Goal: Task Accomplishment & Management: Complete application form

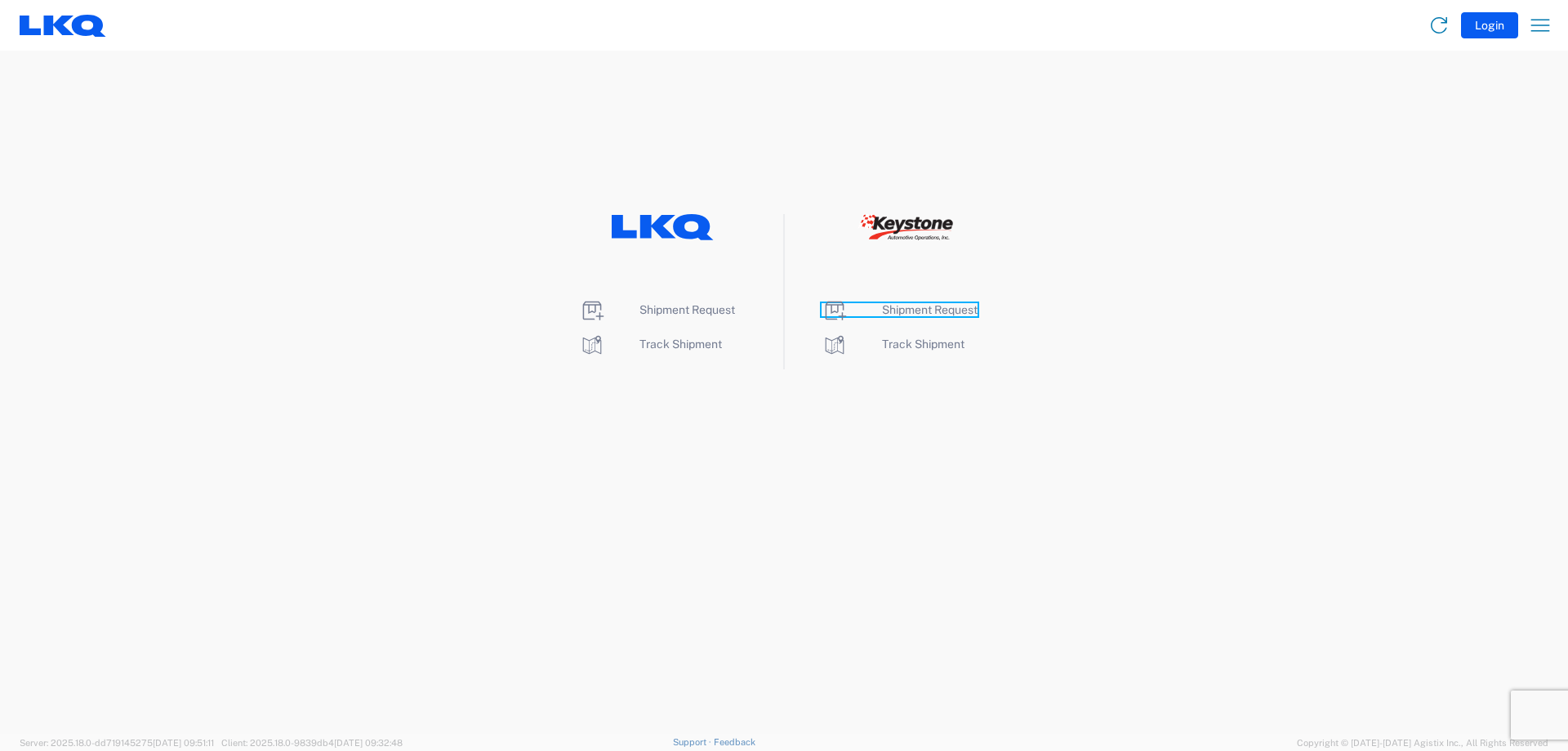
click at [937, 307] on span "Shipment Request" at bounding box center [929, 310] width 95 height 13
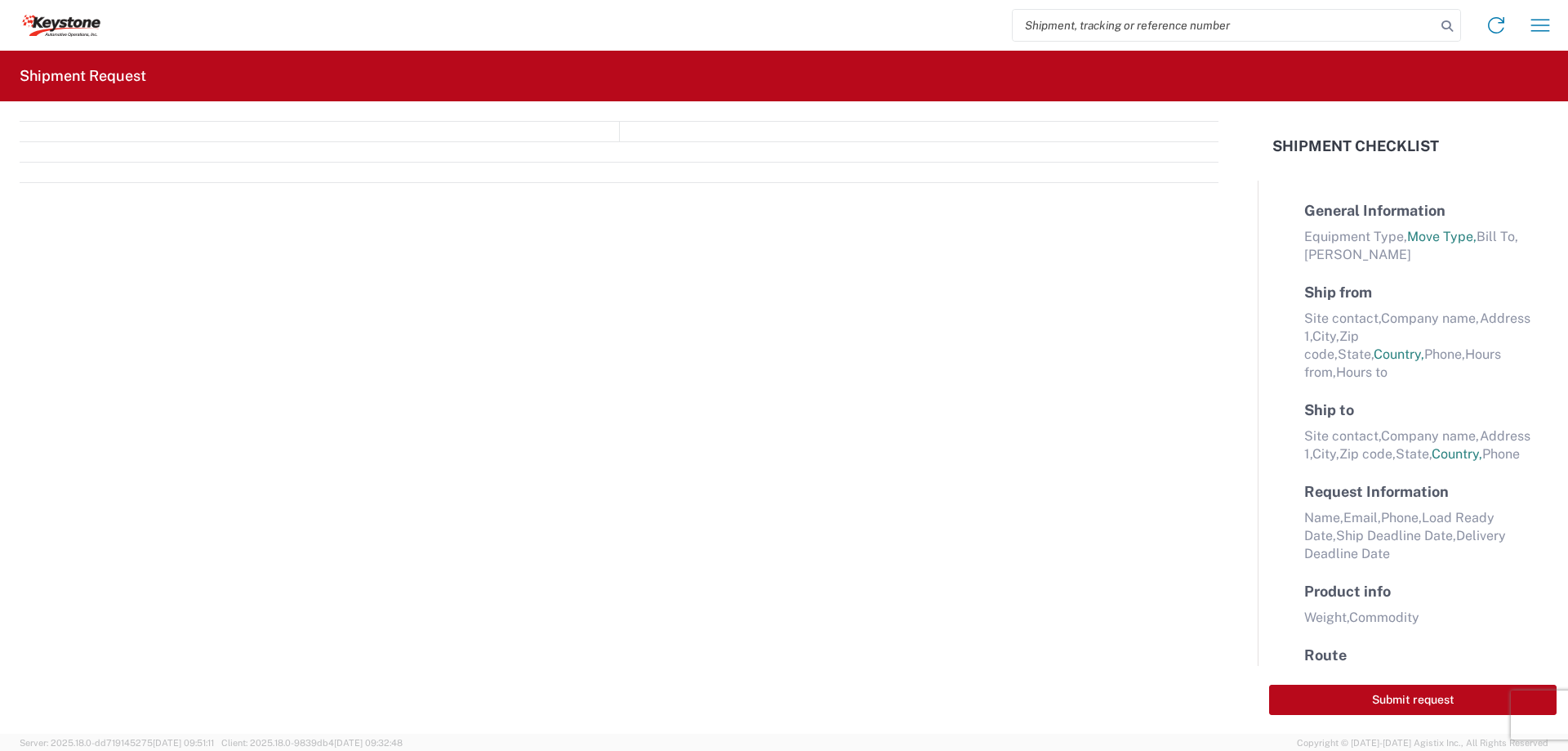
select select "FULL"
select select "LBS"
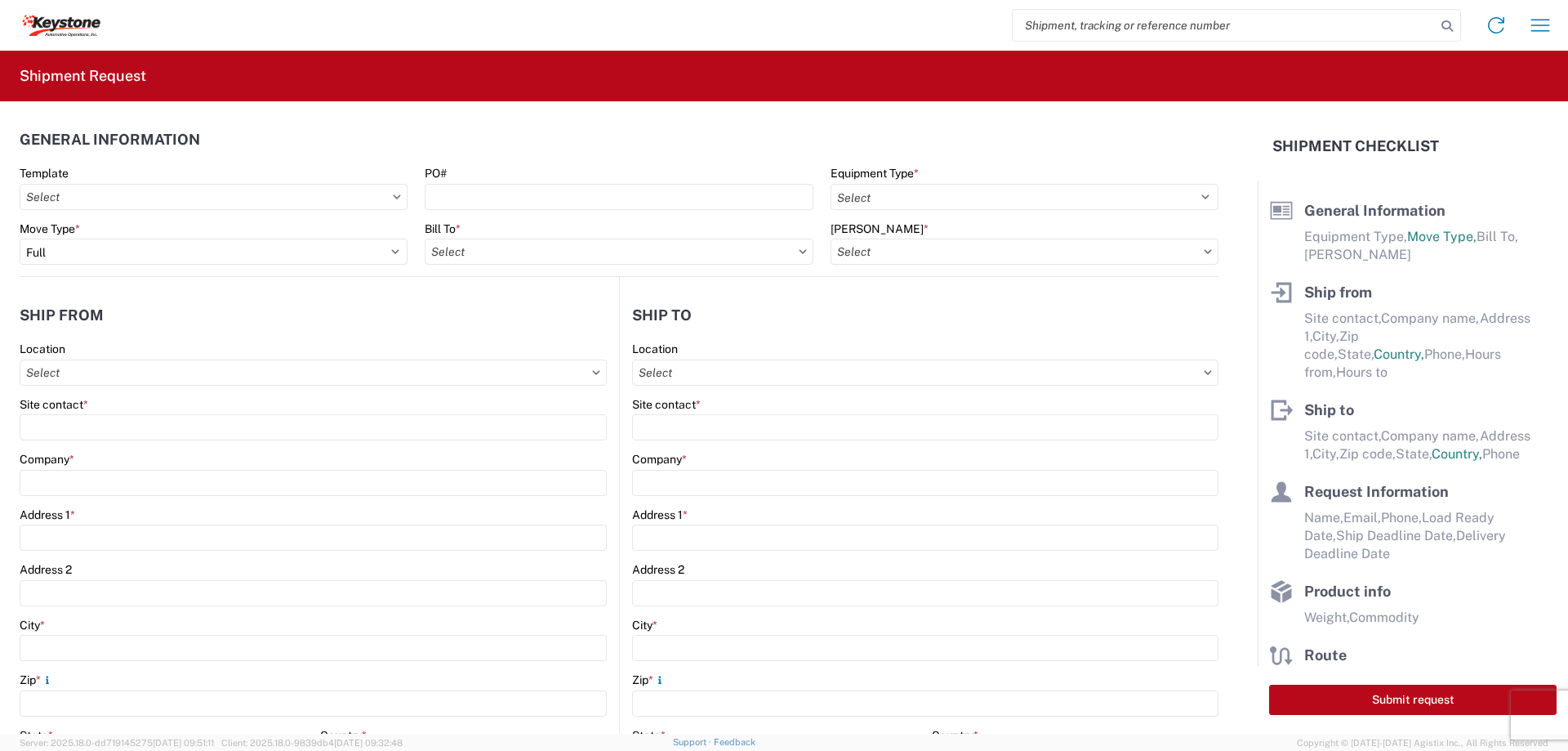
click at [722, 139] on header "General Information" at bounding box center [619, 139] width 1199 height 37
click at [371, 198] on input "Template" at bounding box center [214, 197] width 388 height 26
click at [394, 191] on input "Template" at bounding box center [214, 197] width 388 height 26
click at [407, 166] on agx-form-control-wrapper-v2 "Template" at bounding box center [214, 193] width 405 height 56
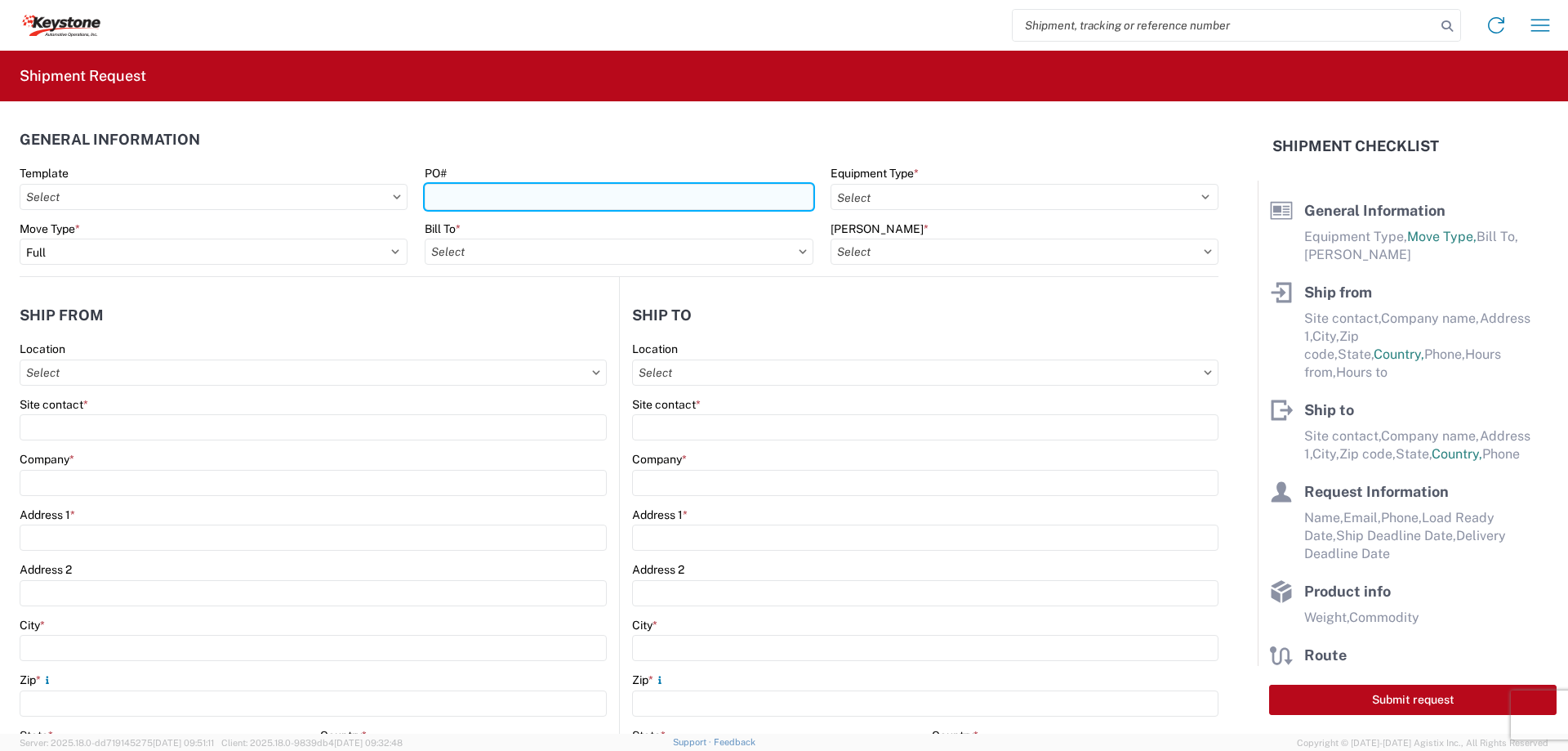
click at [611, 193] on input "PO#" at bounding box center [619, 197] width 388 height 26
paste input "1X3SNROB, 3E1NWTSC, 1RJIUG4I, 129JGV5J"
type input "1X3SNROB, 3E1NWTSC, 1RJIUG4I, 129JGV5J"
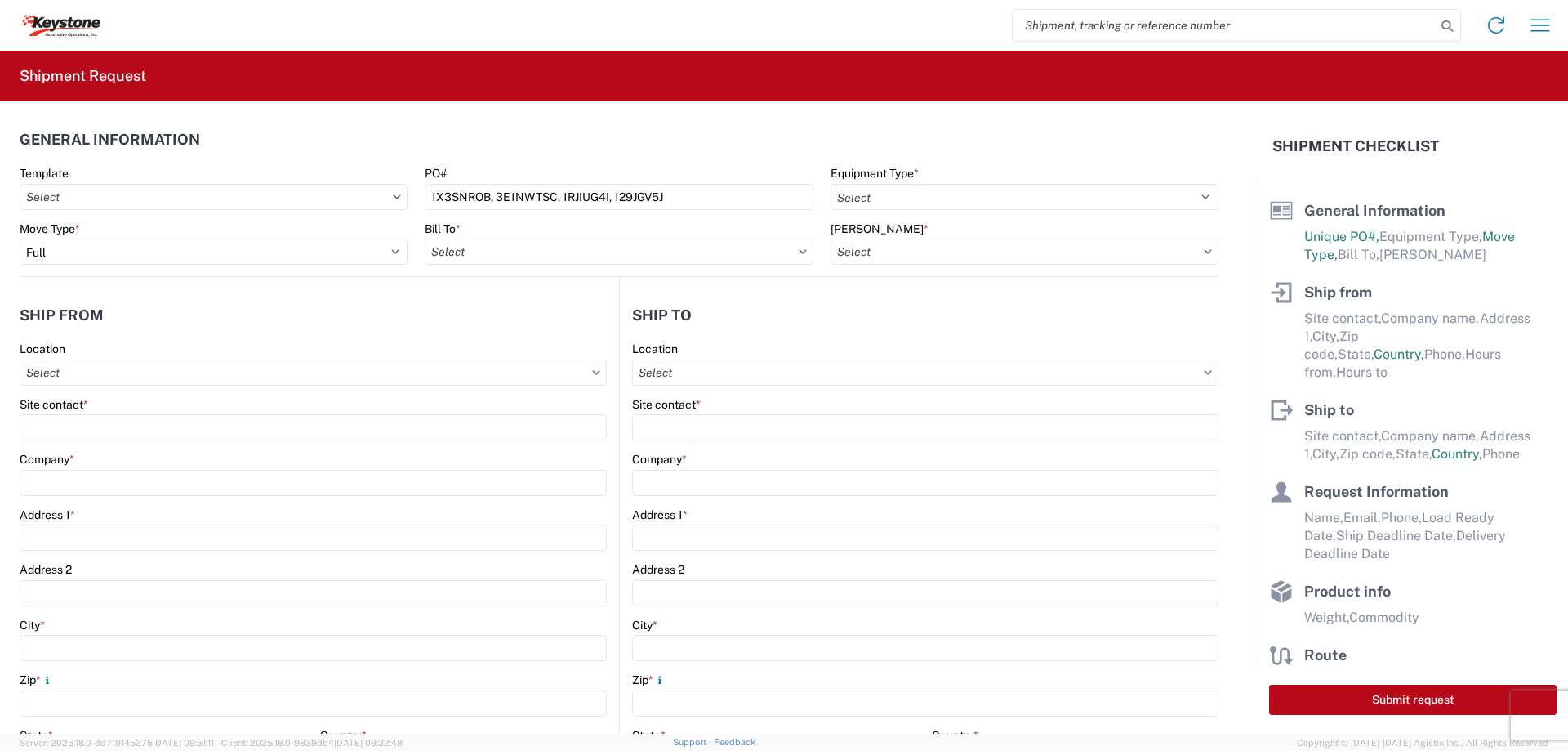
click at [639, 147] on header "General Information" at bounding box center [619, 139] width 1199 height 37
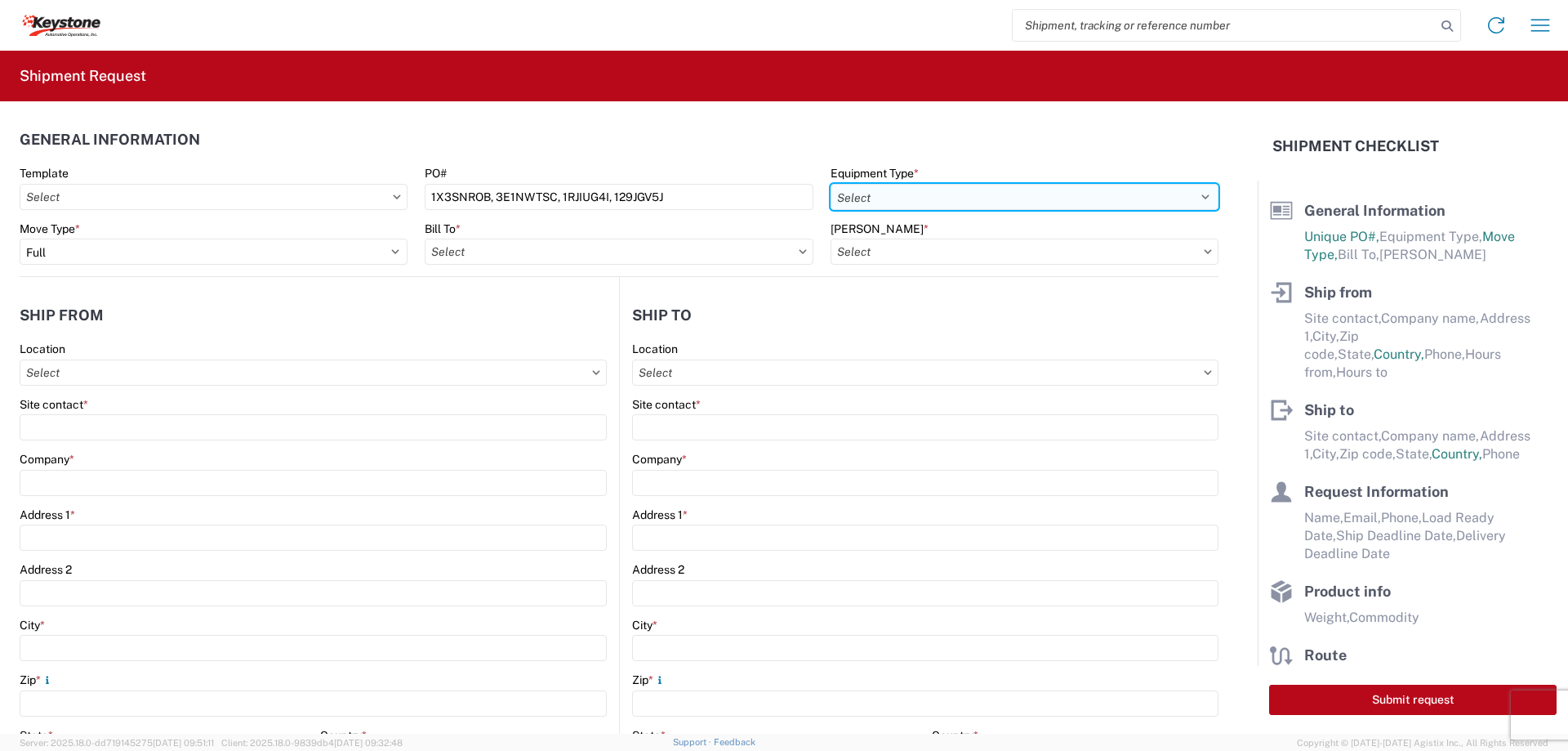
click at [917, 196] on select "Select 53’ Dry Van Flatbed Dropdeck (van) Lowboy (flatbed) Rail" at bounding box center [1025, 197] width 388 height 26
select select "STDV"
click at [831, 184] on select "Select 53’ Dry Van Flatbed Dropdeck (van) Lowboy (flatbed) Rail" at bounding box center [1025, 197] width 388 height 26
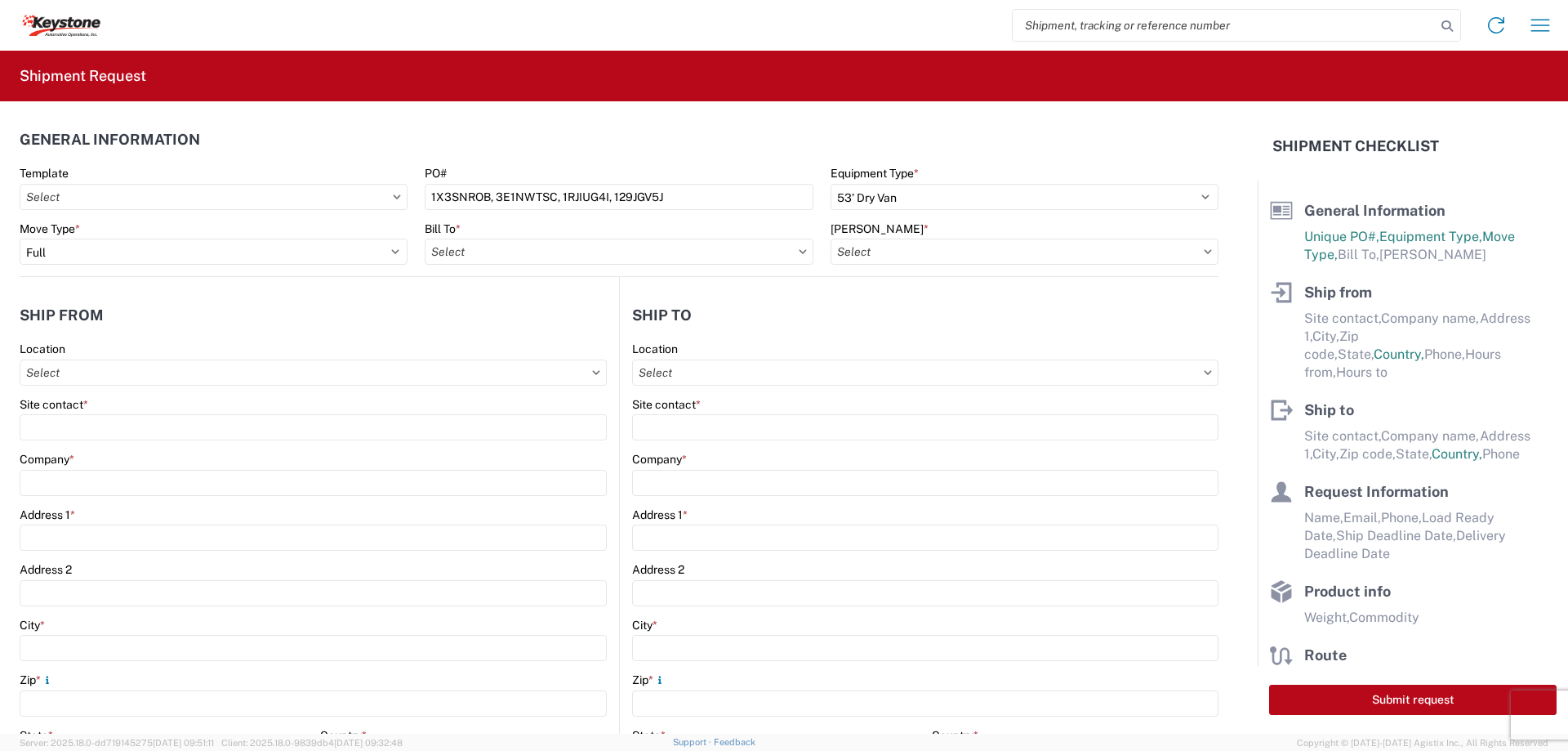
click at [705, 133] on header "General Information" at bounding box center [619, 139] width 1199 height 37
click at [562, 255] on input "Bill To *" at bounding box center [619, 252] width 388 height 26
type input "8614"
click at [554, 321] on div "8614 - KAO Warehouse - Eastvale, CA" at bounding box center [628, 324] width 407 height 26
type input "8614 - KAO Warehouse - Eastvale, CA"
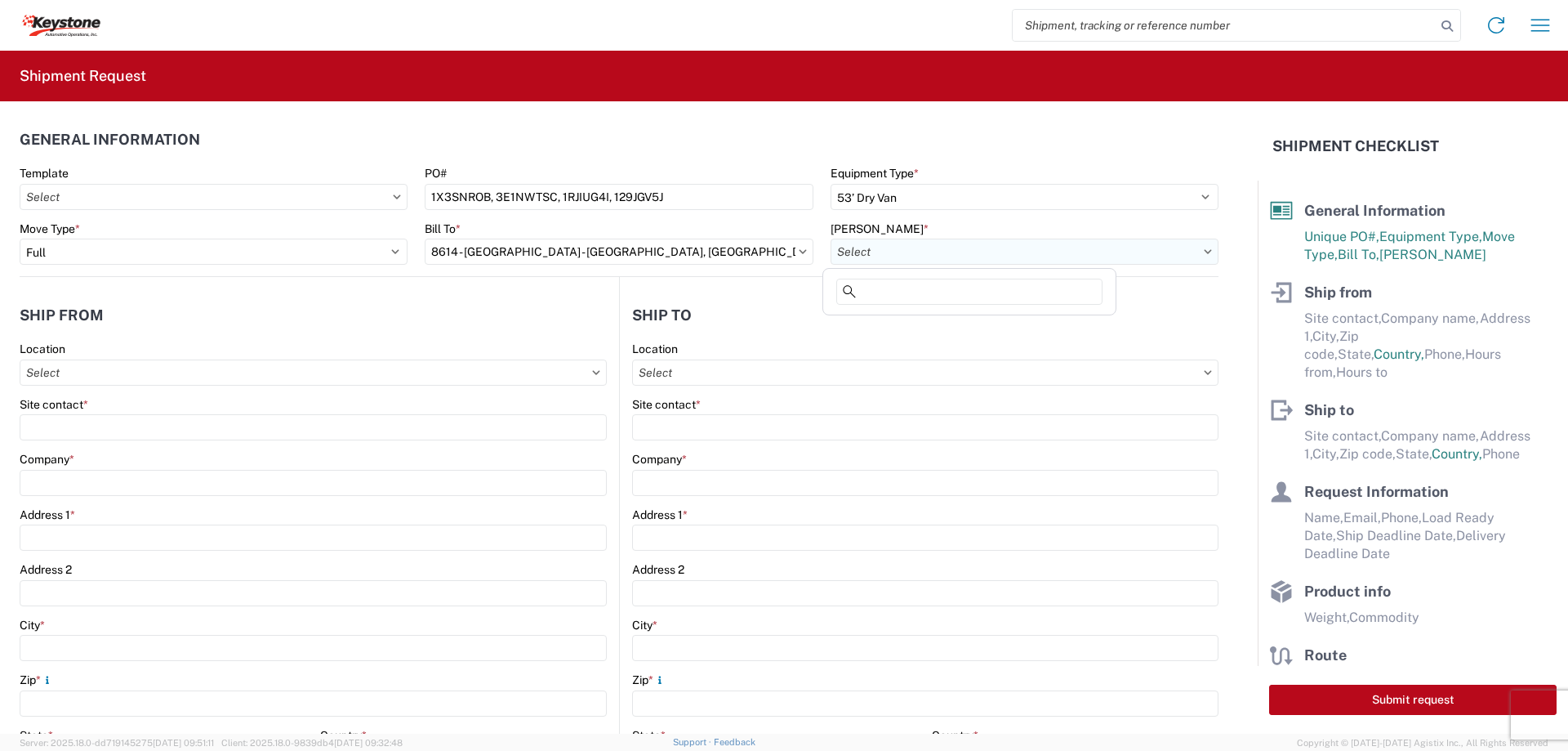
click at [858, 253] on input "Bill Code *" at bounding box center [1025, 252] width 388 height 26
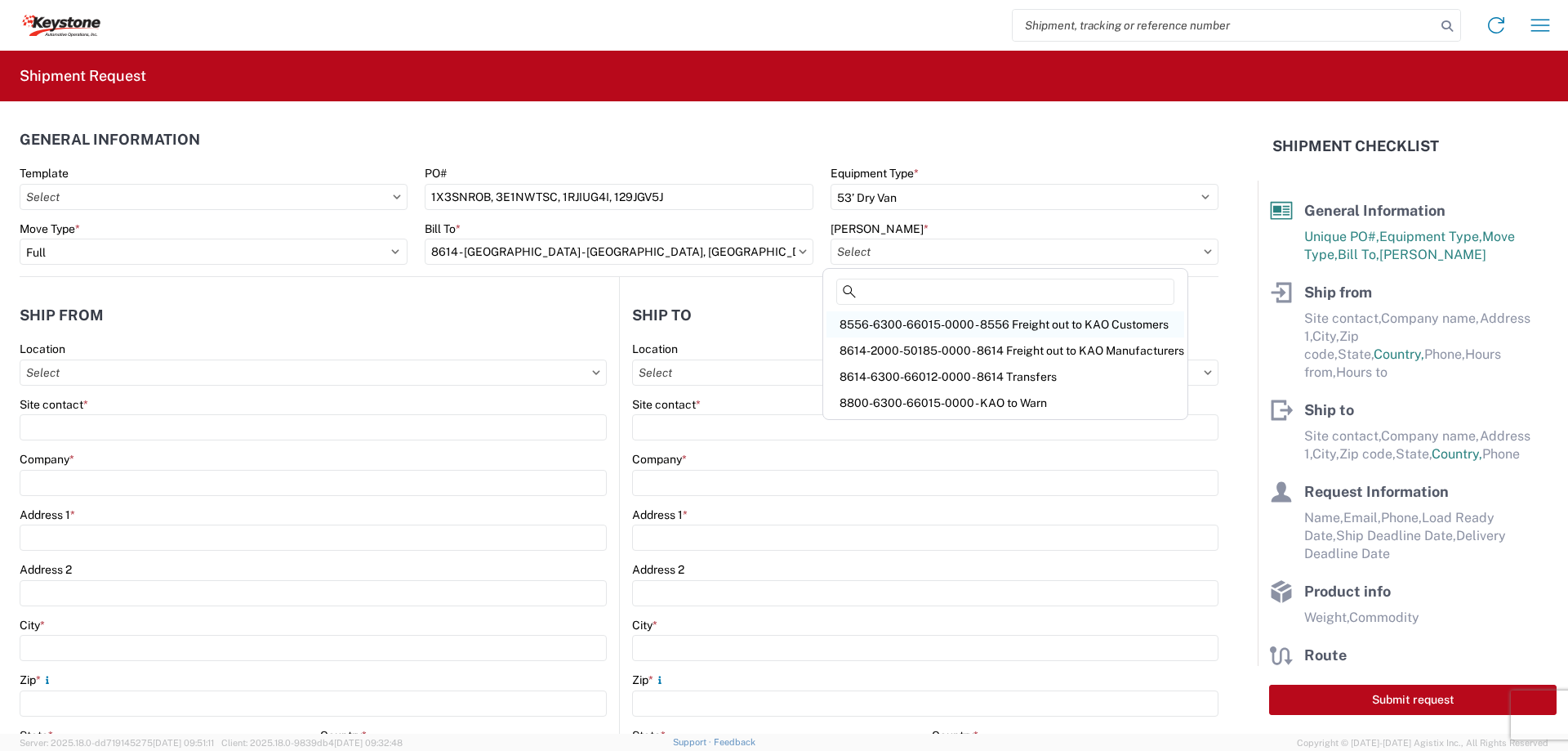
click at [1057, 317] on div "8556-6300-66015-0000 - 8556 Freight out to KAO Customers" at bounding box center [1005, 324] width 358 height 26
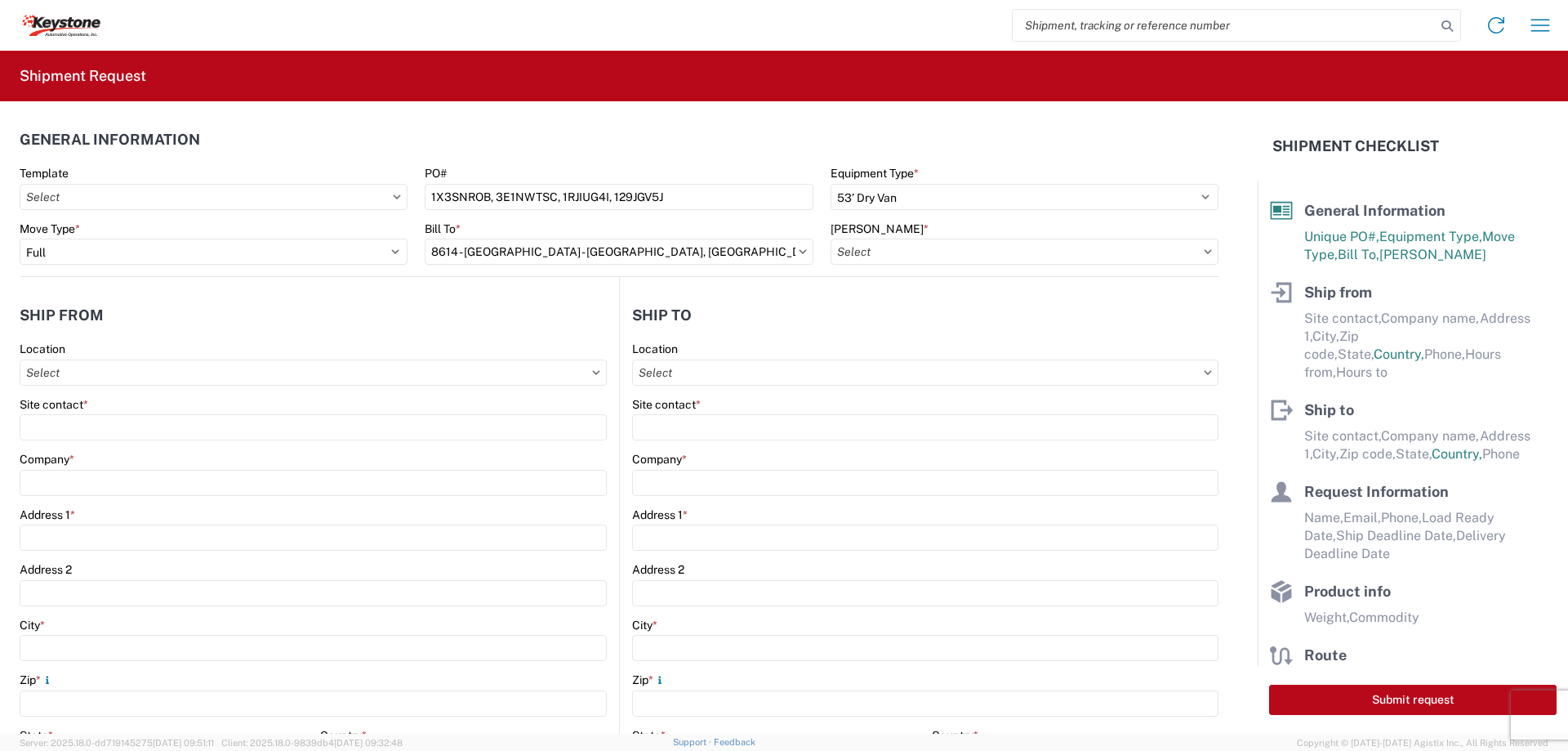
type input "8556-6300-66015-0000 - 8556 Freight out to KAO Customers"
click at [392, 378] on input "Location" at bounding box center [313, 372] width 587 height 26
type input "8614"
click at [153, 449] on div "8614 - KAO Warehouse - Eastvale, CA" at bounding box center [227, 446] width 407 height 26
type input "8614 - KAO Warehouse - Eastvale, CA"
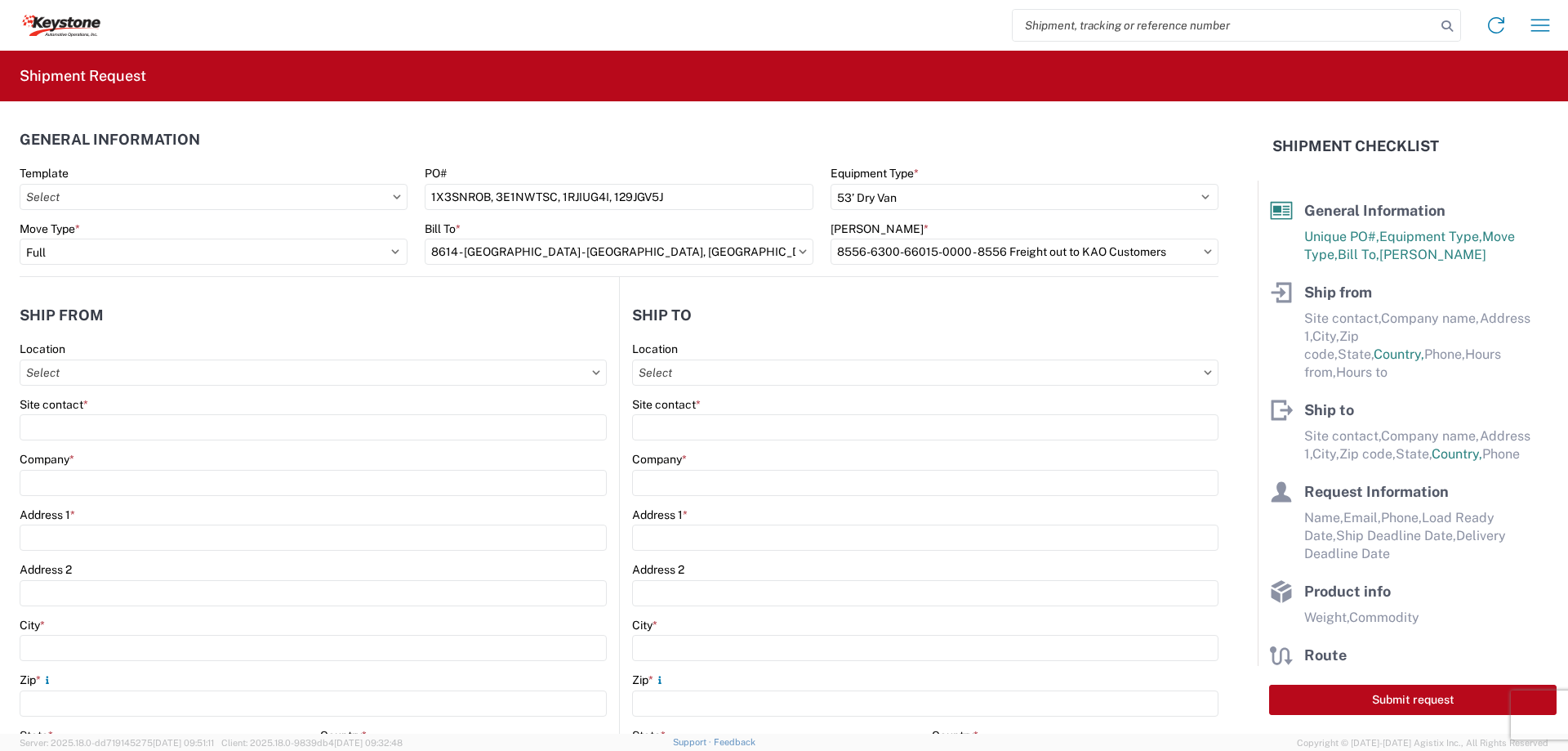
type input "KAO"
type input "15640 Cantu-Galleano Ranch Rd"
type input "Eastvale"
type input "91752"
select select "CA"
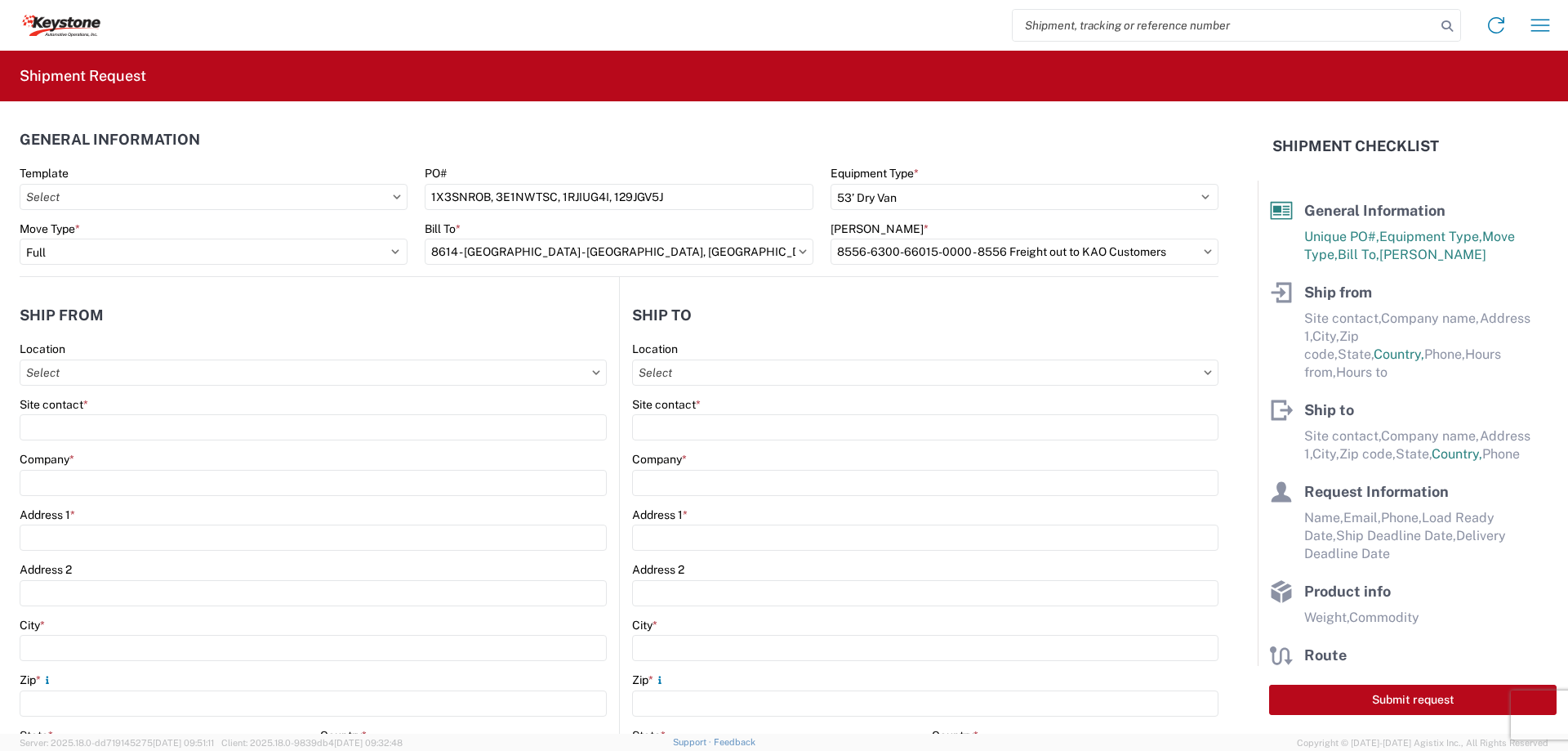
select select "US"
type input "07:00"
type input "17:00"
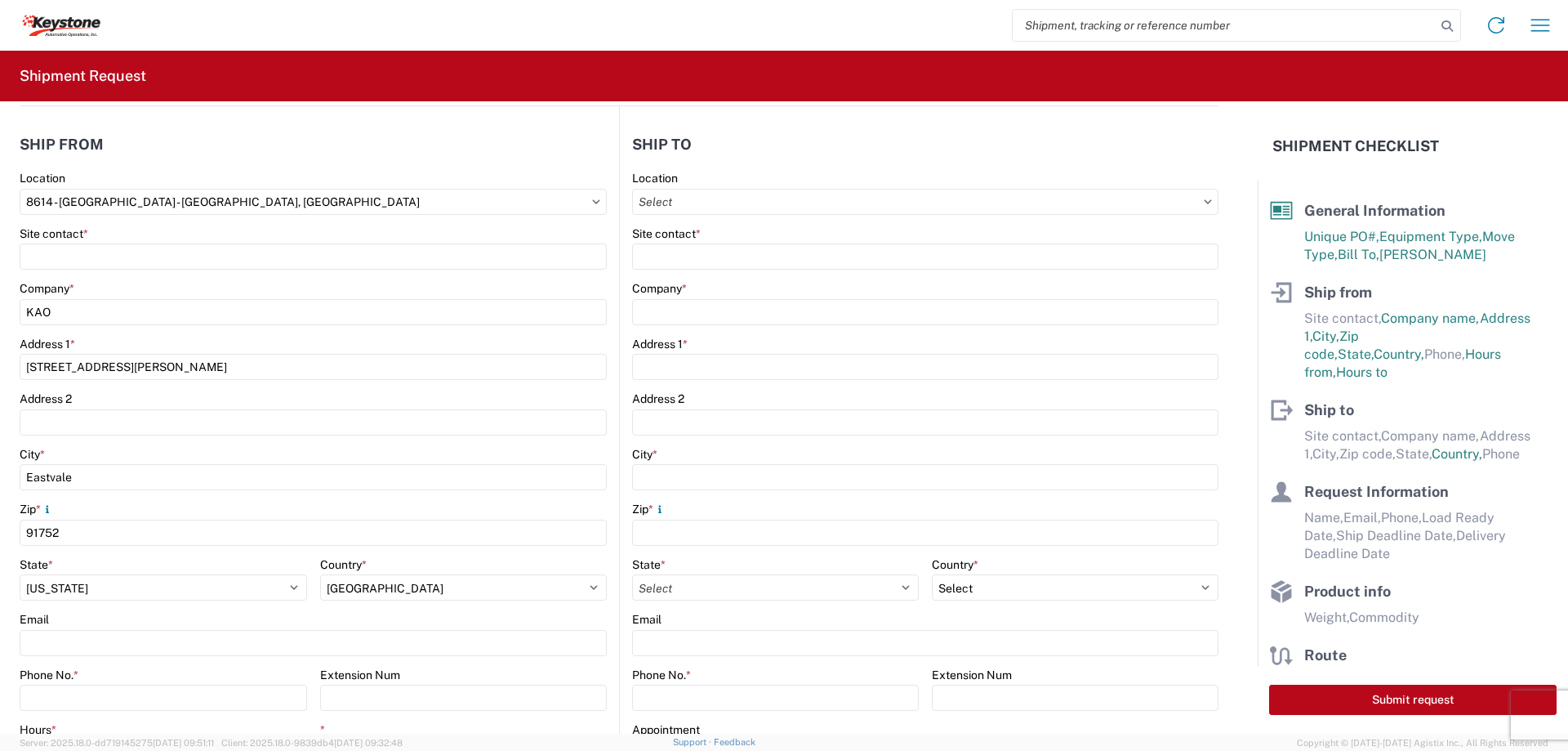
scroll to position [327, 0]
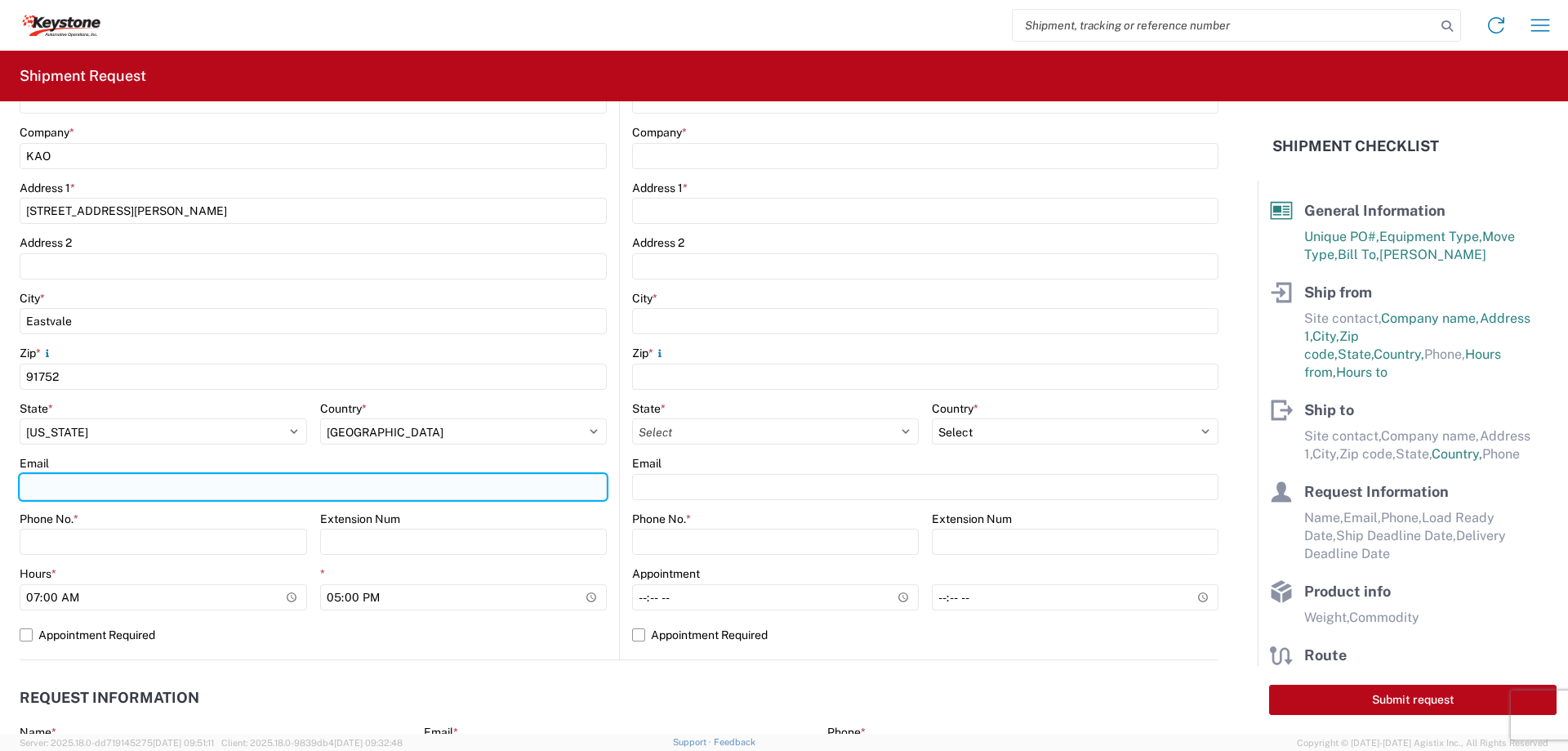
click at [160, 482] on input "Email" at bounding box center [313, 487] width 587 height 26
click at [220, 494] on input "axlozano@lkqcorp.com" at bounding box center [313, 487] width 587 height 26
click at [241, 489] on input "axlozano@lkqcorp.com;" at bounding box center [313, 487] width 587 height 26
paste input "axmillanhernandez@LKQCORP.com"
click at [449, 482] on input "axlozano@lkqcorp.com; axmillanhernandez@LKQCORP.com" at bounding box center [313, 487] width 587 height 26
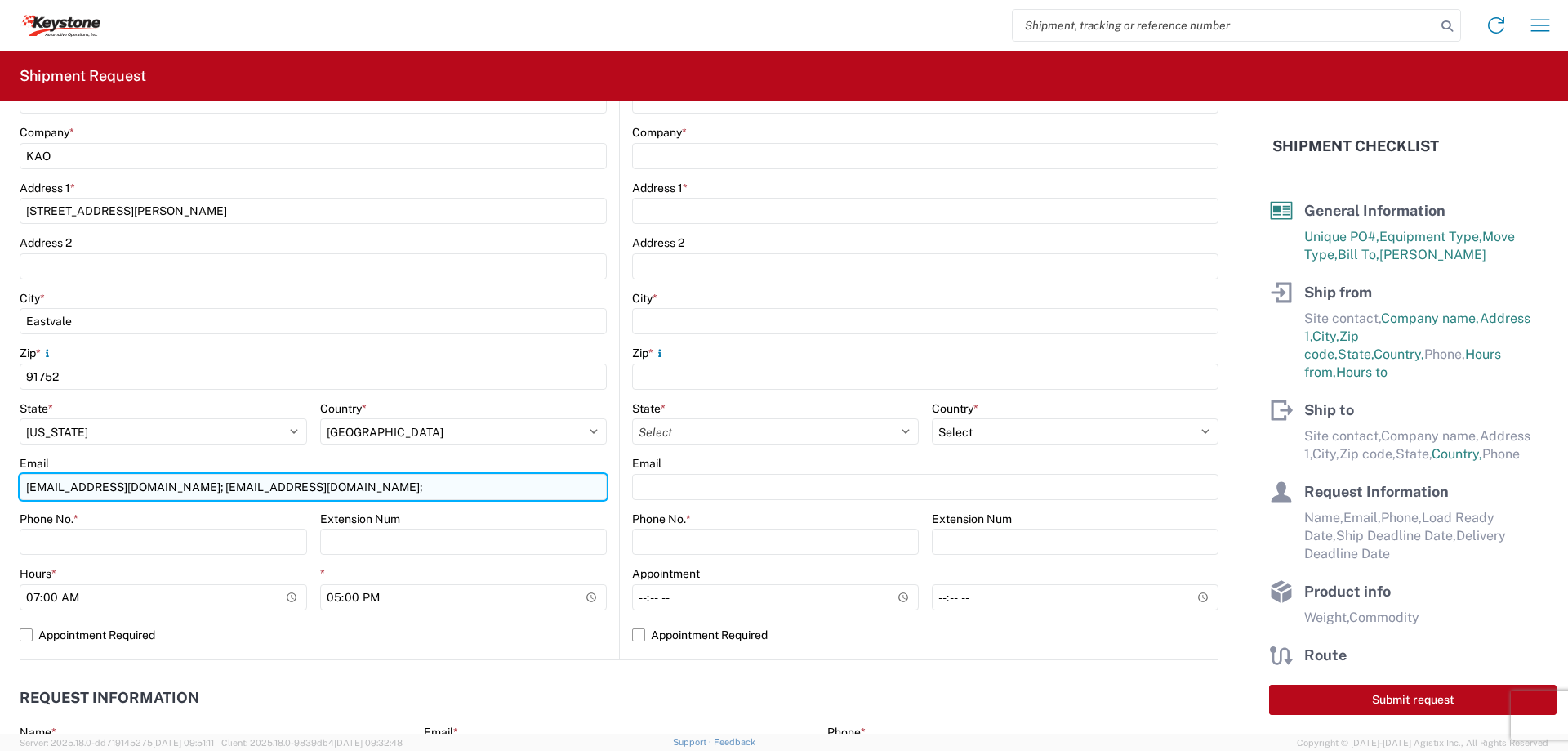
paste input "sesolway@LKQCORP.com"
type input "axlozano@lkqcorp.com; axmillanhernandez@LKQCORP.com; sesolway@LKQCORP.com"
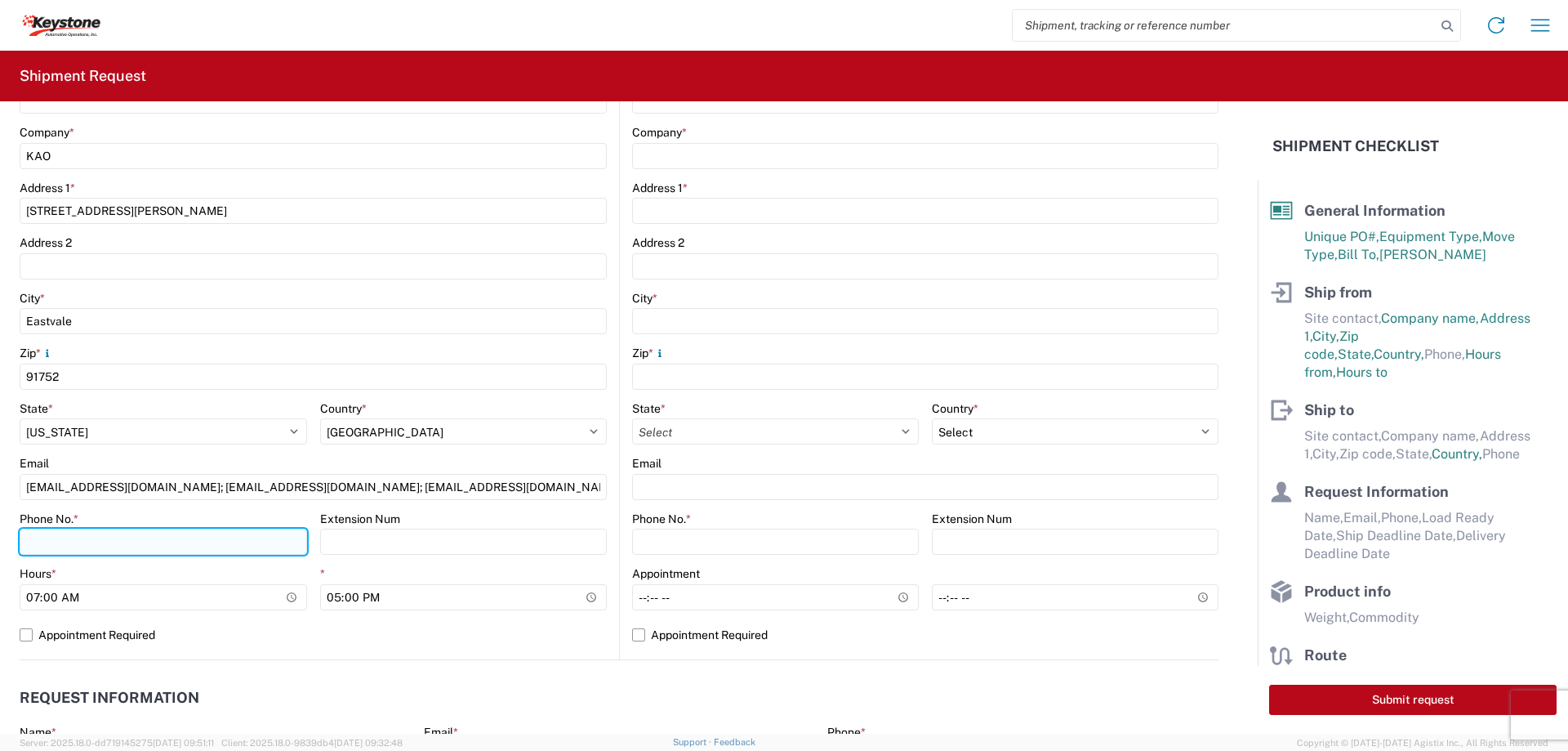
click at [234, 536] on input "Phone No. *" at bounding box center [163, 542] width 287 height 26
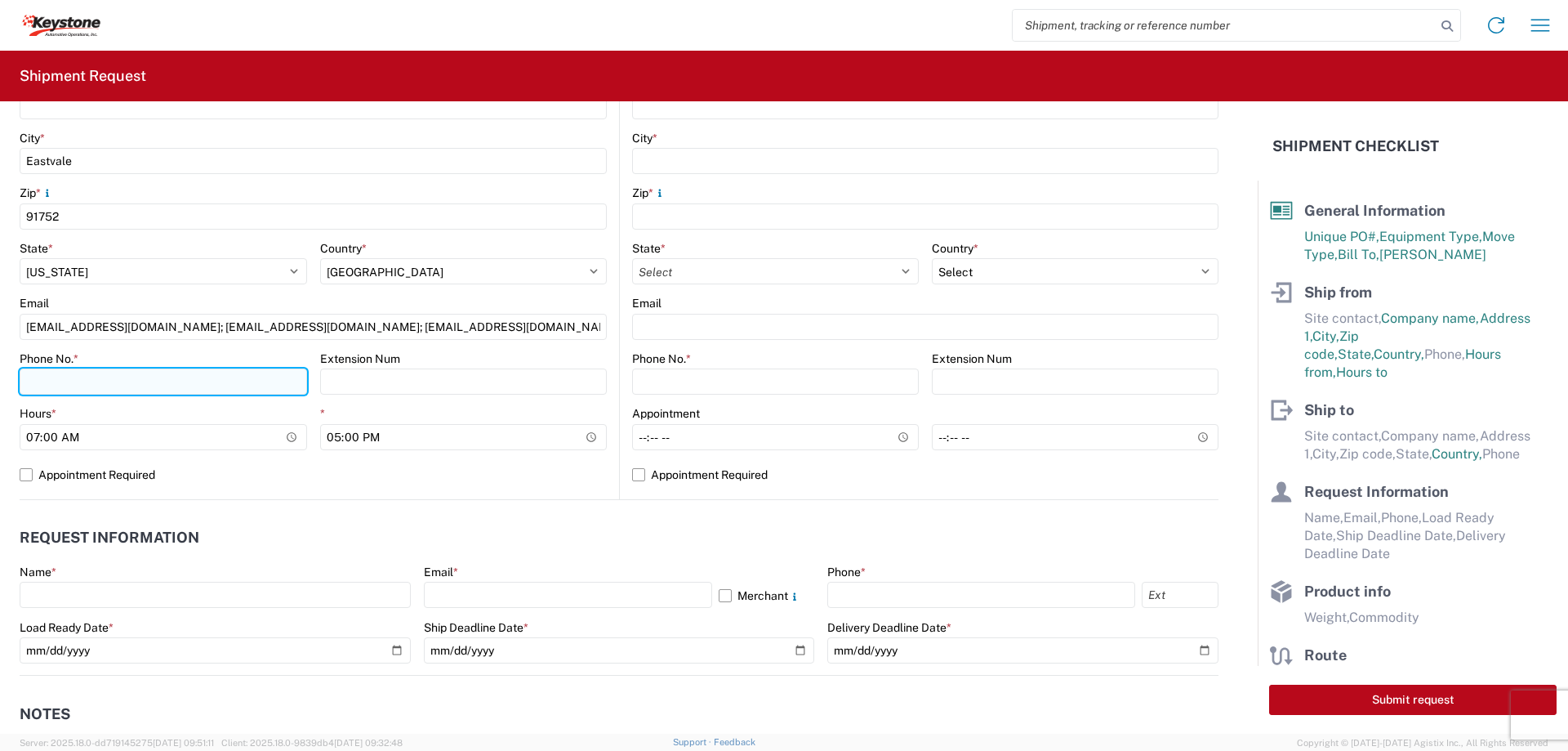
scroll to position [490, 0]
type input "9519060592"
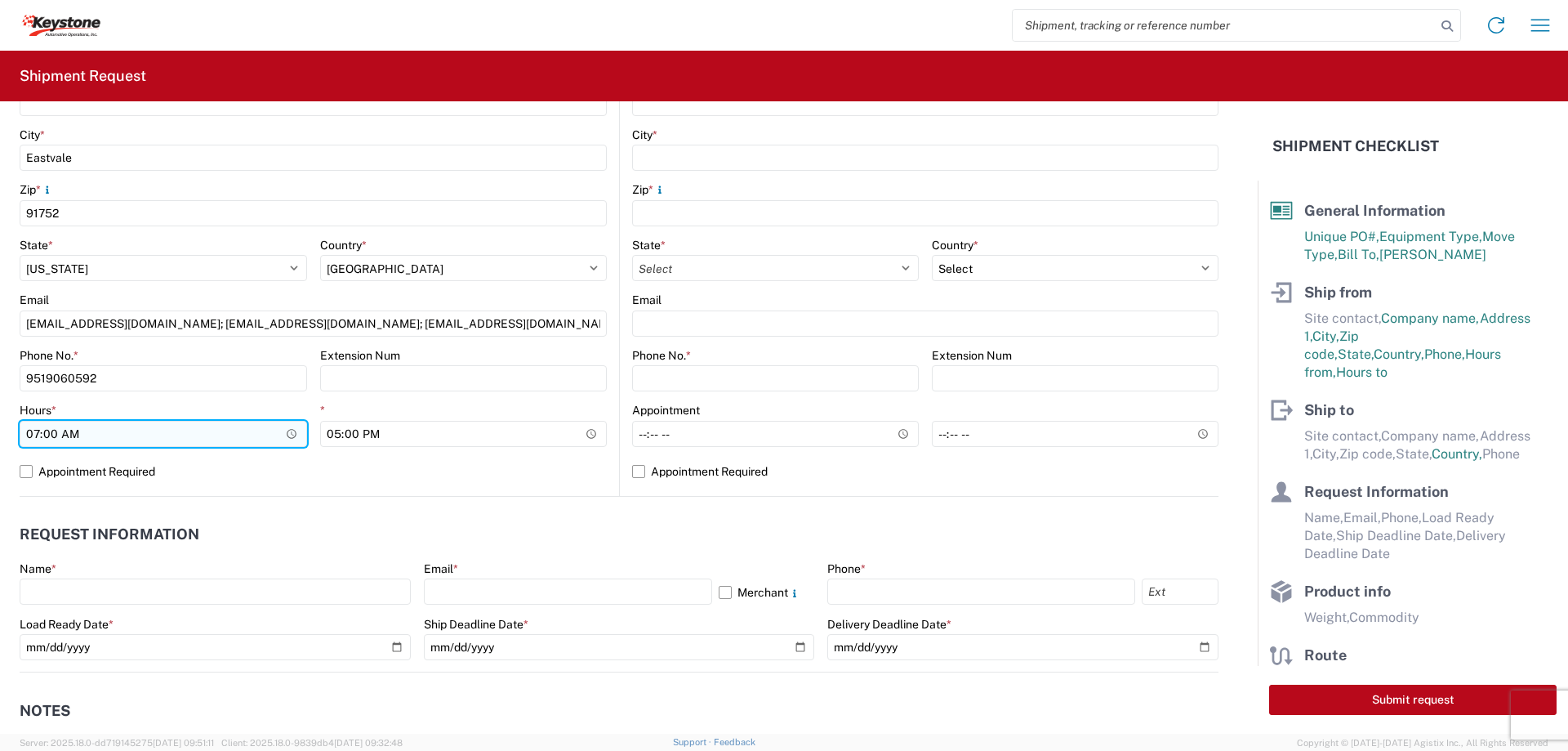
click at [285, 437] on input "07:00" at bounding box center [163, 434] width 287 height 26
type input "00:00"
click at [286, 431] on input "00:00" at bounding box center [163, 434] width 287 height 26
click at [264, 409] on div "Hours *" at bounding box center [163, 410] width 287 height 15
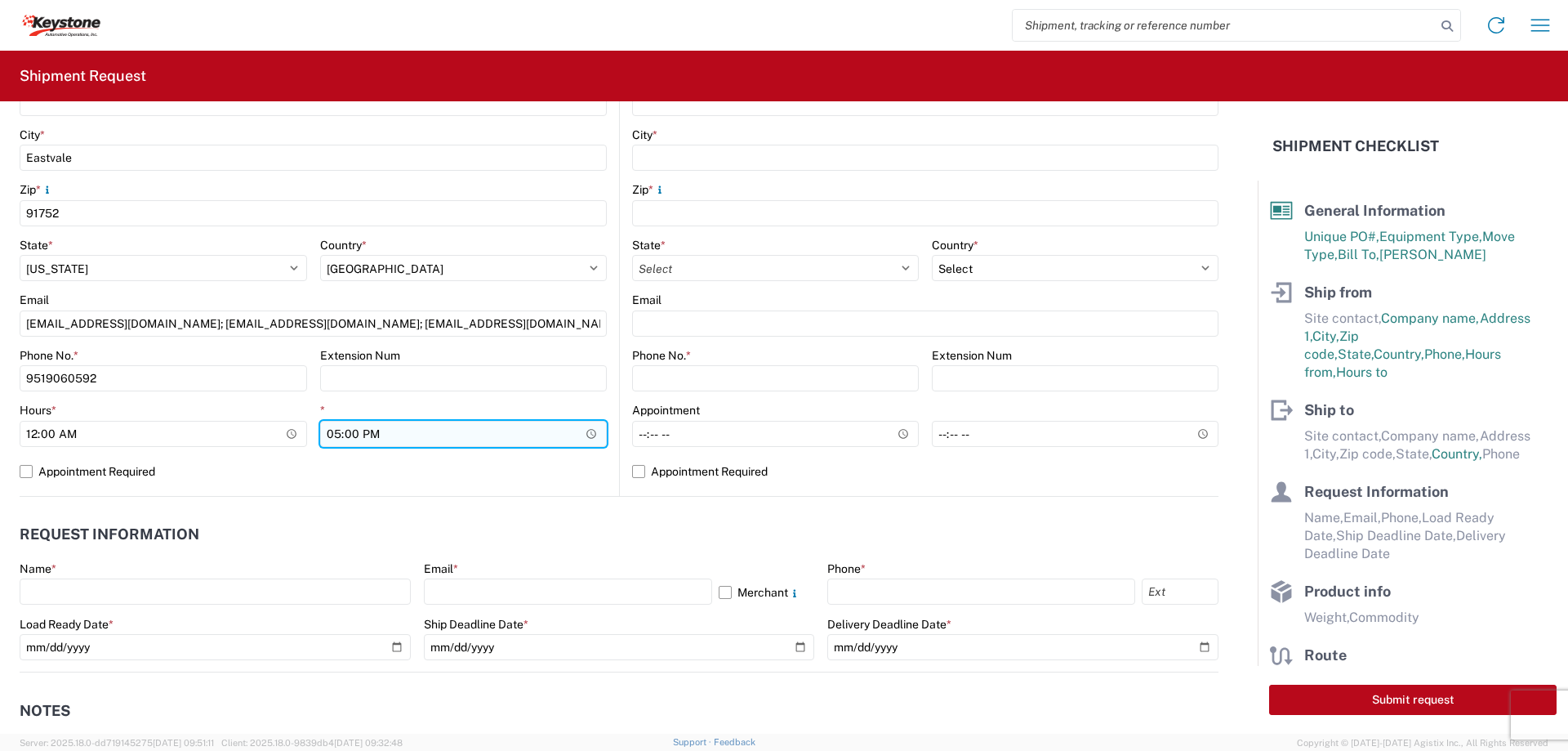
click at [580, 433] on input "17:00" at bounding box center [463, 434] width 287 height 26
type input "20:00"
click at [363, 409] on div "*" at bounding box center [463, 410] width 287 height 15
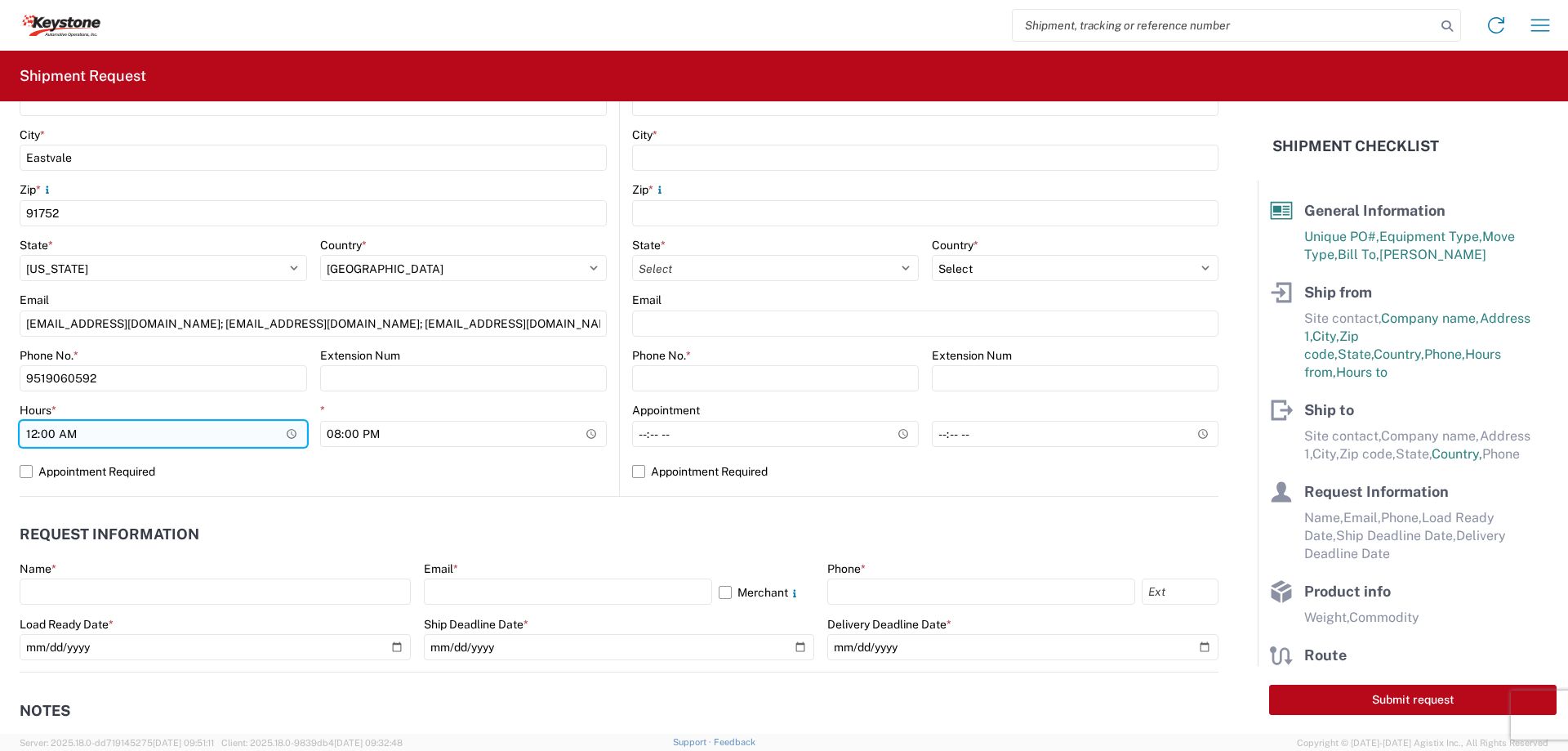
click at [291, 430] on input "00:00" at bounding box center [163, 434] width 287 height 26
click at [192, 409] on div "Hours *" at bounding box center [163, 410] width 287 height 15
click at [209, 436] on input "05:00" at bounding box center [163, 434] width 287 height 26
click at [283, 433] on input "05:00" at bounding box center [163, 434] width 287 height 26
type input "17:00"
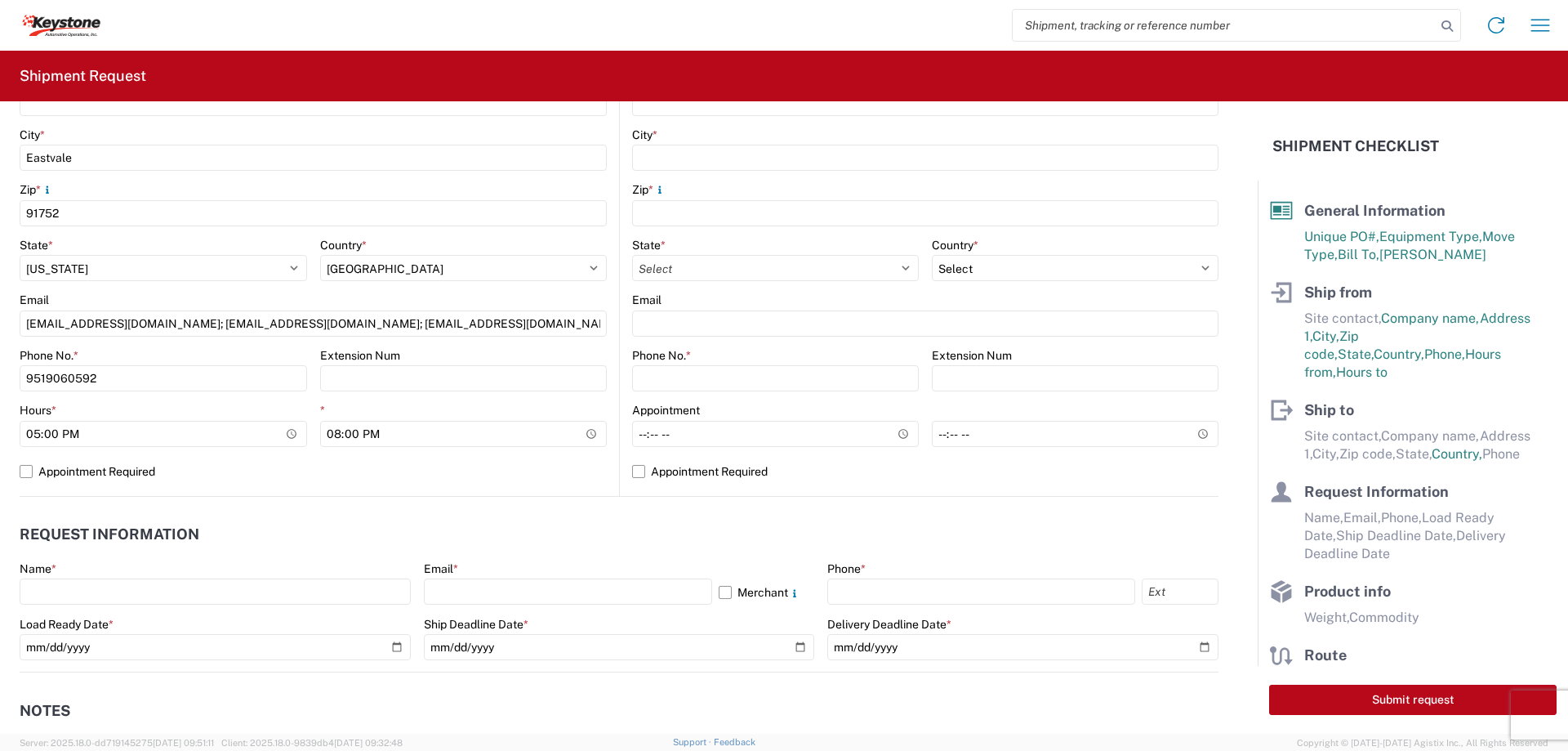
click at [155, 400] on agx-form-control-wrapper-v2 "Phone No. * 9519060592" at bounding box center [163, 375] width 287 height 56
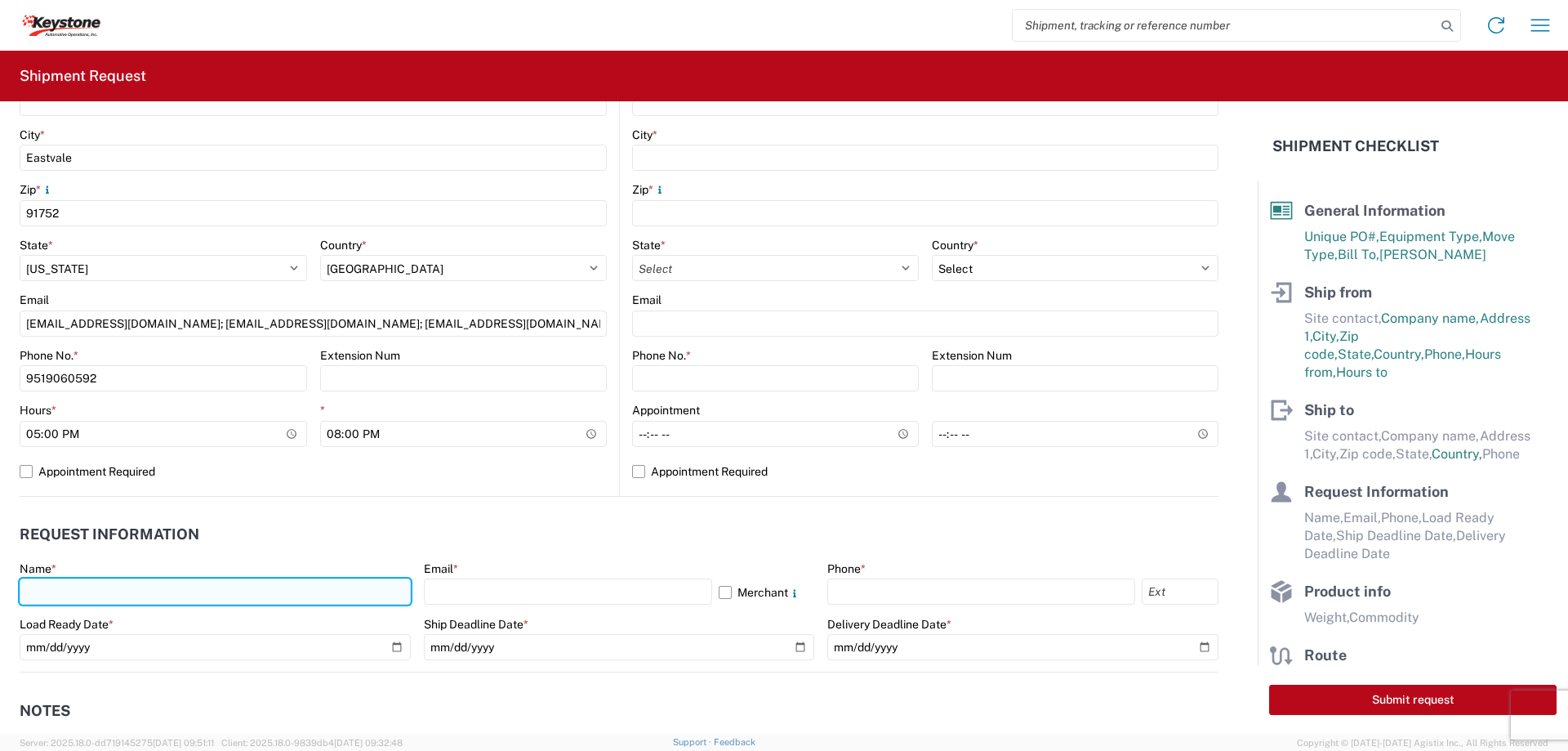
click at [201, 591] on input "text" at bounding box center [215, 592] width 391 height 26
type input "Jim Simon"
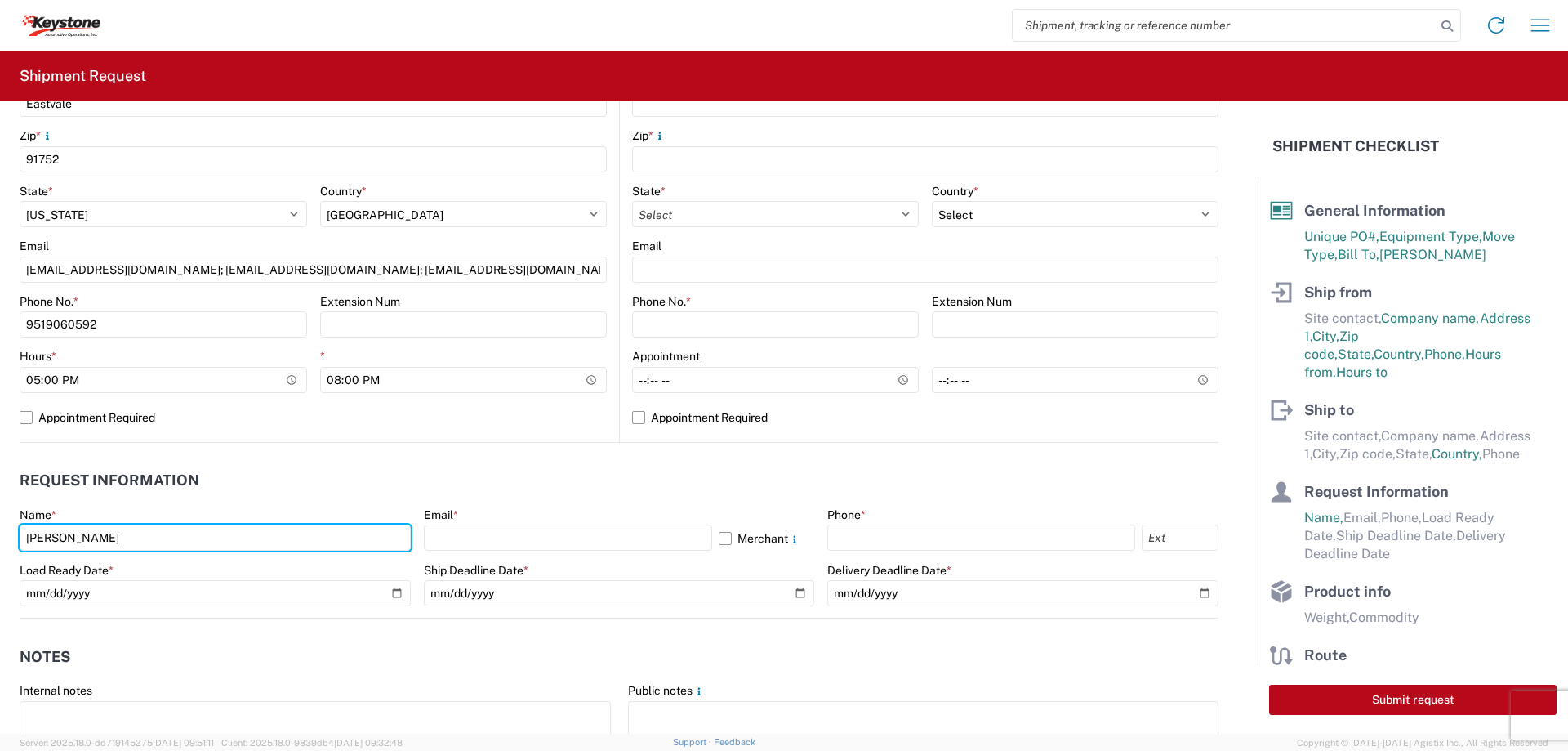
scroll to position [572, 0]
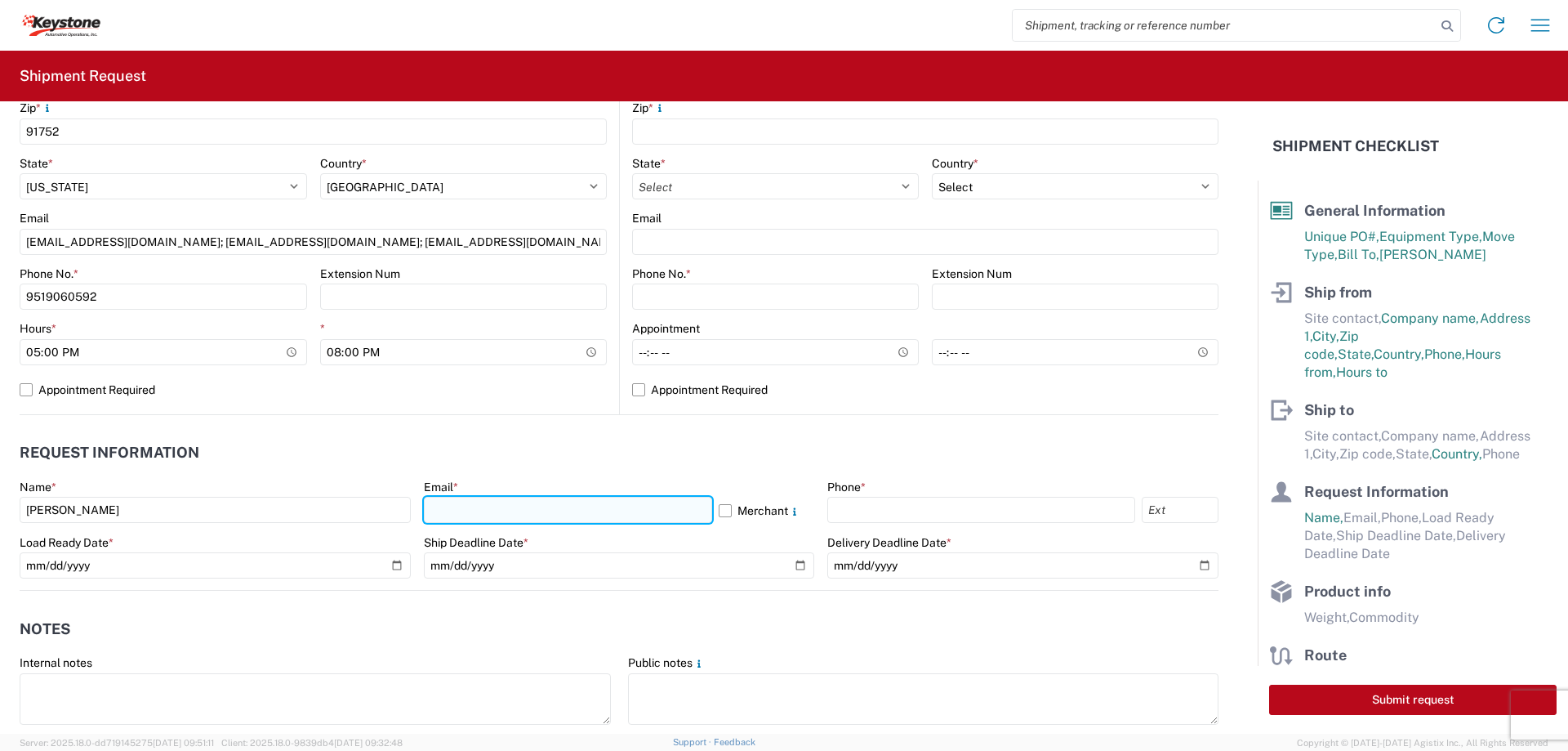
click at [457, 509] on input "text" at bounding box center [568, 510] width 288 height 26
type input "jasimon@lkqcorp.com"
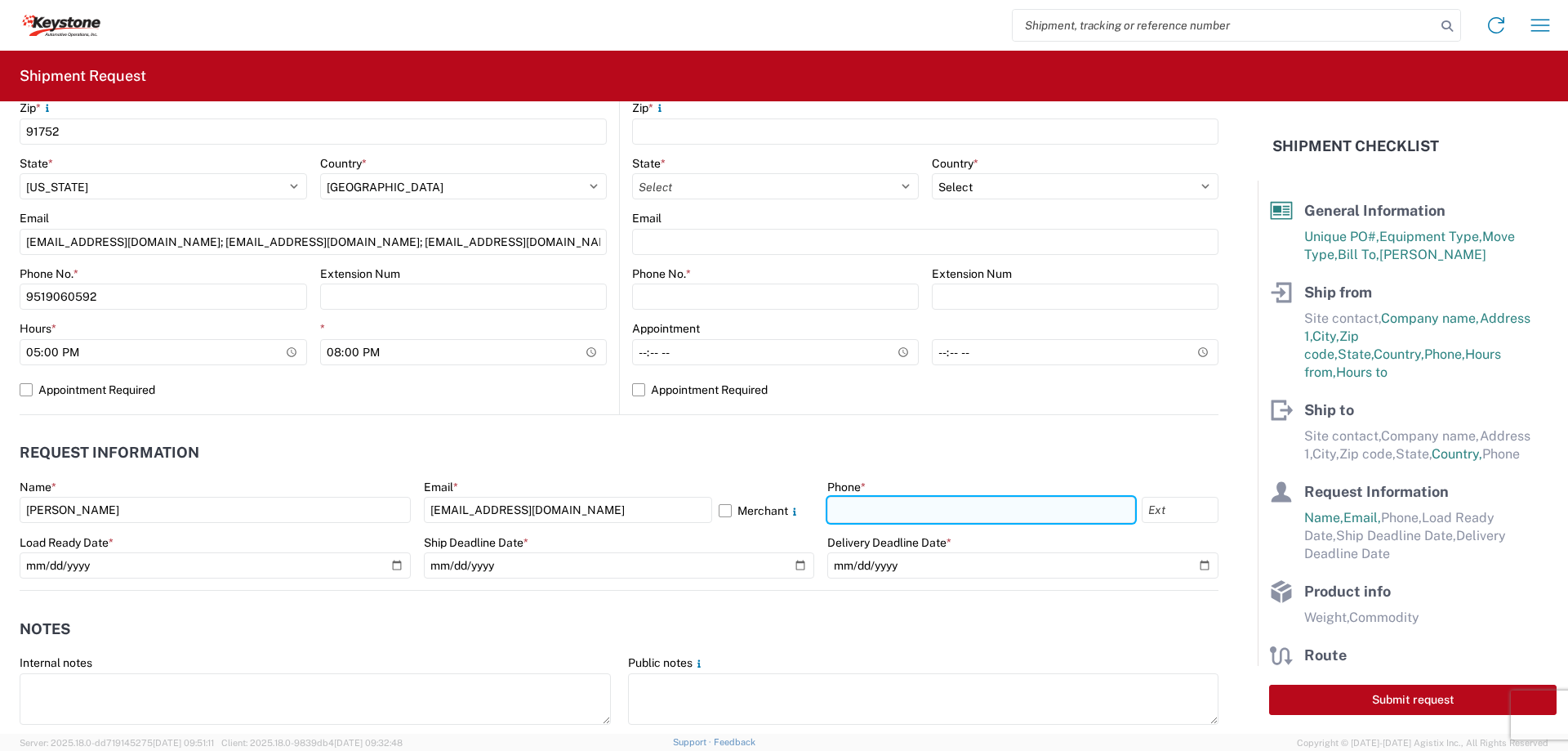
click at [1015, 501] on input "text" at bounding box center [980, 510] width 308 height 26
type input "2677161430"
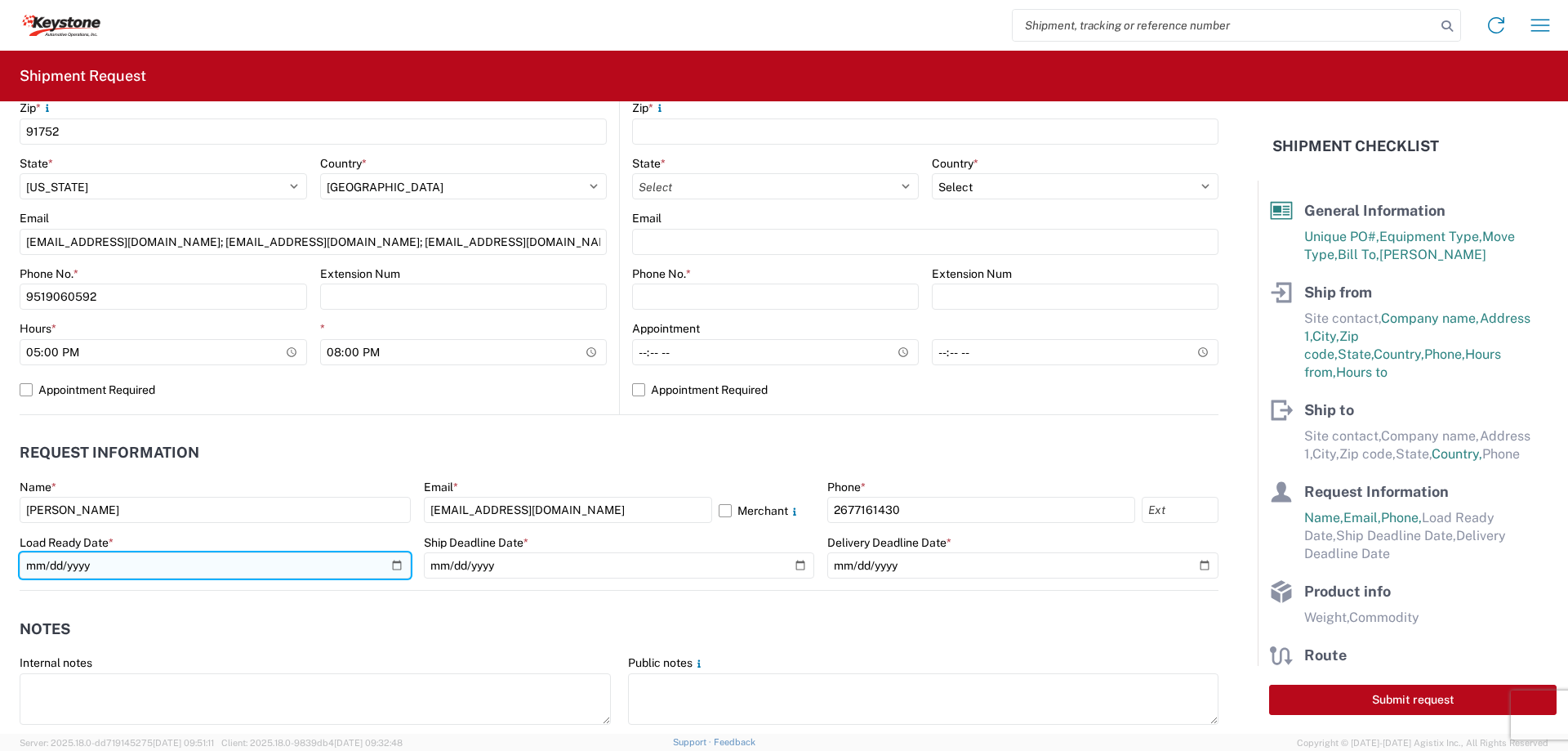
click at [396, 562] on input "date" at bounding box center [215, 565] width 391 height 26
type input "2025-09-17"
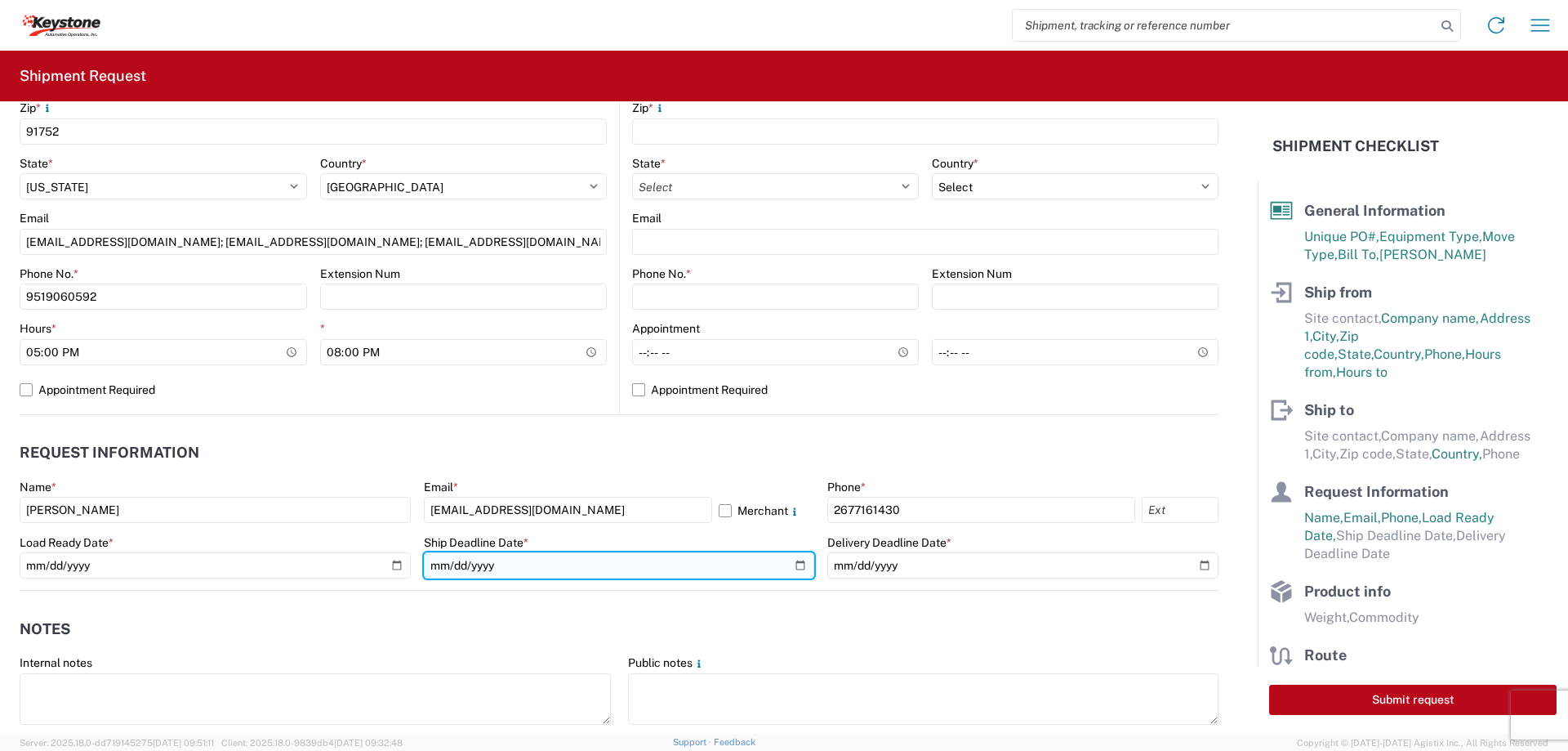
click at [600, 563] on input "date" at bounding box center [619, 565] width 391 height 26
click at [794, 565] on input "date" at bounding box center [619, 565] width 391 height 26
type input "2025-09-17"
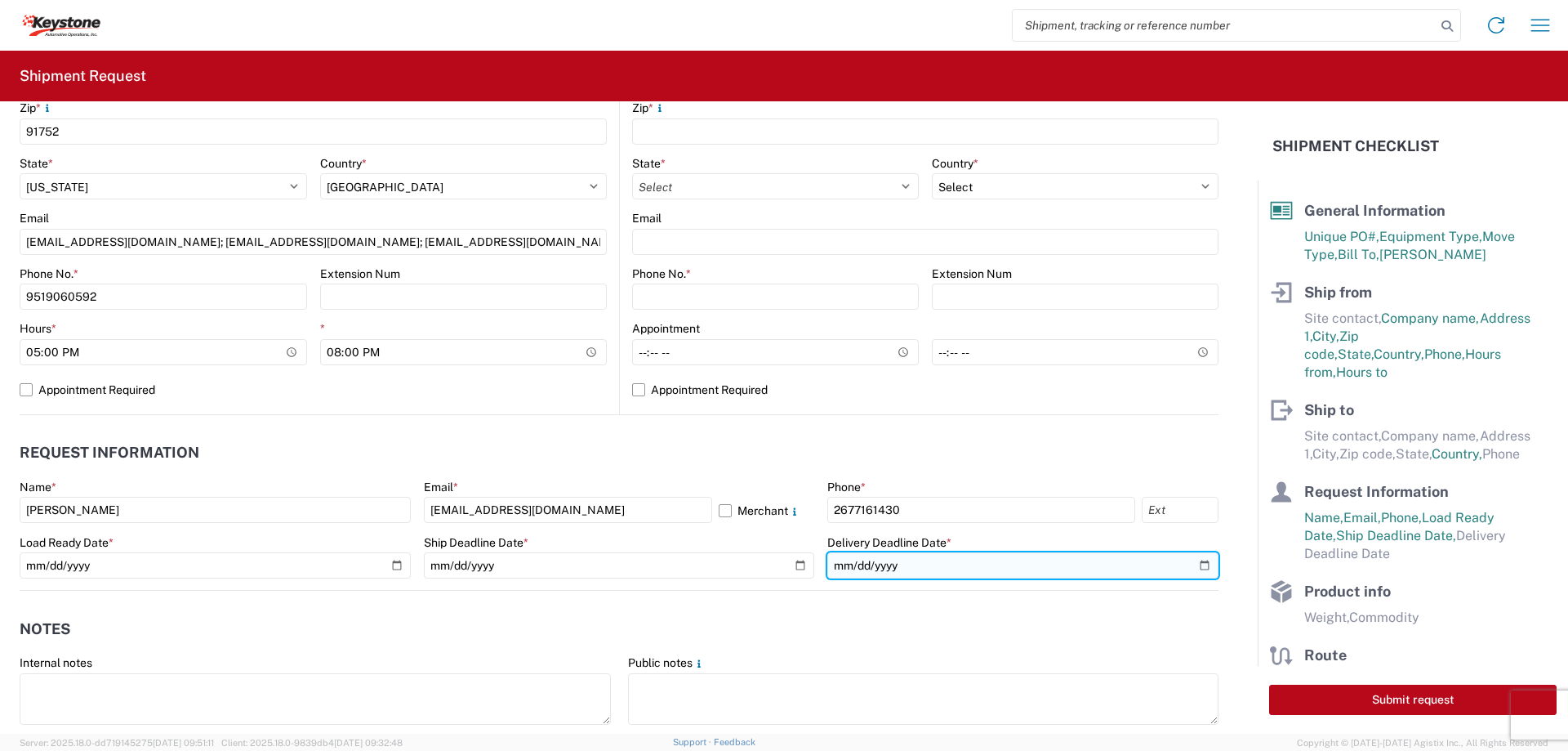
click at [1193, 563] on input "date" at bounding box center [1022, 565] width 391 height 26
type input "2025-09-18"
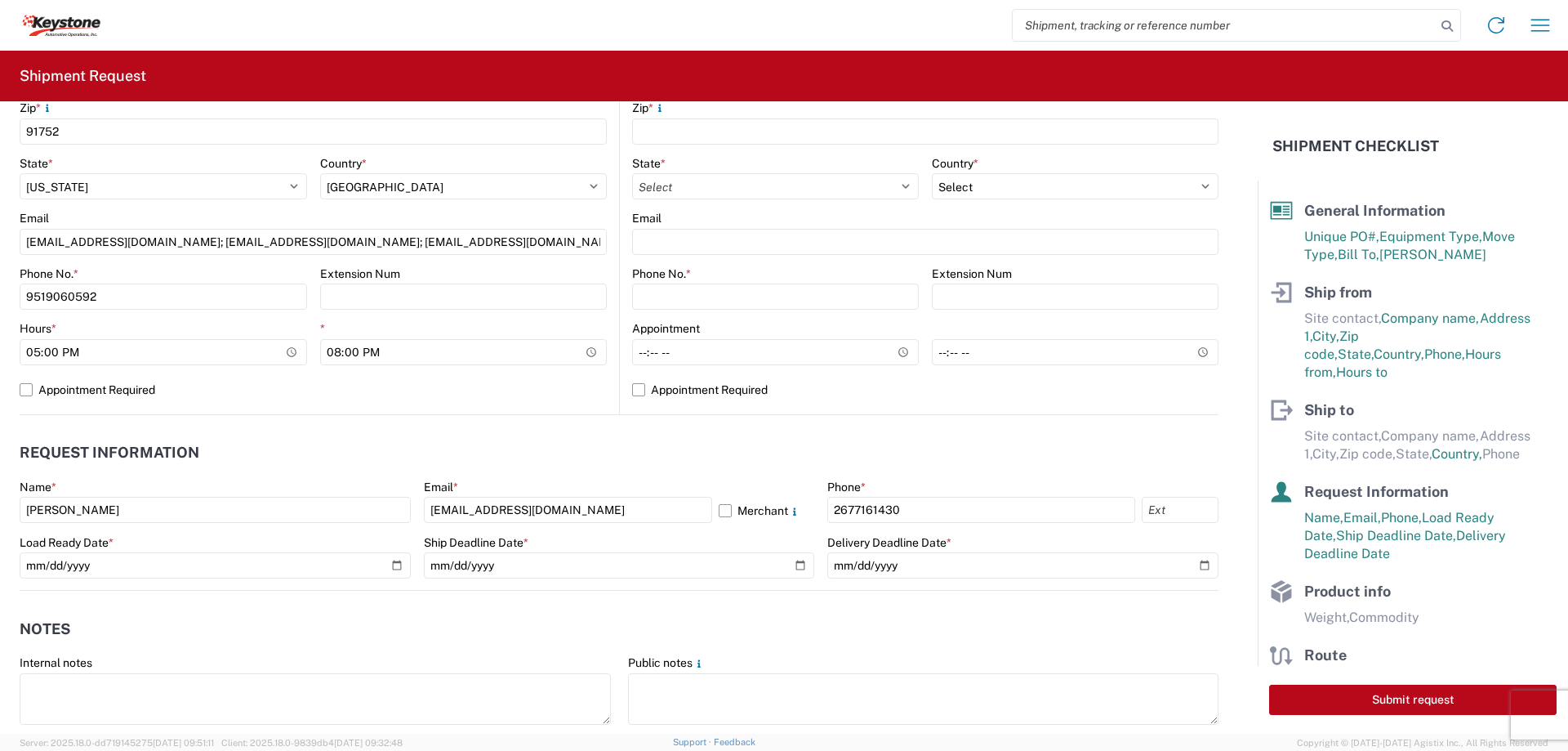
click at [933, 442] on header "Request Information" at bounding box center [619, 452] width 1199 height 37
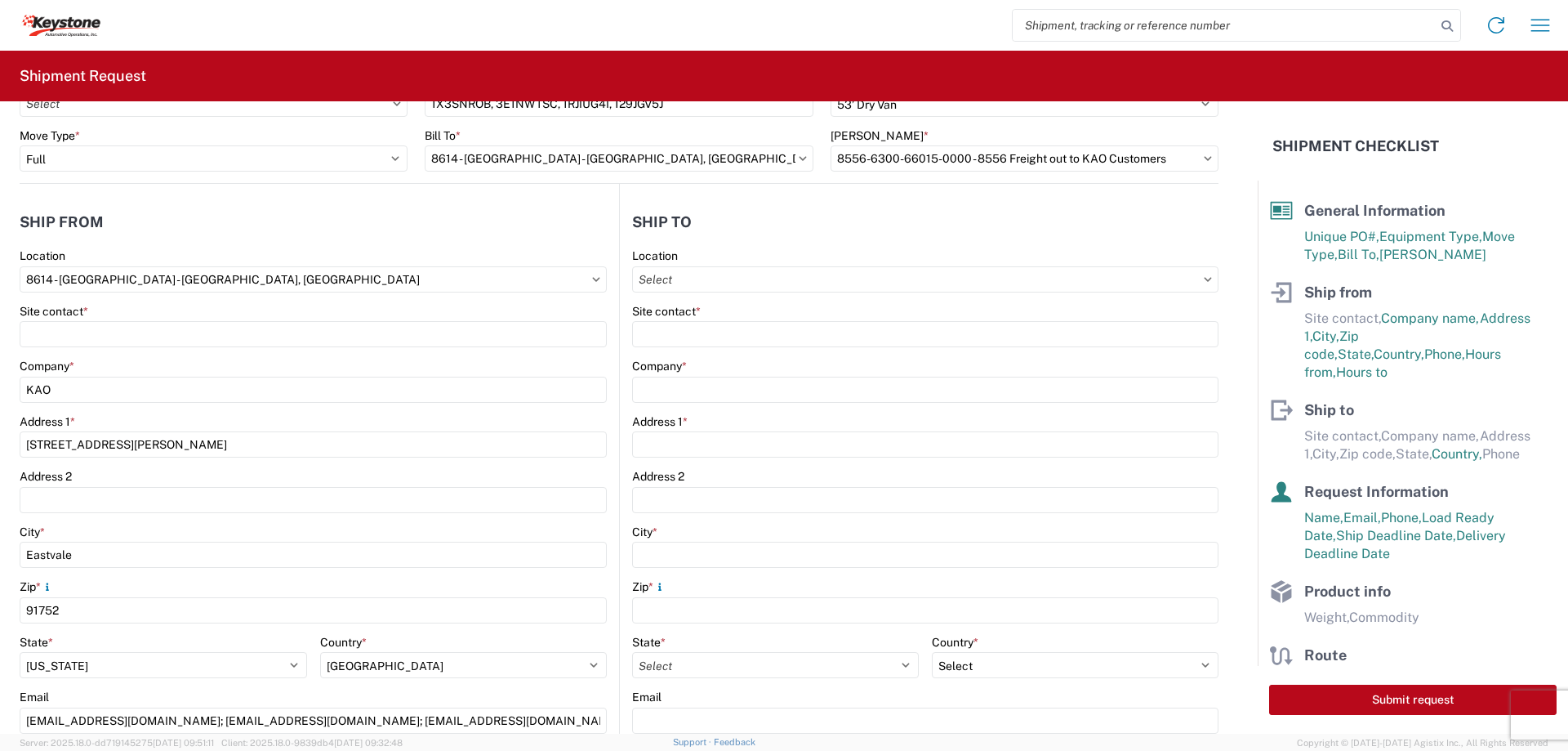
scroll to position [82, 0]
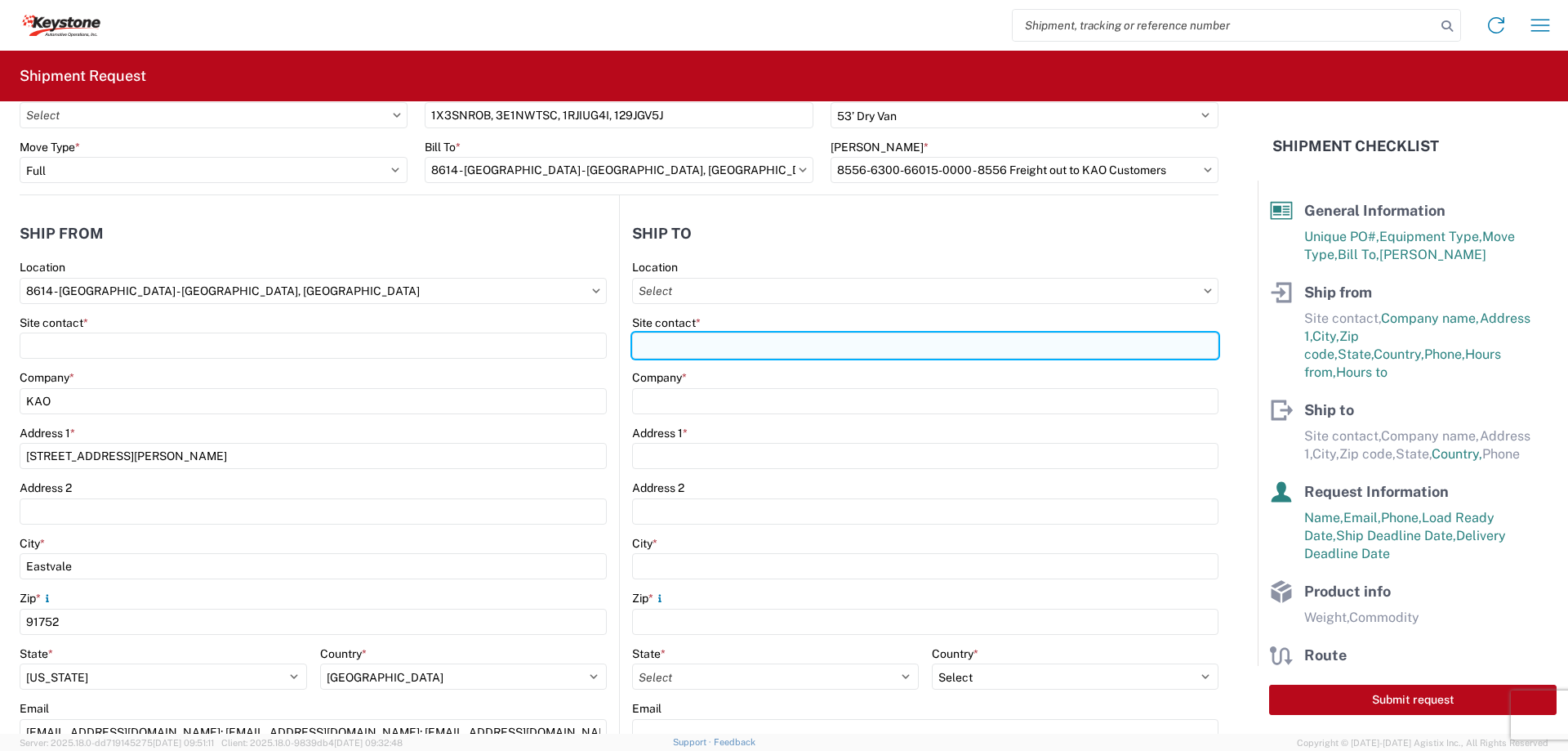
click at [713, 341] on input "Site contact *" at bounding box center [925, 346] width 587 height 26
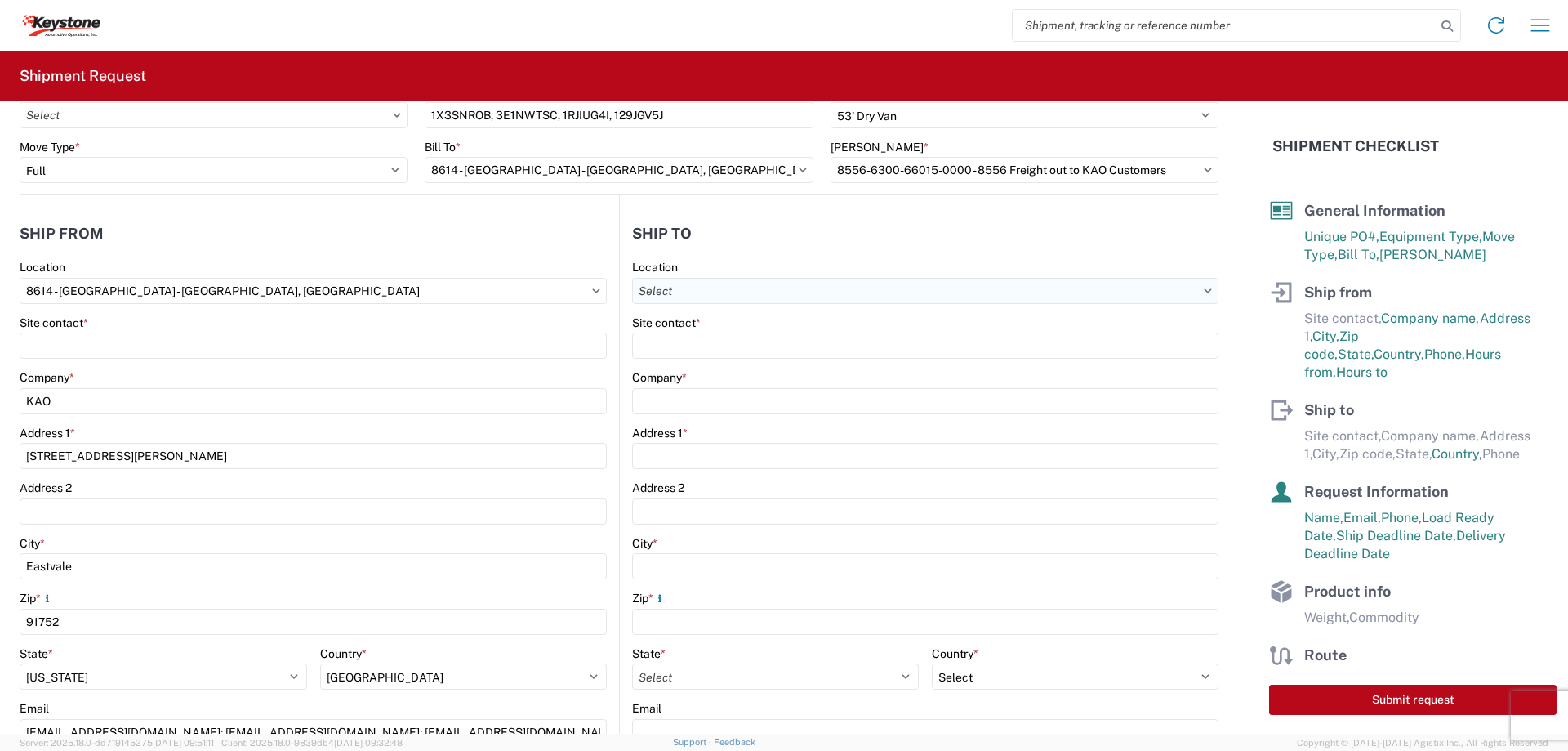
click at [717, 293] on input "Location" at bounding box center [925, 291] width 587 height 26
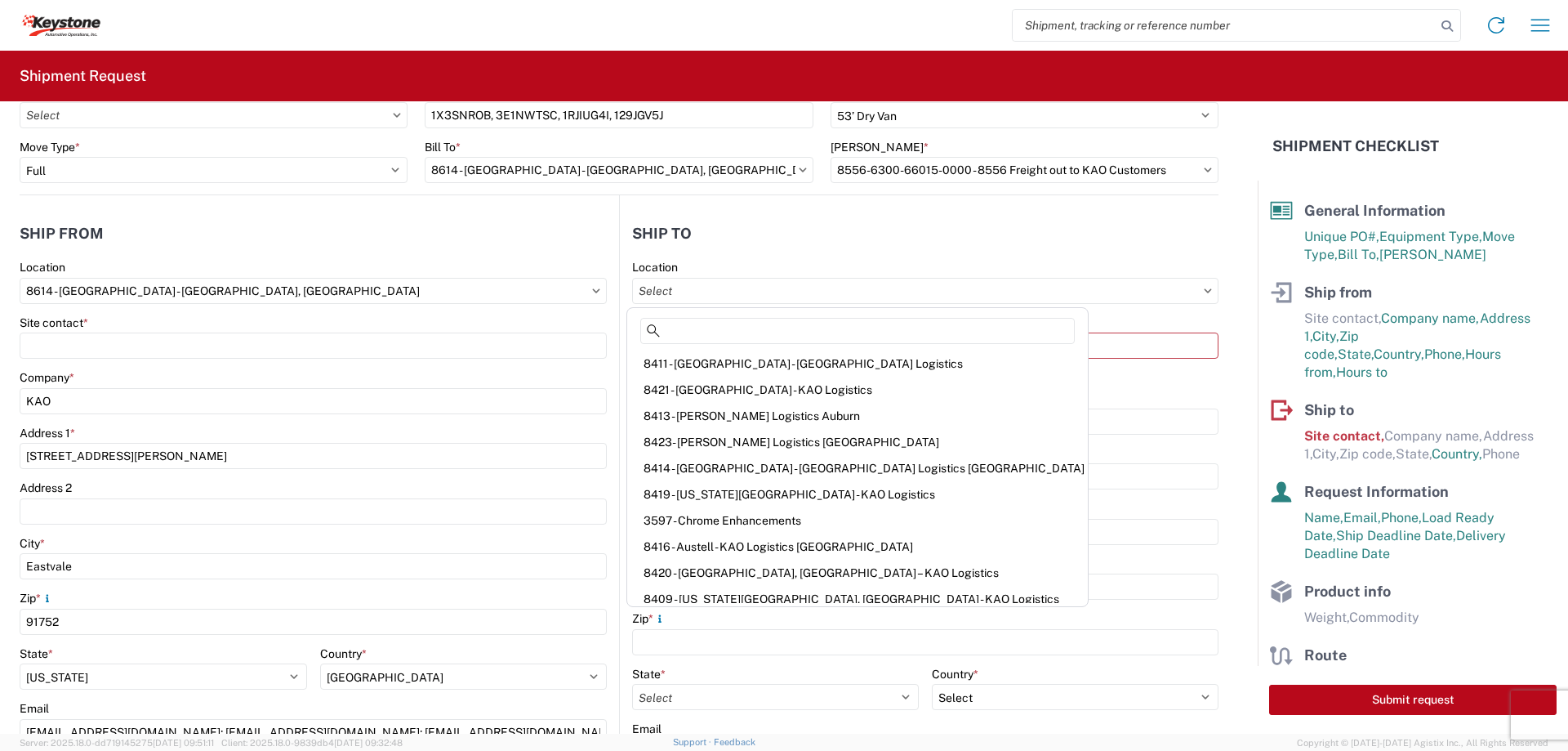
click at [726, 249] on header "Ship to" at bounding box center [919, 233] width 599 height 37
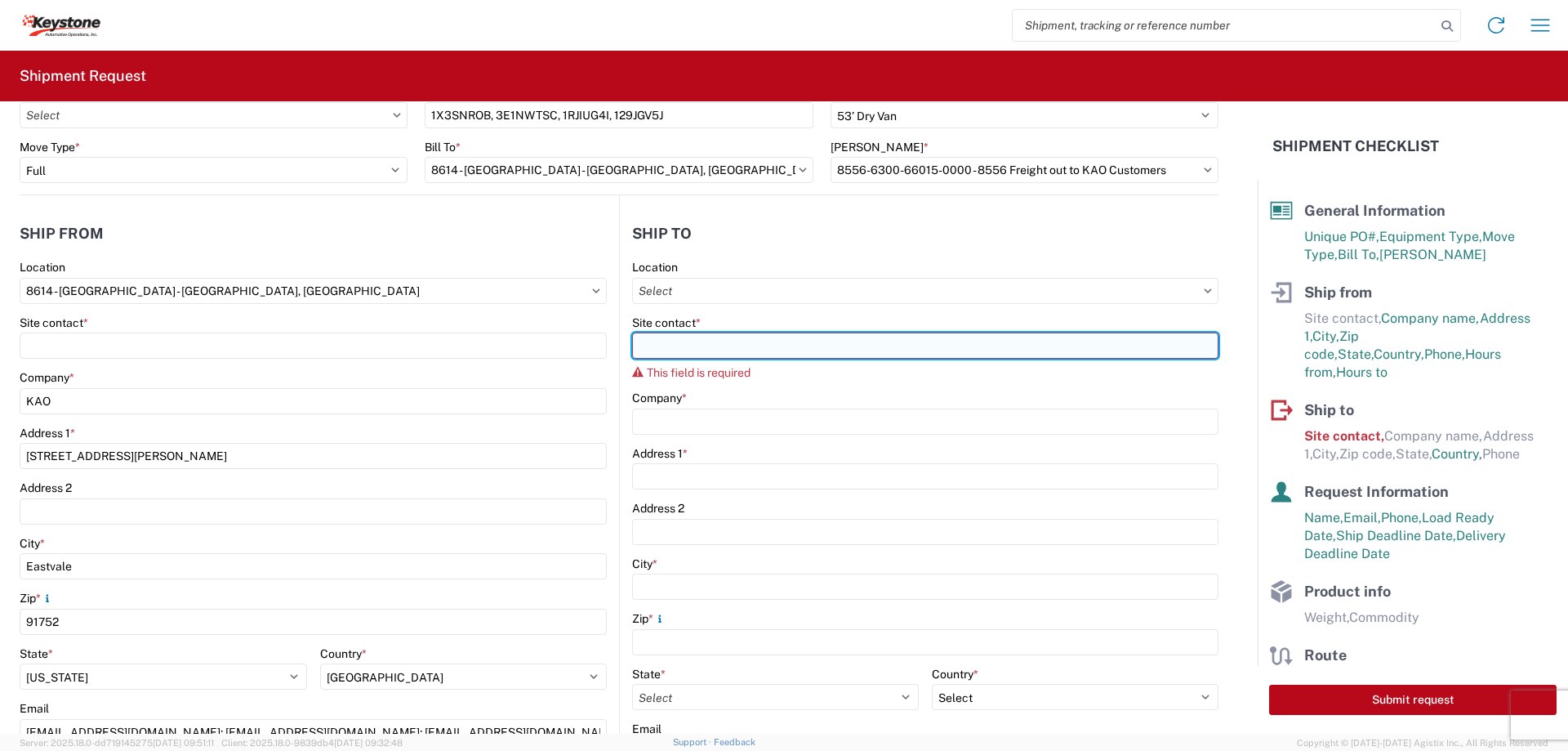
click at [729, 336] on input "Site contact *" at bounding box center [925, 346] width 587 height 26
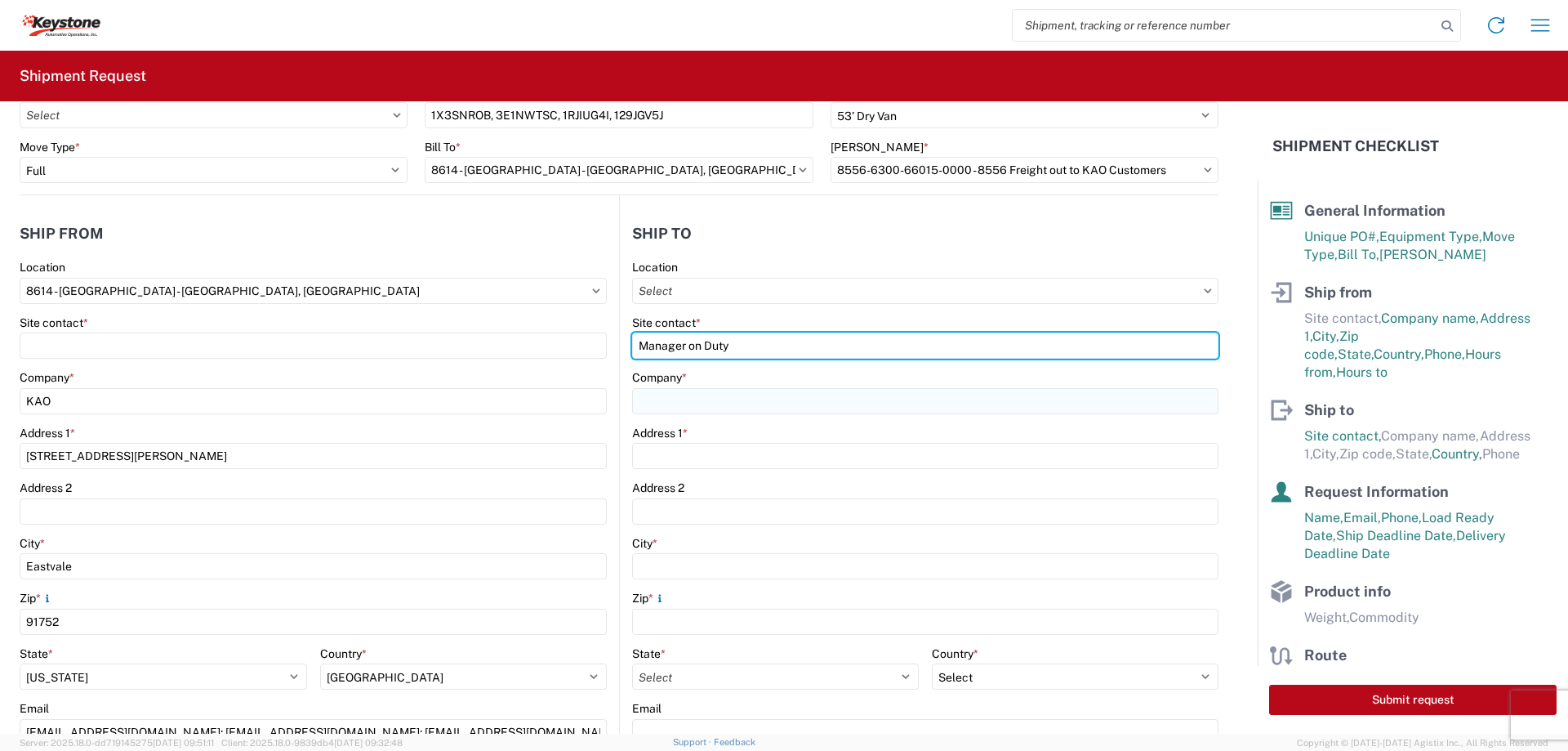
type input "Manager on Duty"
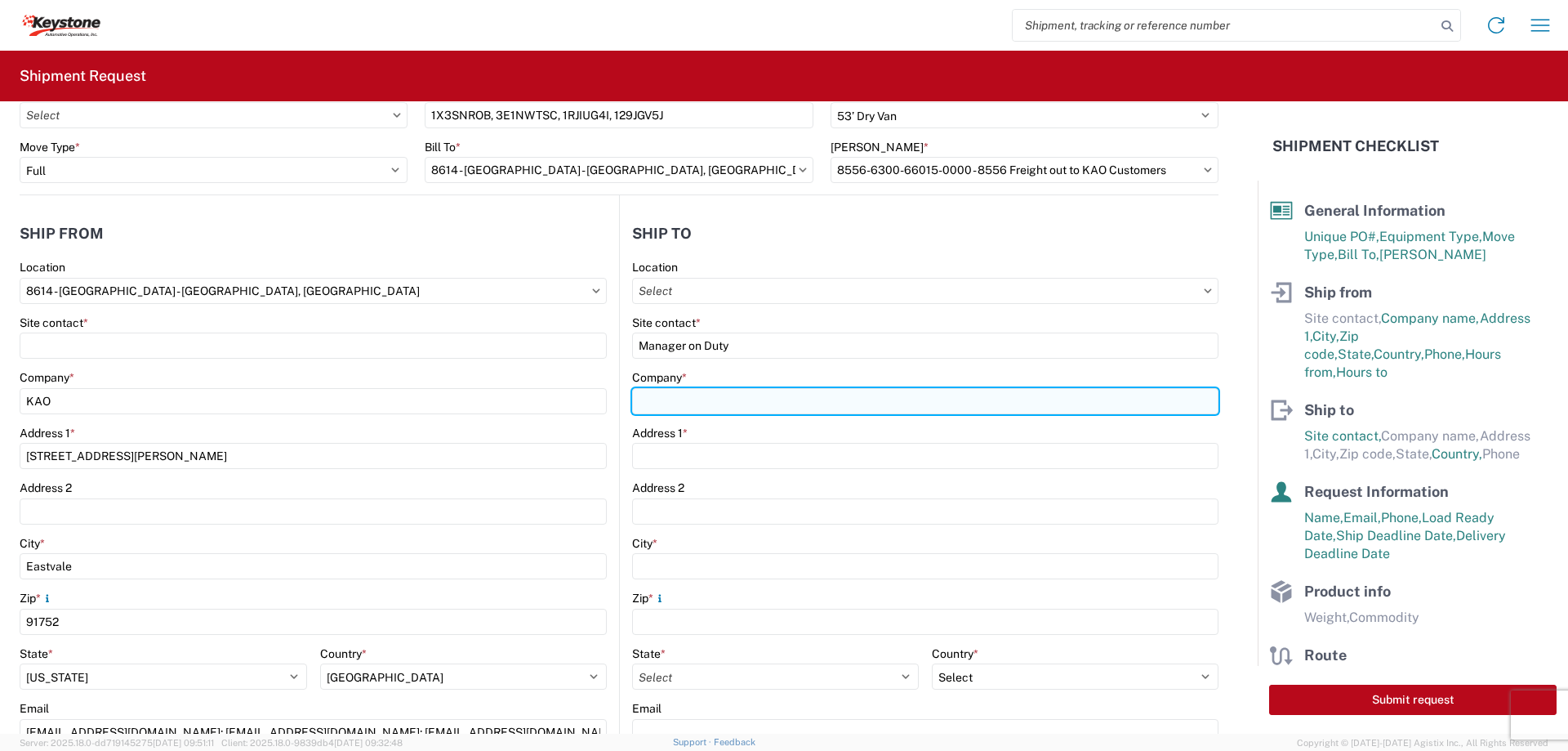
click at [721, 412] on input "Company *" at bounding box center [925, 401] width 587 height 26
type input "Amazon Fulfillment Center - SCK4"
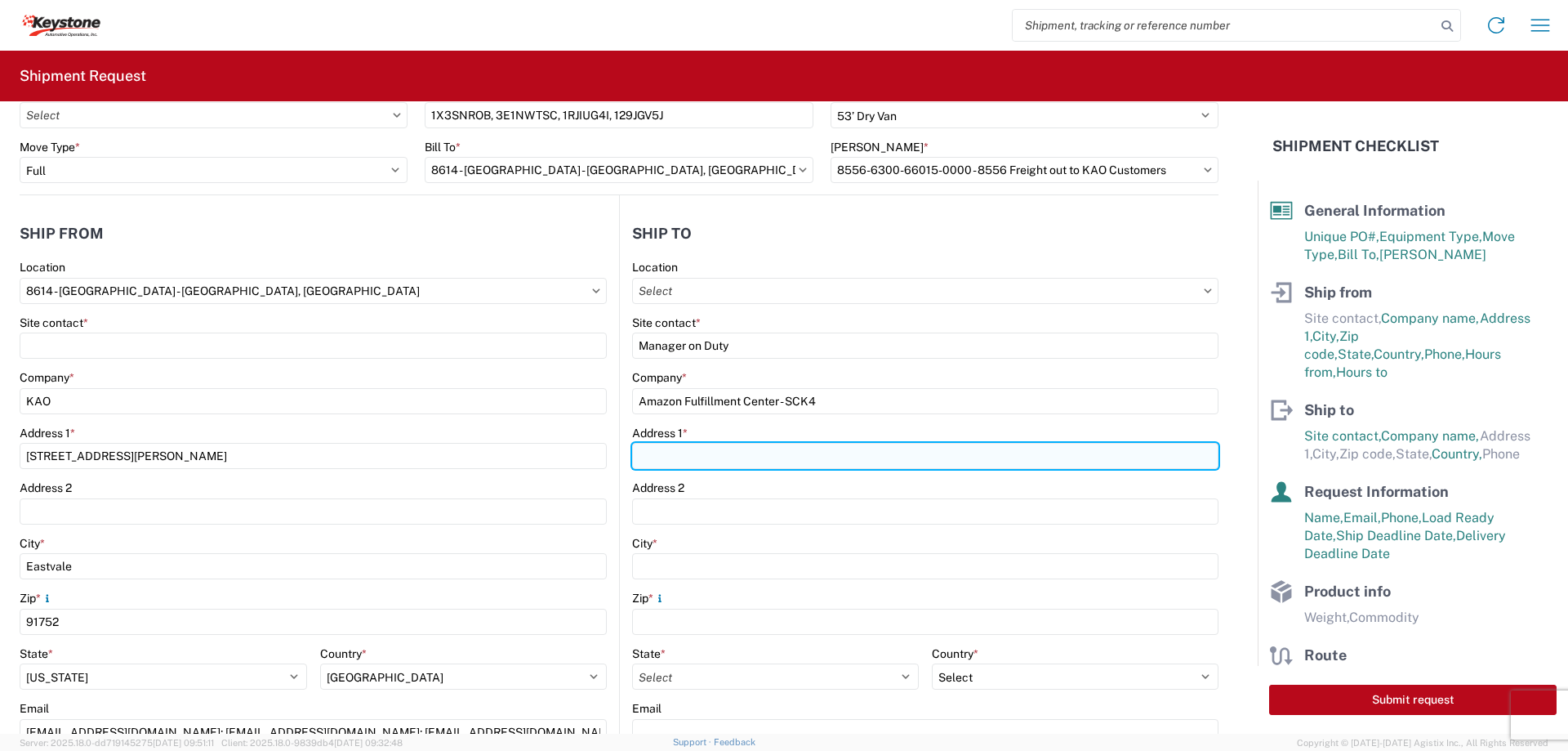
click at [819, 453] on input "Address 1 *" at bounding box center [925, 456] width 587 height 26
click at [908, 458] on input "Address 1 *" at bounding box center [925, 456] width 587 height 26
paste input "6001 S Austin Rd"
type input "6001 S Austin Rd"
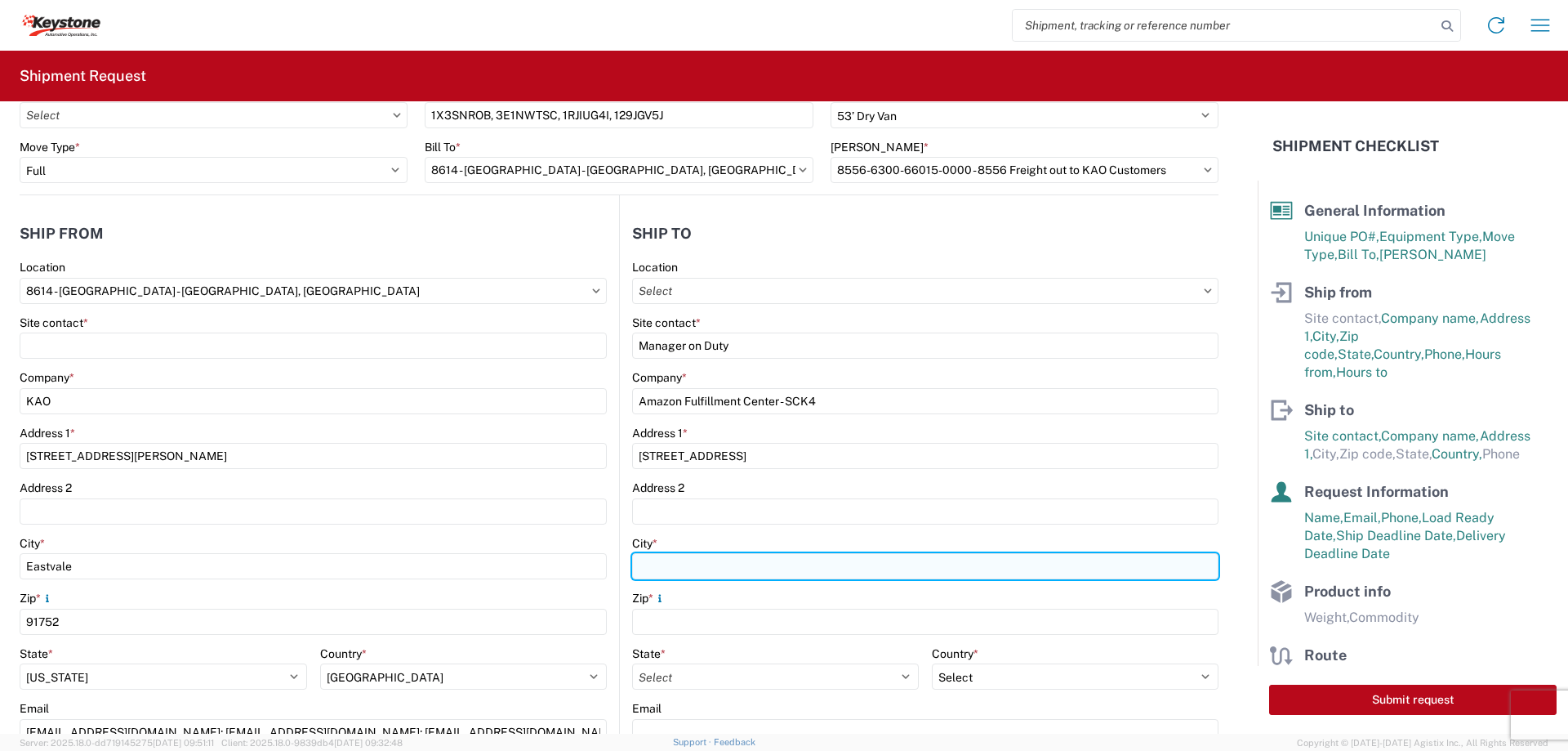
click at [806, 566] on input "City *" at bounding box center [925, 566] width 587 height 26
click at [851, 576] on input "City *" at bounding box center [925, 566] width 587 height 26
paste input "Stockton"
type input "Stockton"
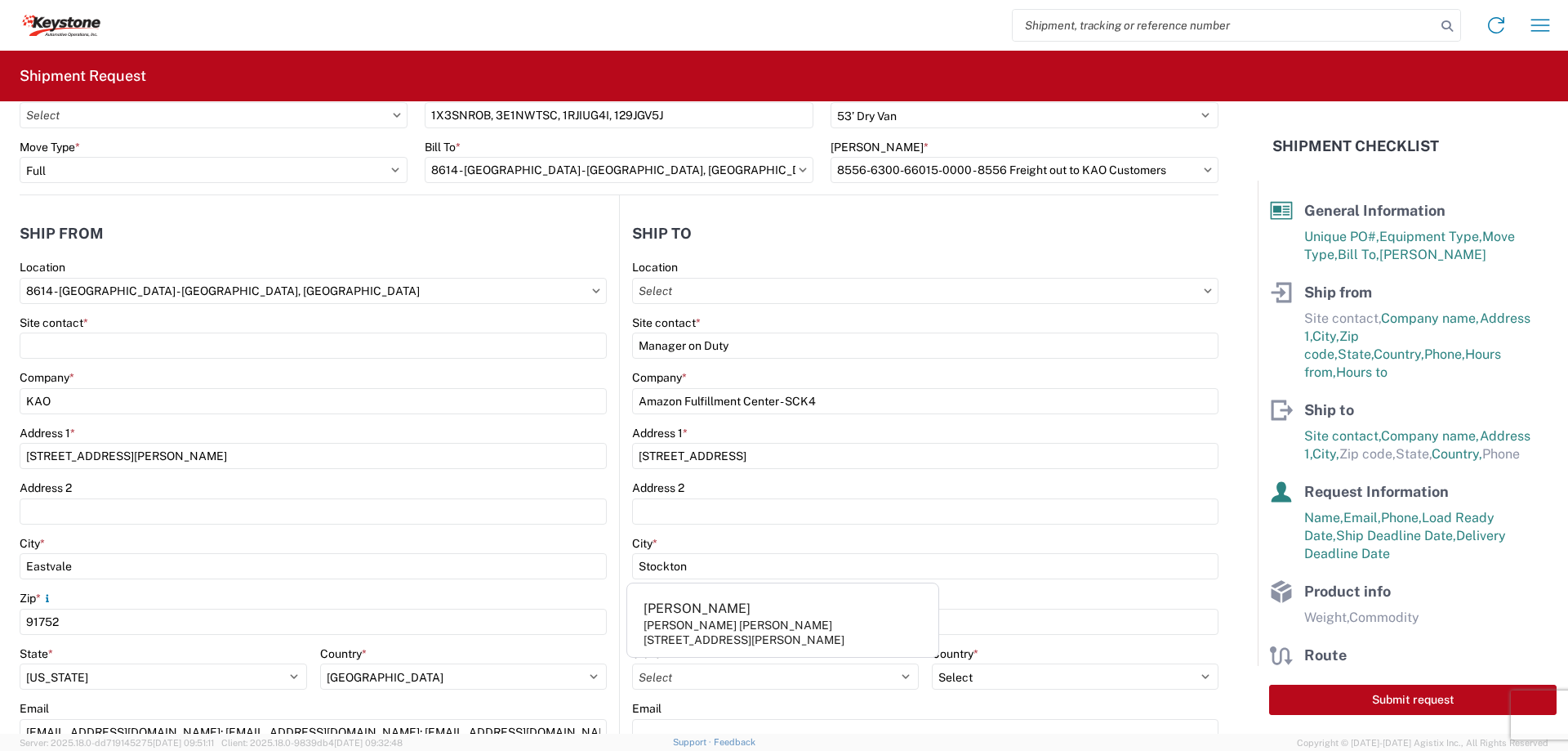
click at [842, 228] on header "Ship to" at bounding box center [919, 233] width 599 height 37
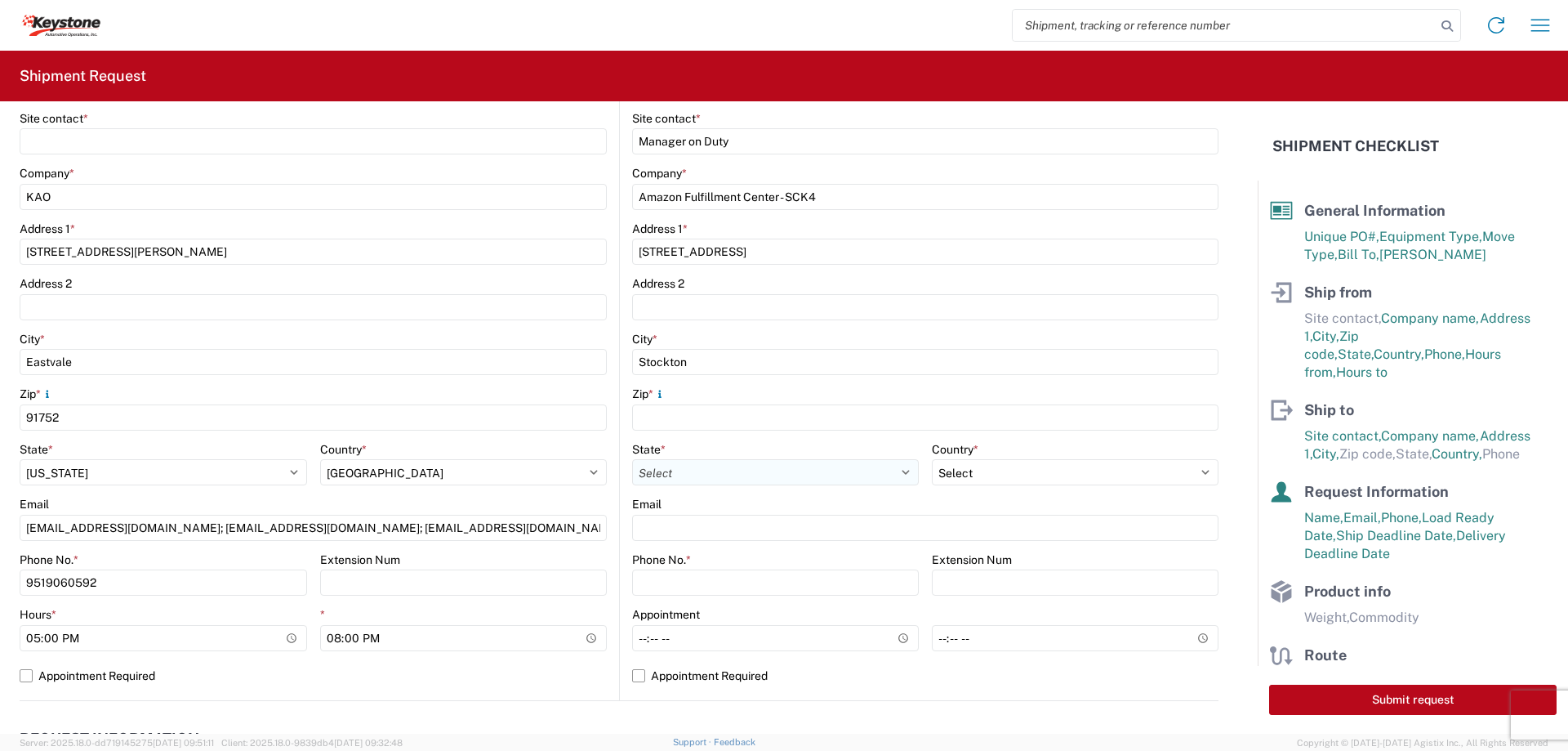
scroll to position [327, 0]
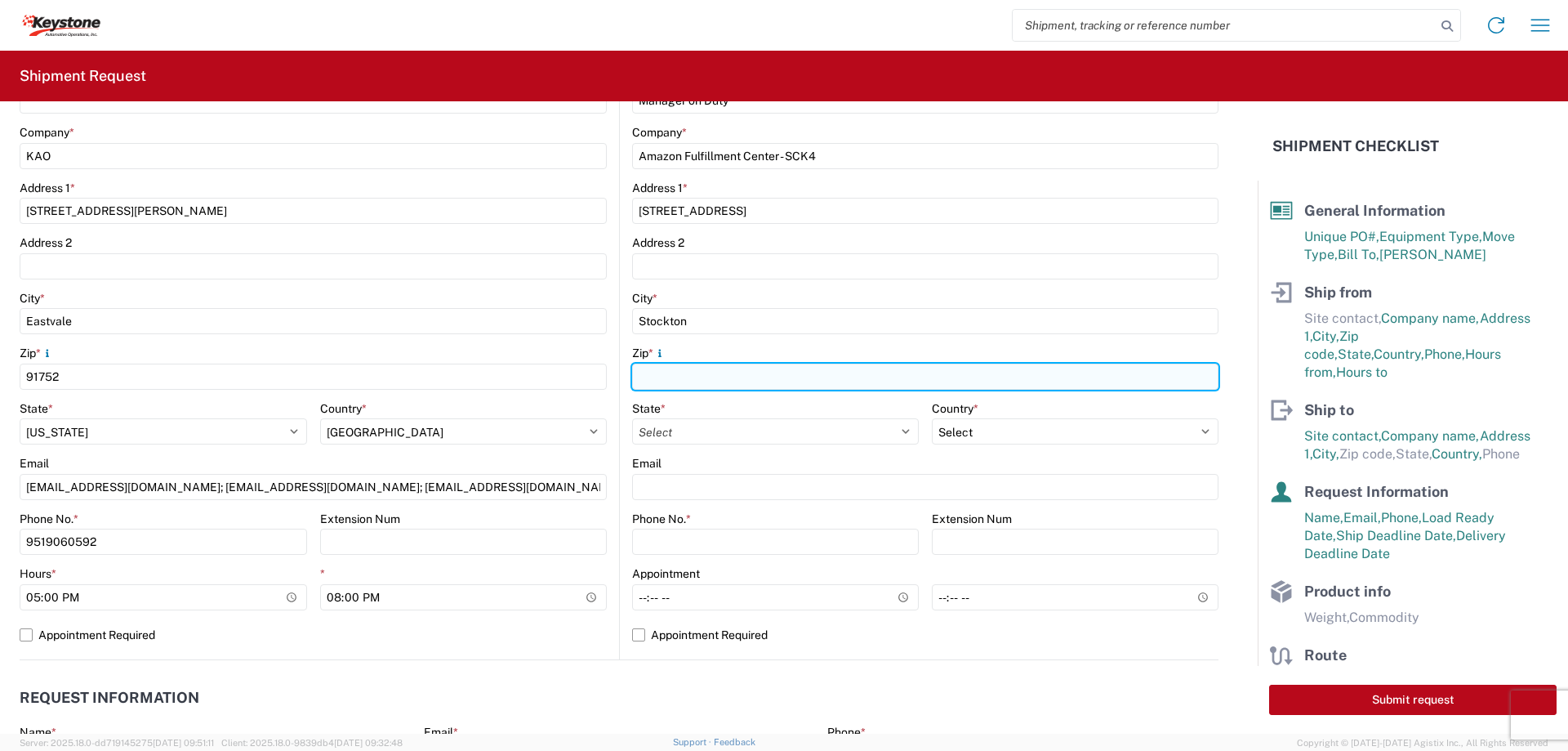
click at [736, 375] on input "Zip *" at bounding box center [925, 377] width 587 height 26
type input "95215"
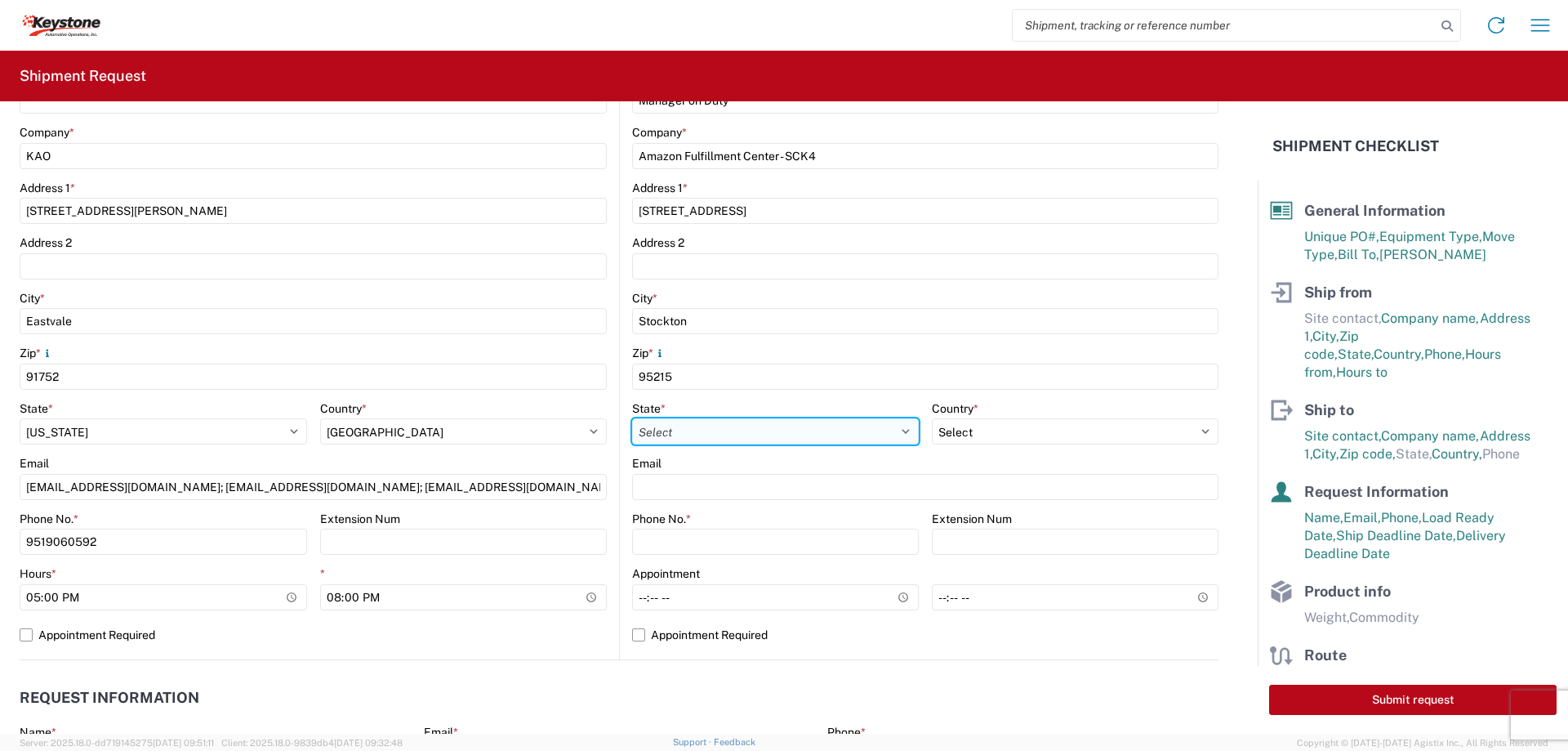
click at [895, 424] on select "Select Alabama Alaska Arizona Arkansas Armed Forces Americas Armed Forces Europ…" at bounding box center [775, 432] width 286 height 26
select select "CA"
click at [632, 418] on select "Select Alabama Alaska Arizona Arkansas Armed Forces Americas Armed Forces Europ…" at bounding box center [775, 432] width 286 height 26
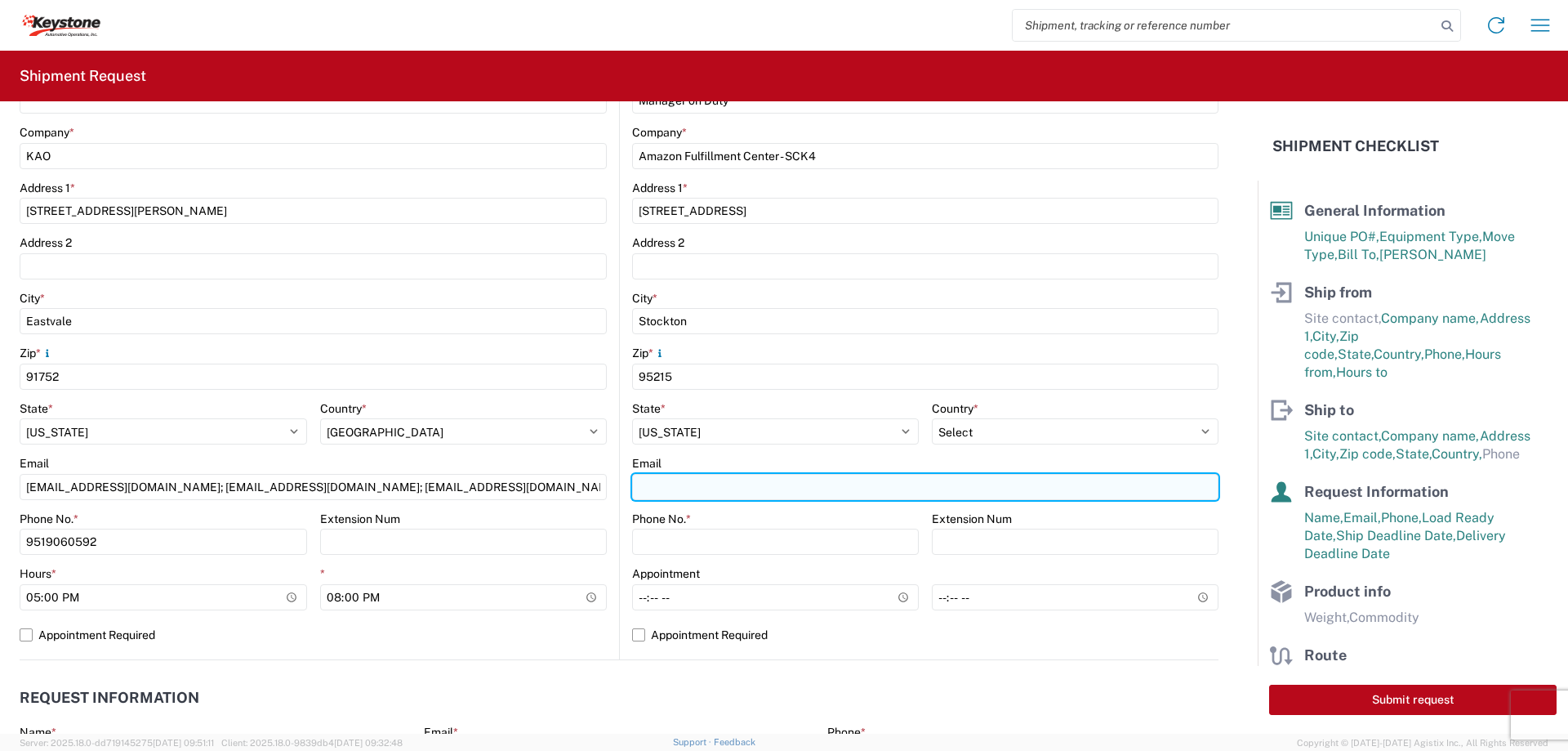
click at [784, 482] on input "Email" at bounding box center [925, 487] width 587 height 26
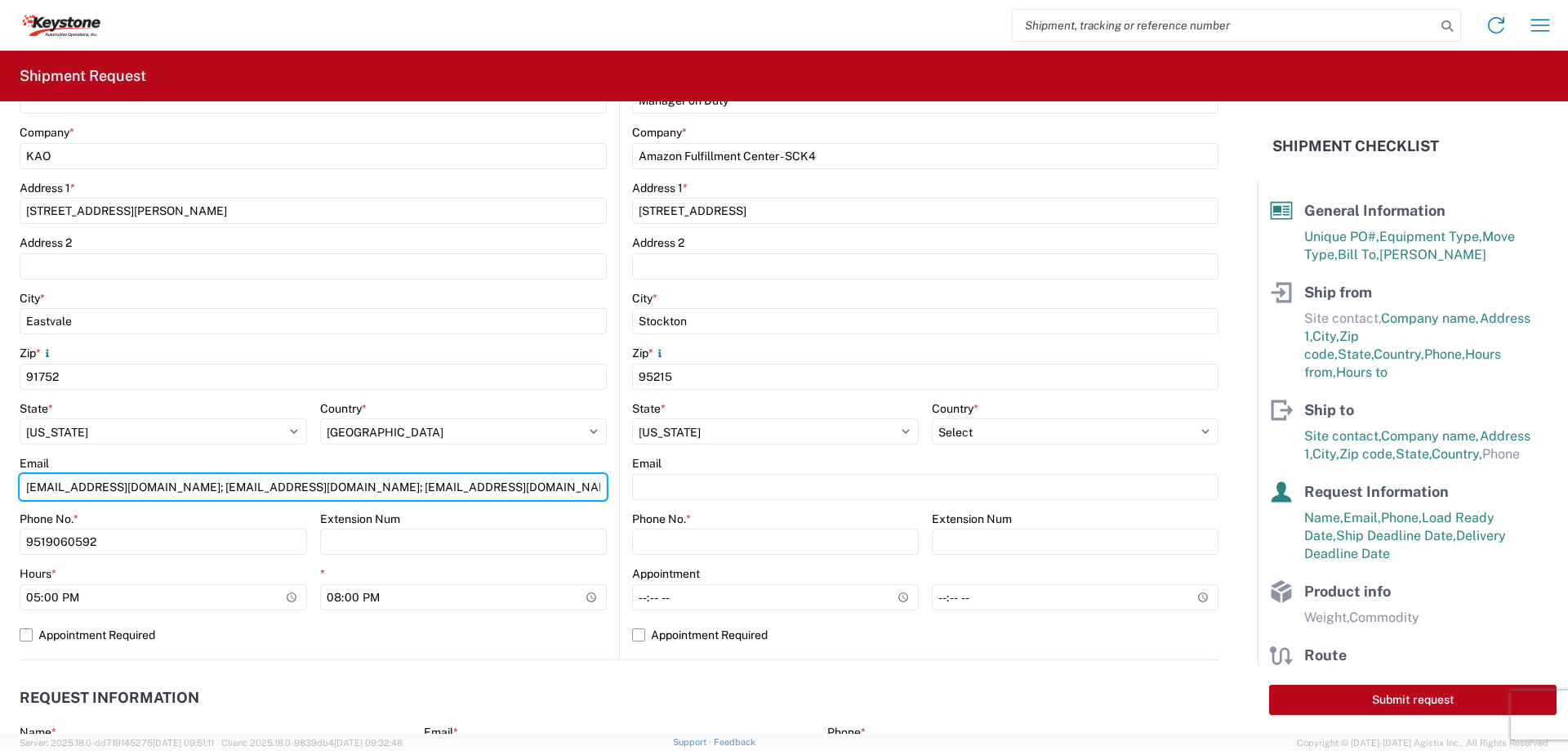
drag, startPoint x: 507, startPoint y: 487, endPoint x: 0, endPoint y: 467, distance: 507.4
click at [0, 467] on form "General Information Template PO# 1X3SNROB, 3E1NWTSC, 1RJIUG4I, 129JGV5J Equipme…" at bounding box center [628, 417] width 1257 height 632
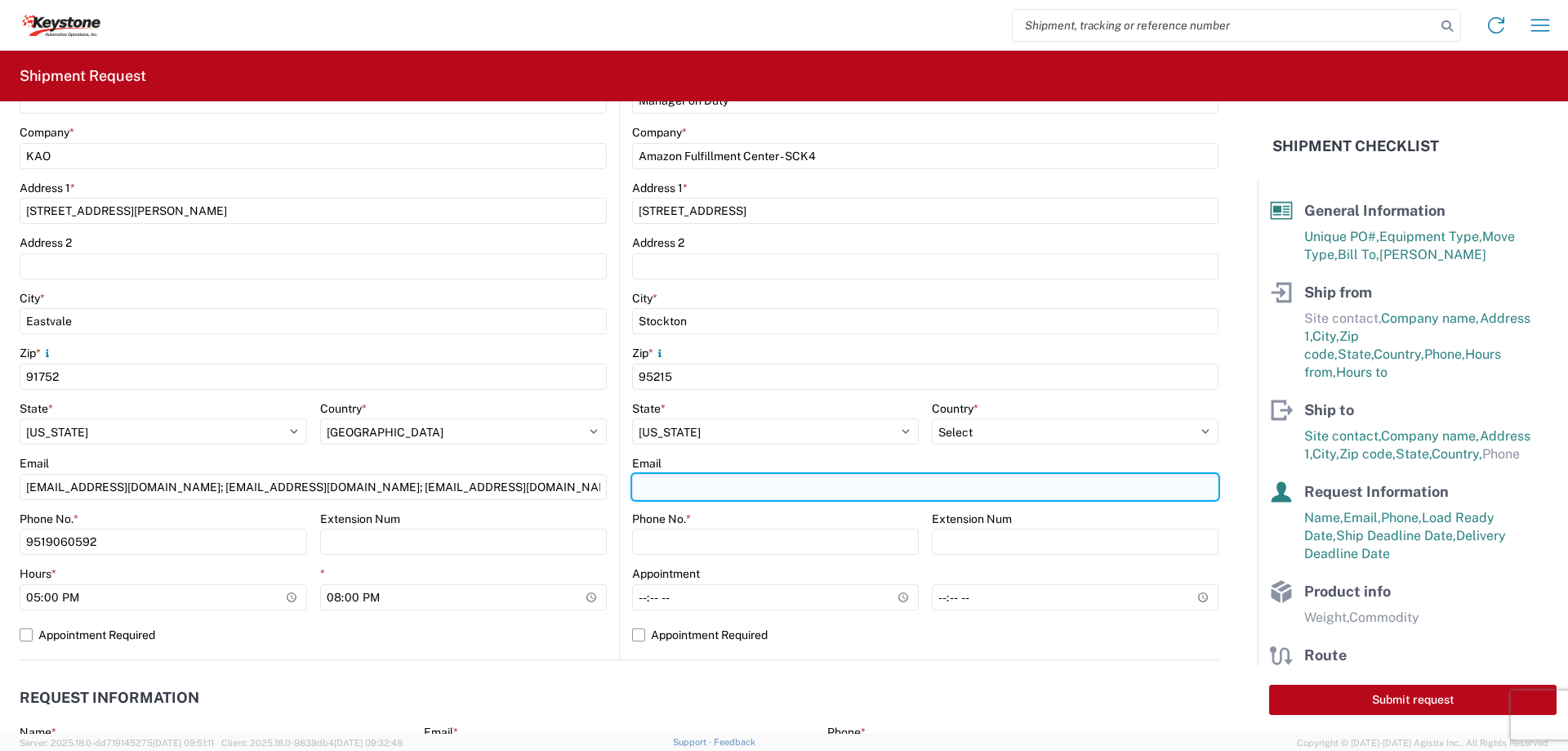
click at [666, 485] on input "Email" at bounding box center [925, 487] width 587 height 26
paste input "axlozano@lkqcorp.com; axmillanhernandez@LKQCORP.com; sesolway@LKQCORP.com"
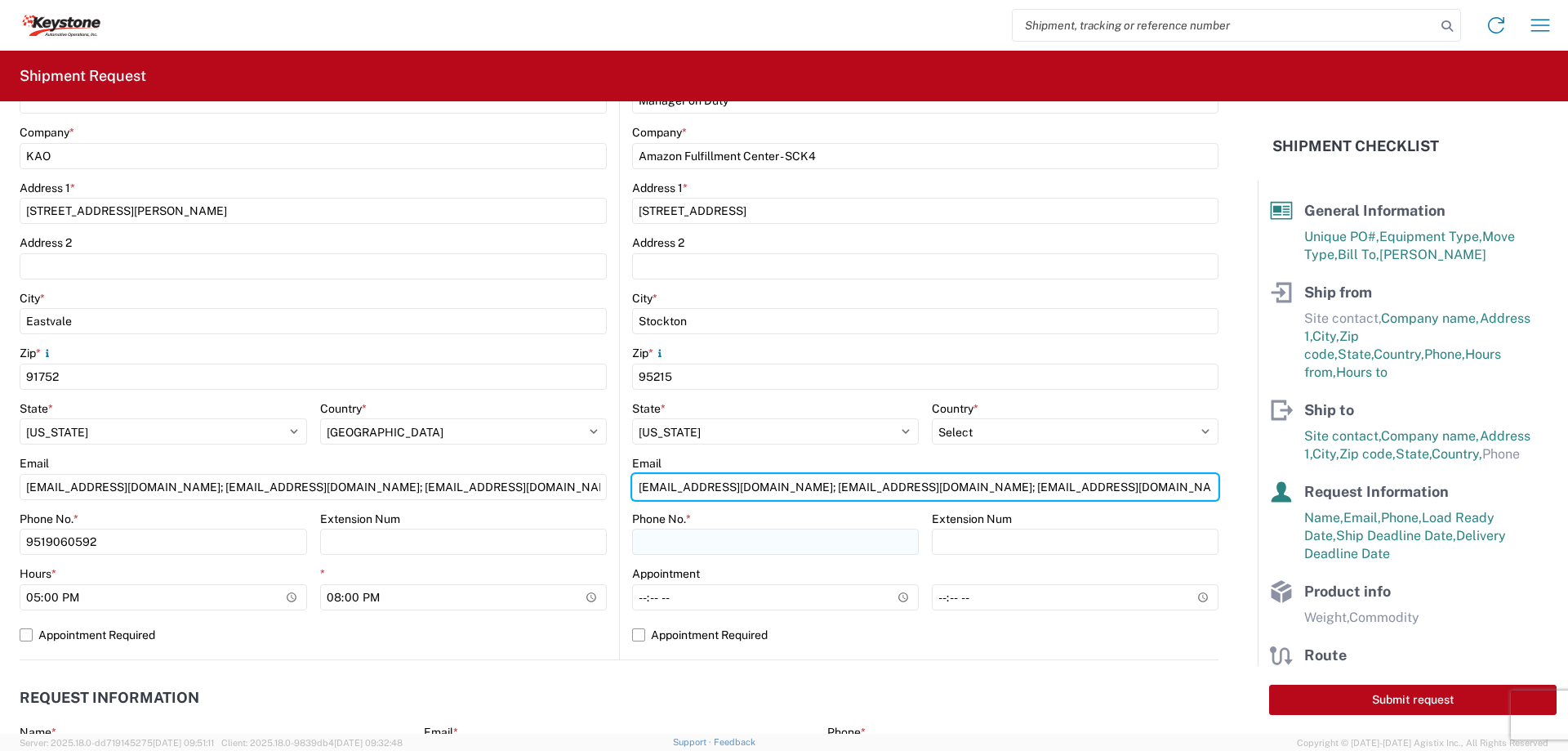
type input "axlozano@lkqcorp.com; axmillanhernandez@LKQCORP.com; sesolway@LKQCORP.com"
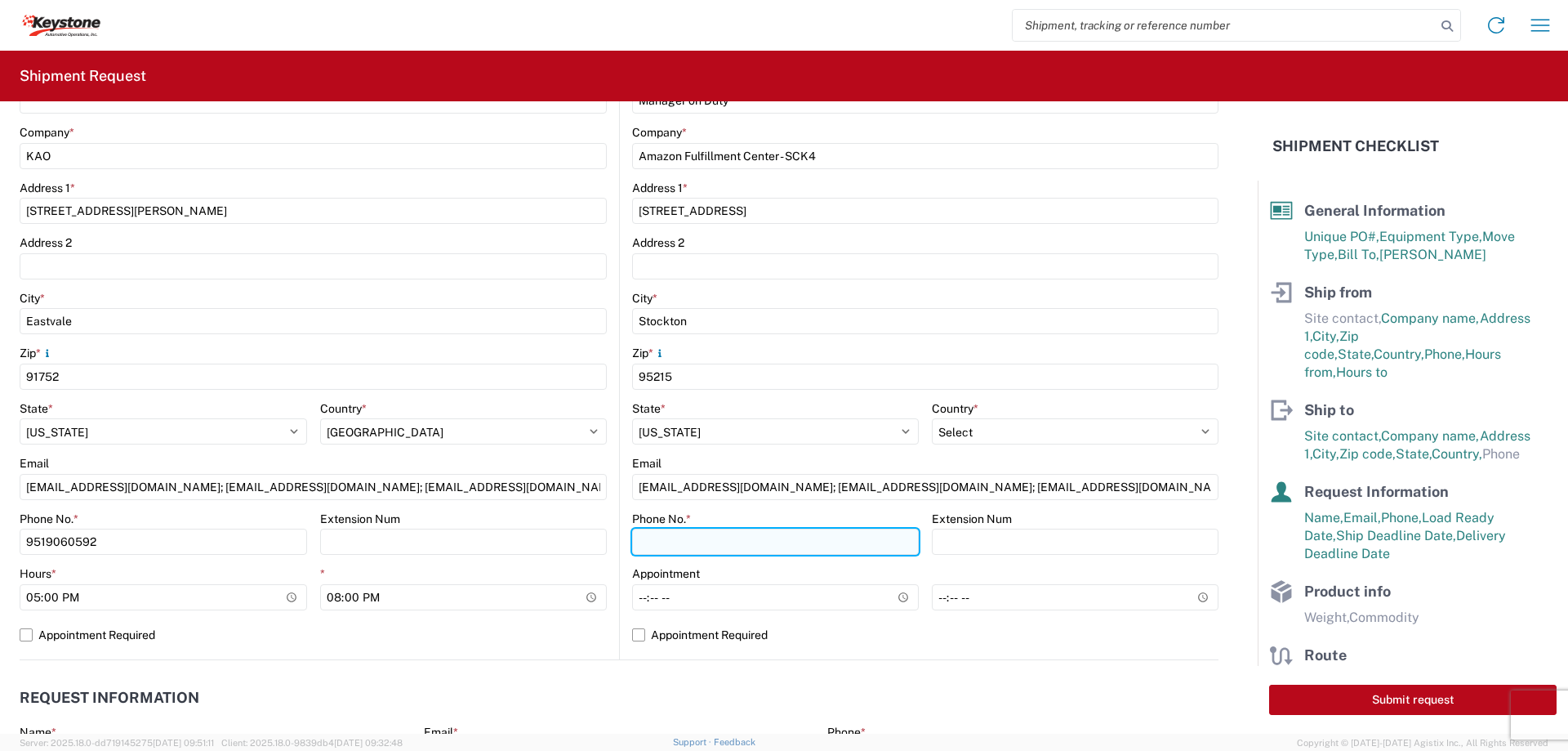
click at [801, 544] on input "Phone No. *" at bounding box center [775, 542] width 286 height 26
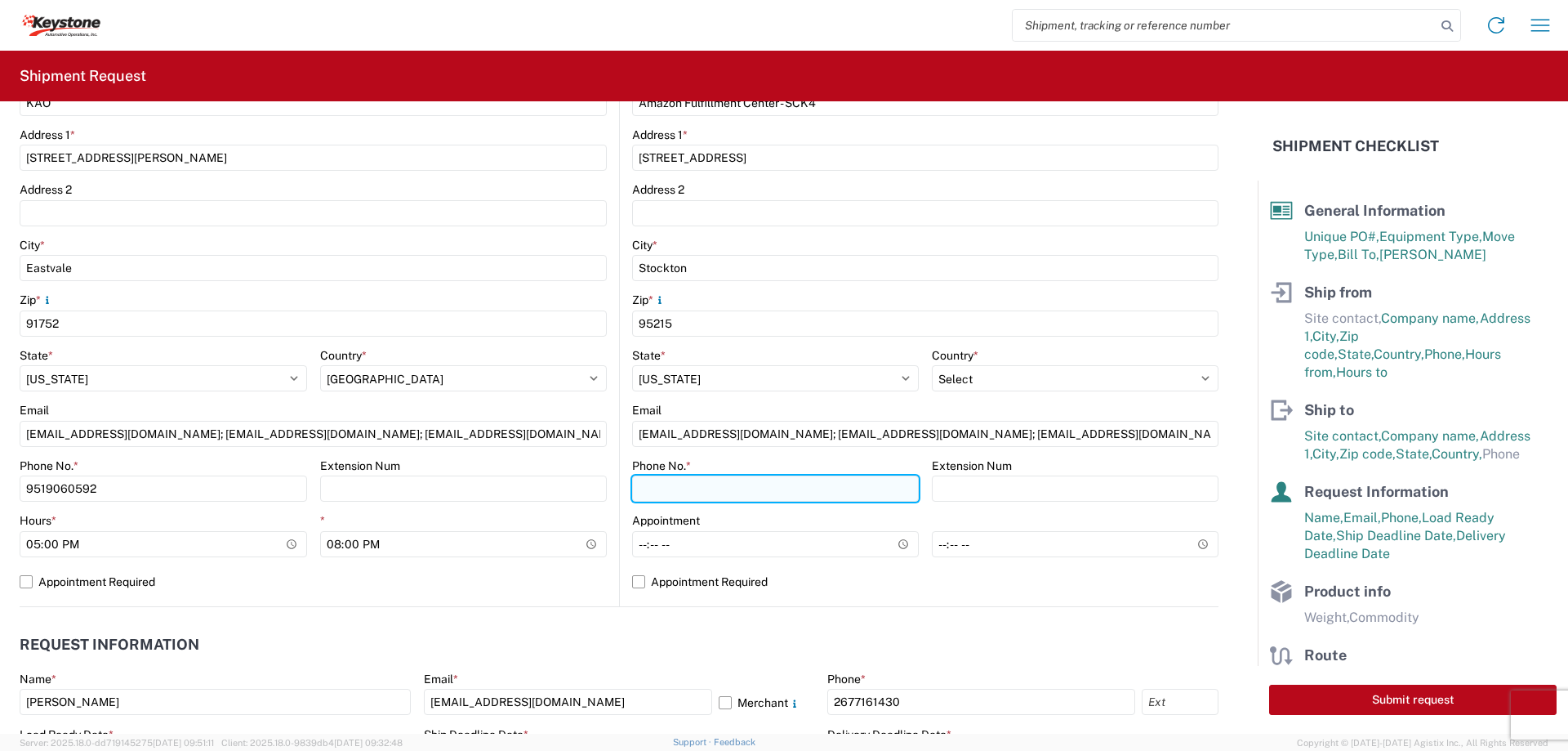
scroll to position [409, 0]
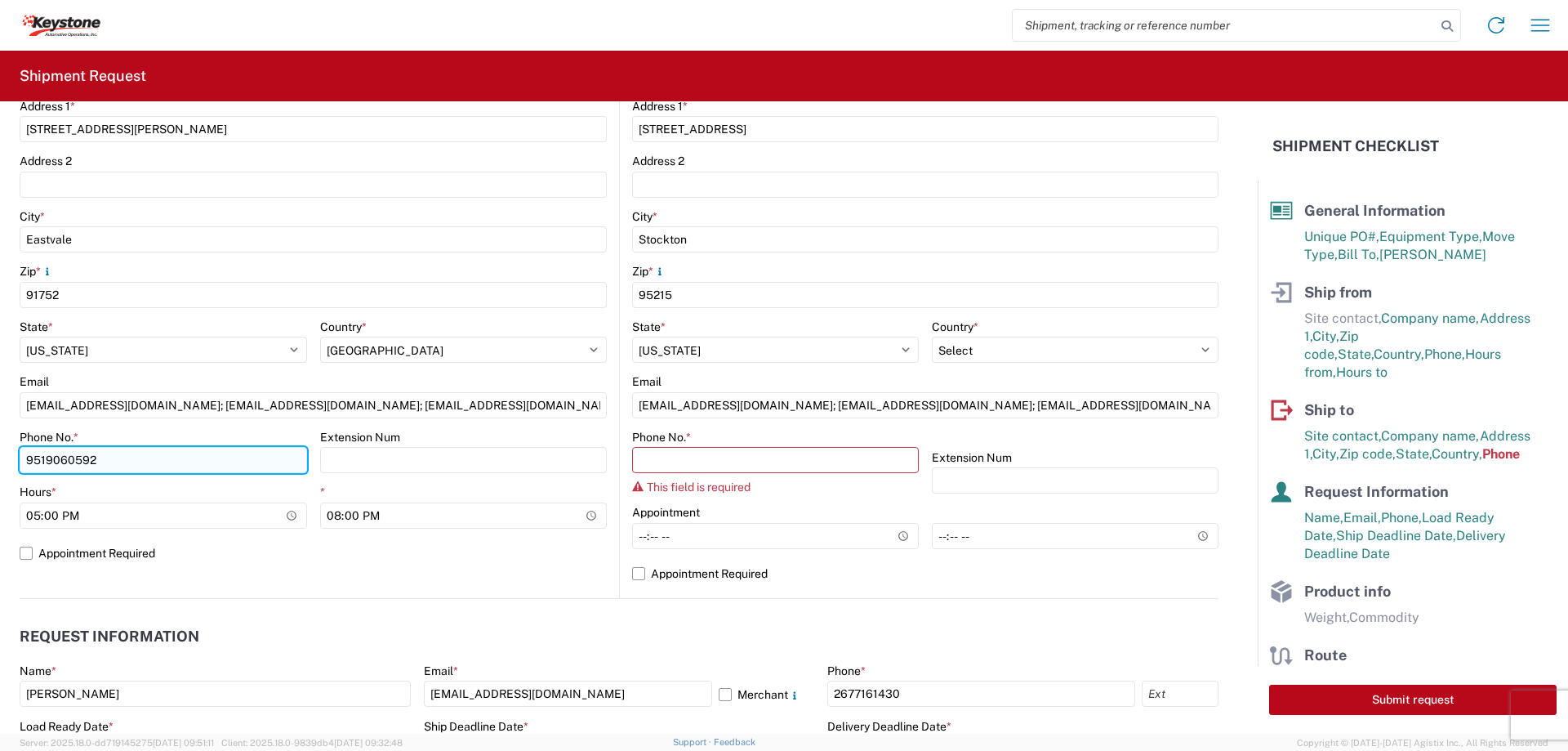
click at [71, 459] on input "9519060592" at bounding box center [163, 460] width 287 height 26
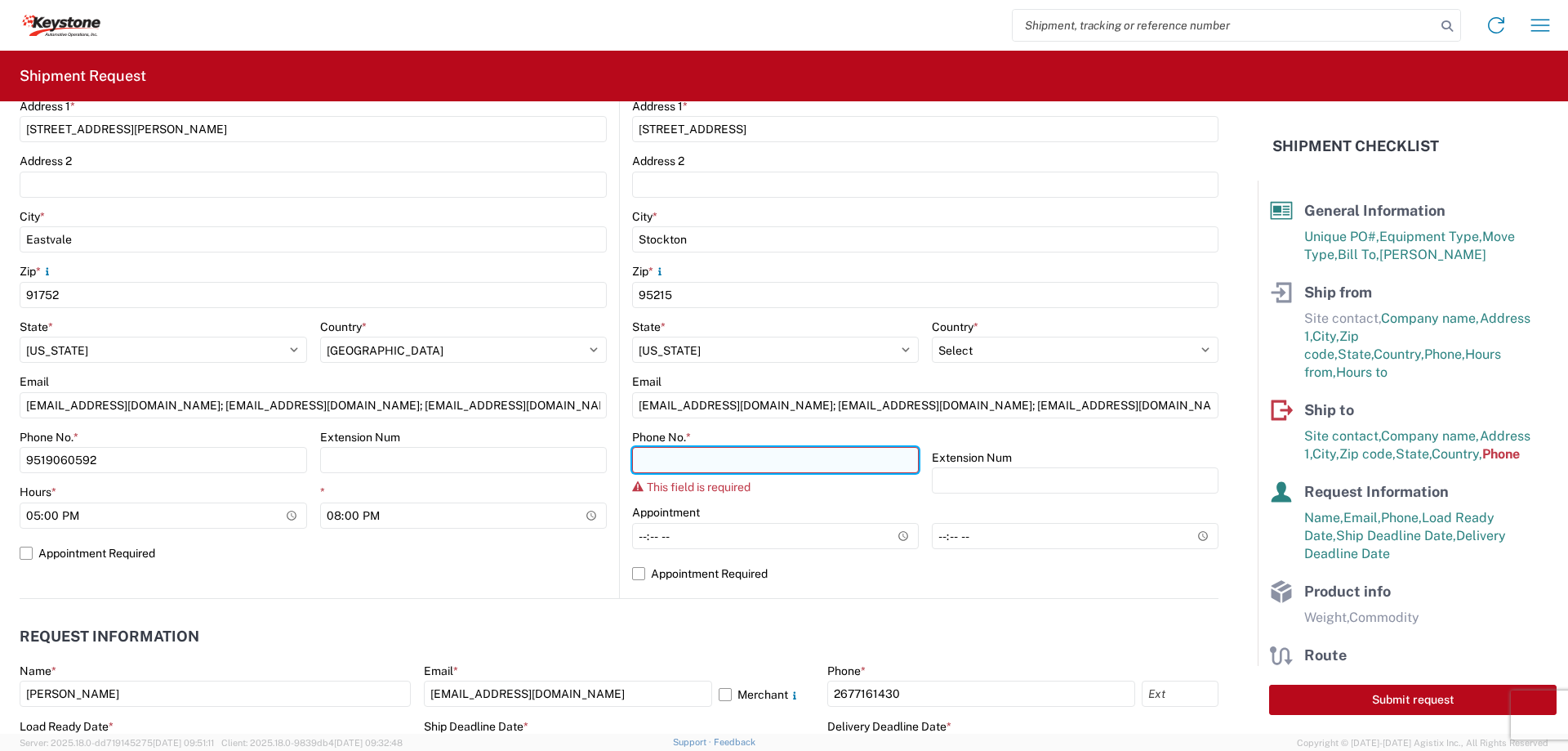
click at [659, 454] on input "Phone No. *" at bounding box center [775, 460] width 286 height 26
paste input "9519060592"
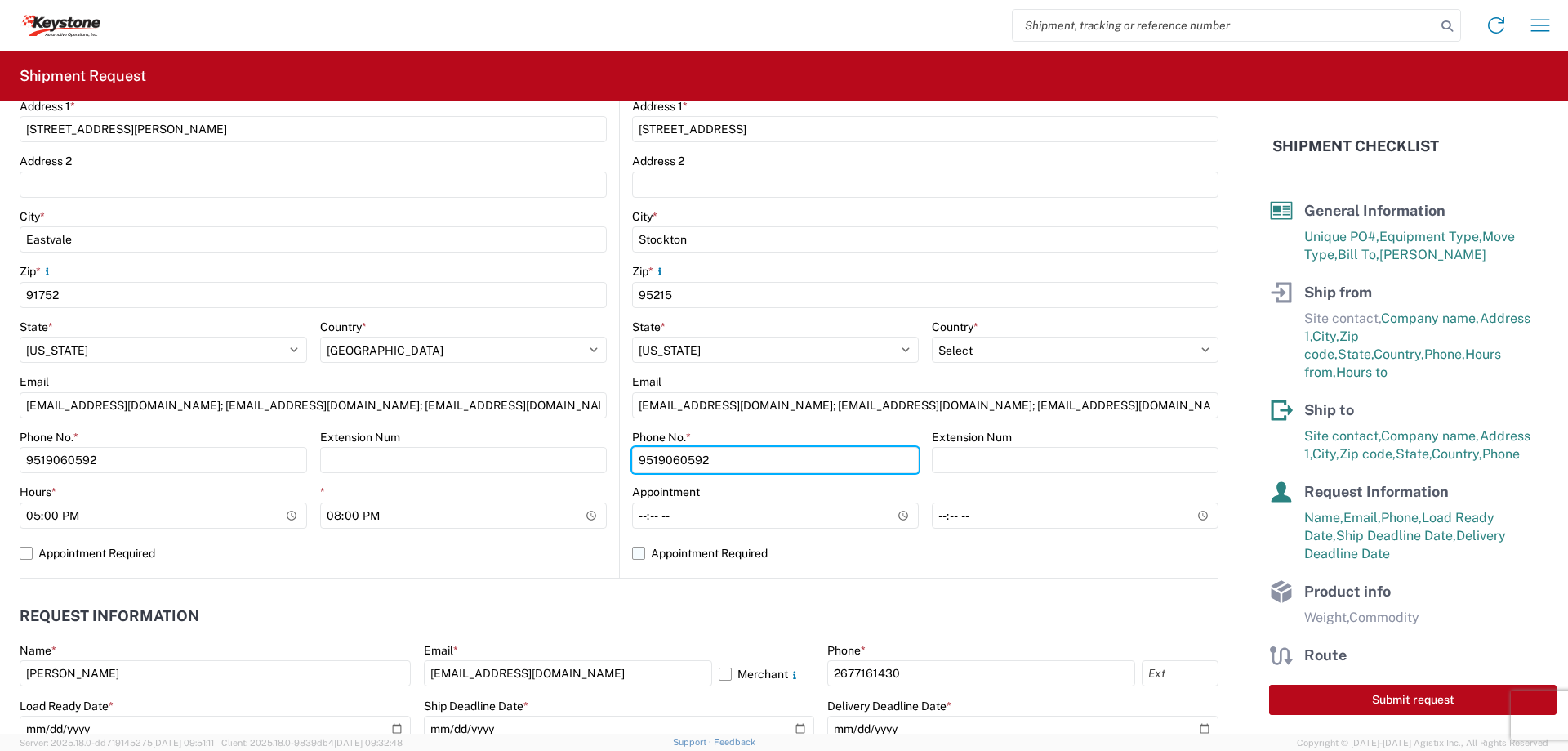
type input "9519060592"
click at [636, 552] on label "Appointment Required" at bounding box center [925, 553] width 587 height 26
click at [0, 0] on input "Appointment Required" at bounding box center [0, 0] width 0 height 0
select select "US"
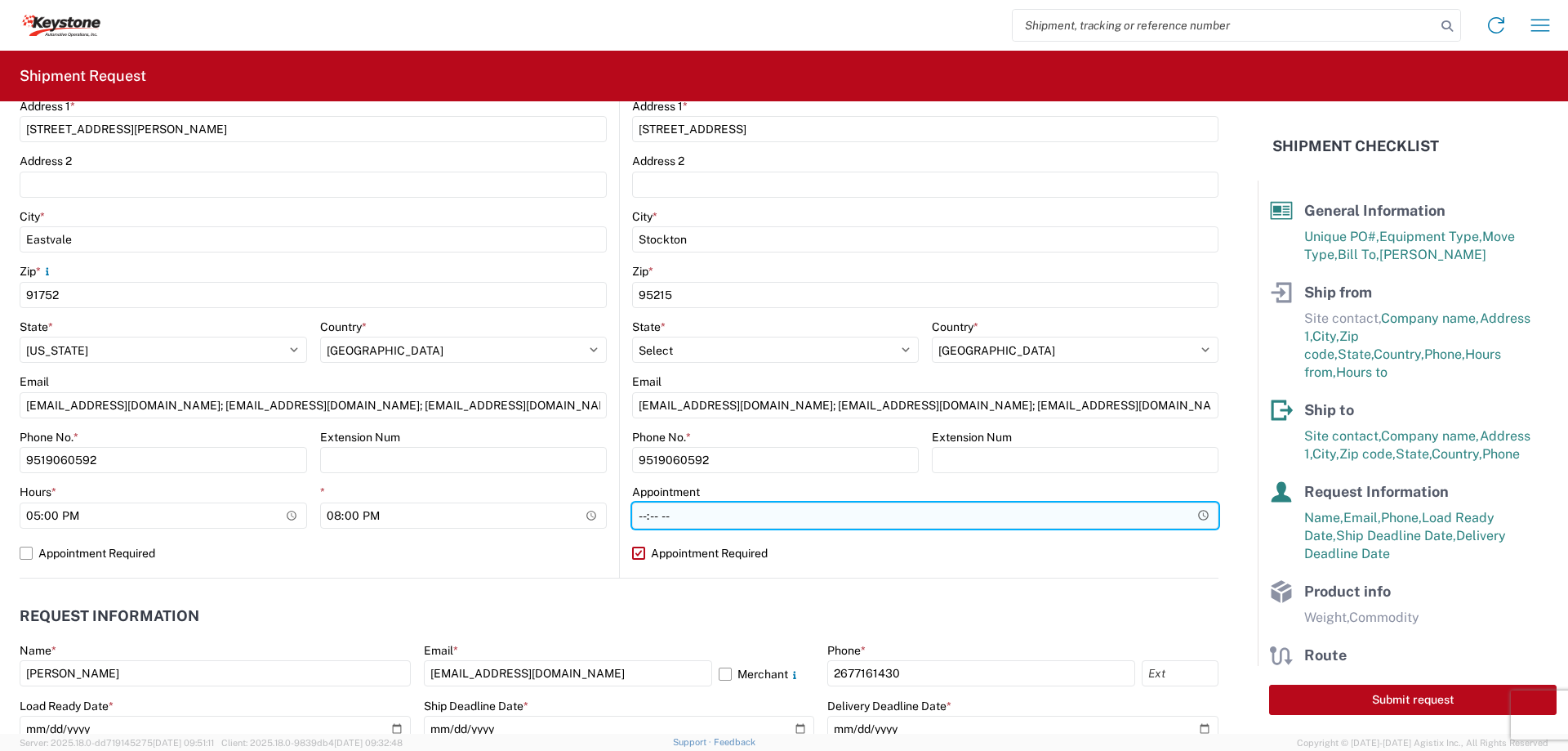
click at [801, 513] on input "Hours *" at bounding box center [925, 515] width 587 height 26
click at [1188, 513] on input "Hours *" at bounding box center [925, 515] width 587 height 26
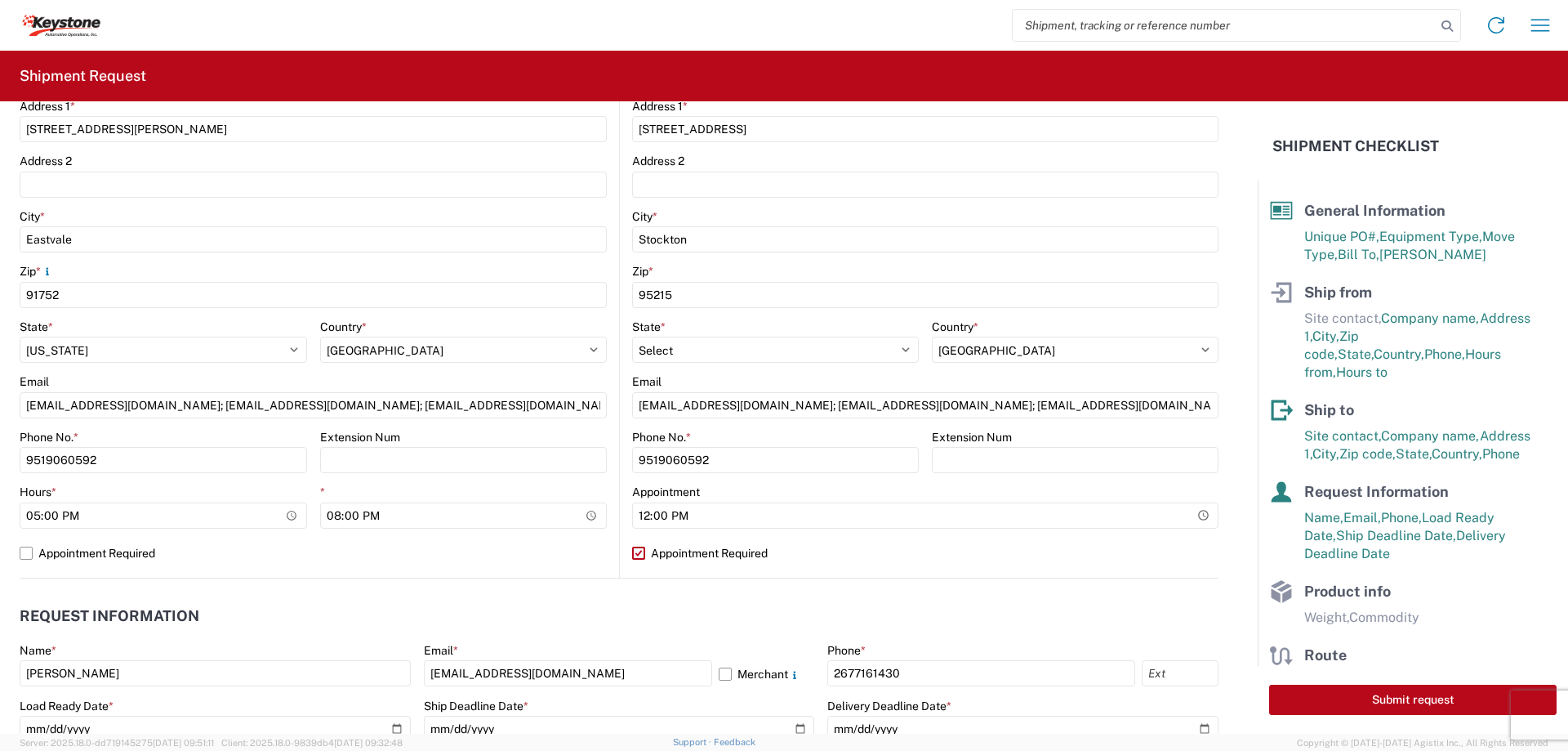
type input "12:00"
click at [881, 556] on label "Appointment Required" at bounding box center [925, 553] width 587 height 26
click at [0, 0] on input "Appointment Required" at bounding box center [0, 0] width 0 height 0
select select "CA"
select select "US"
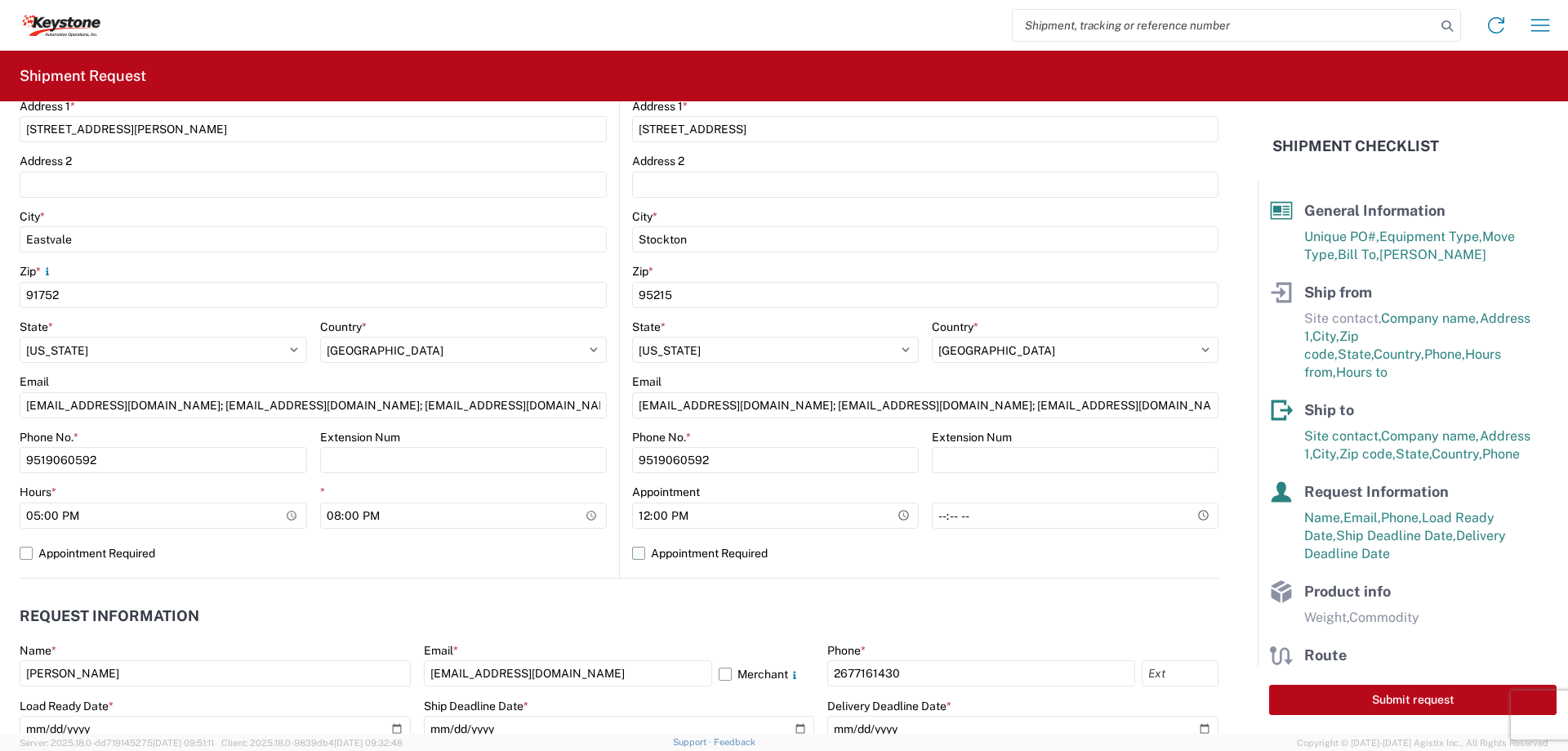
click at [636, 553] on label "Appointment Required" at bounding box center [925, 553] width 587 height 26
click at [0, 0] on input "Appointment Required" at bounding box center [0, 0] width 0 height 0
select select "US"
click at [843, 560] on label "Appointment Required" at bounding box center [925, 553] width 587 height 26
click at [0, 0] on input "Appointment Required" at bounding box center [0, 0] width 0 height 0
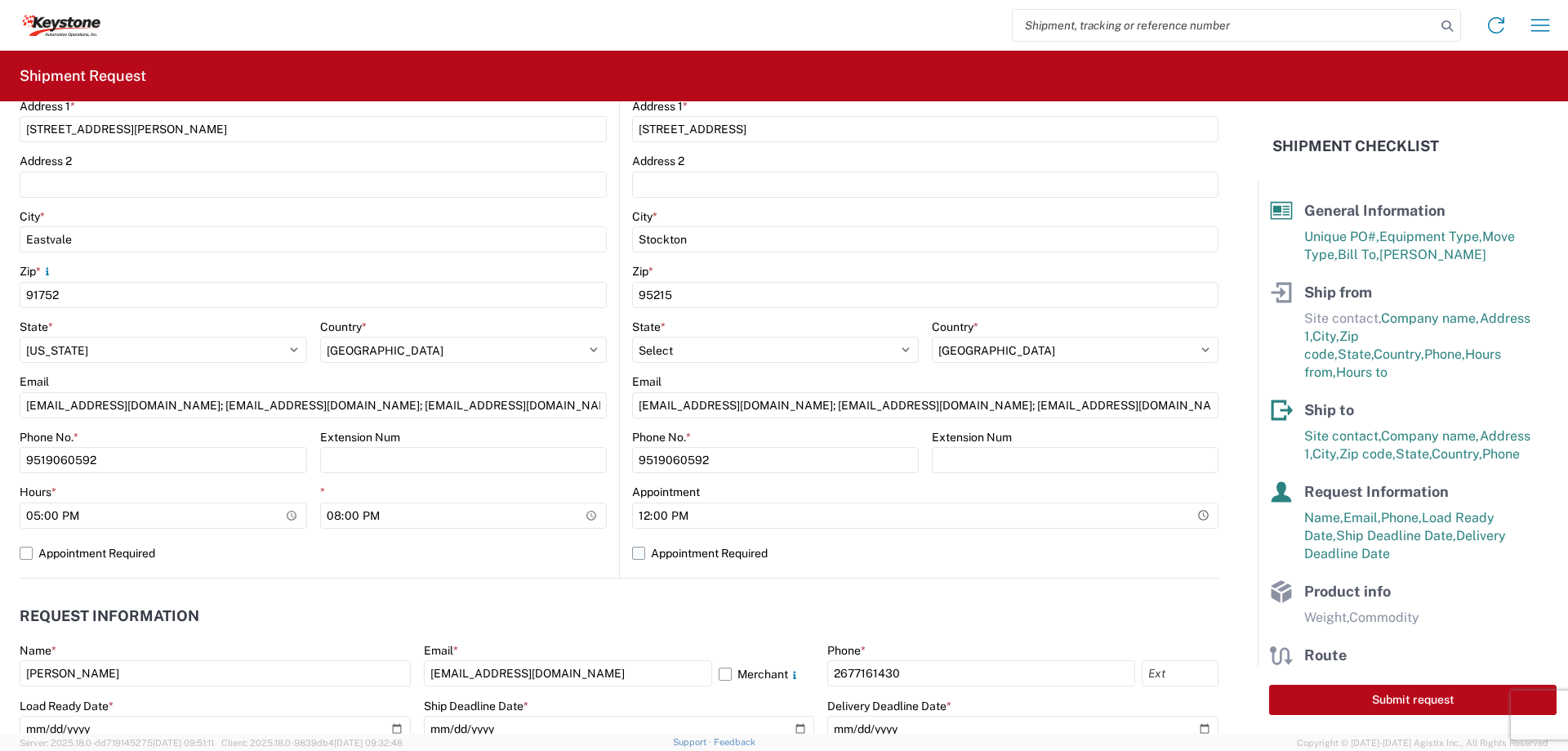
select select "US"
click at [638, 556] on label "Appointment Required" at bounding box center [925, 553] width 587 height 26
click at [0, 0] on input "Appointment Required" at bounding box center [0, 0] width 0 height 0
select select "US"
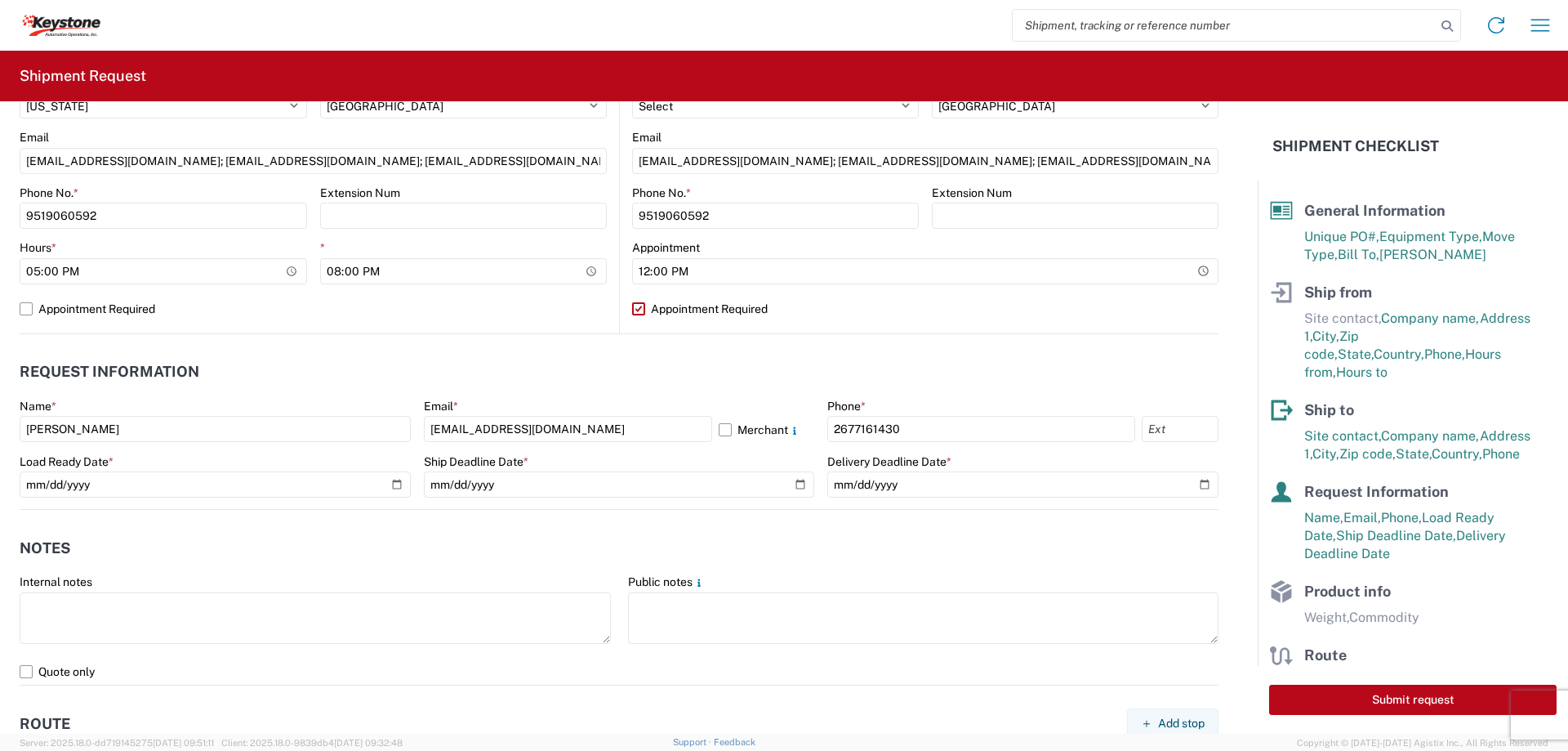
scroll to position [654, 0]
click at [1028, 307] on label "Appointment Required" at bounding box center [925, 308] width 587 height 26
click at [0, 0] on input "Appointment Required" at bounding box center [0, 0] width 0 height 0
select select "CA"
select select "US"
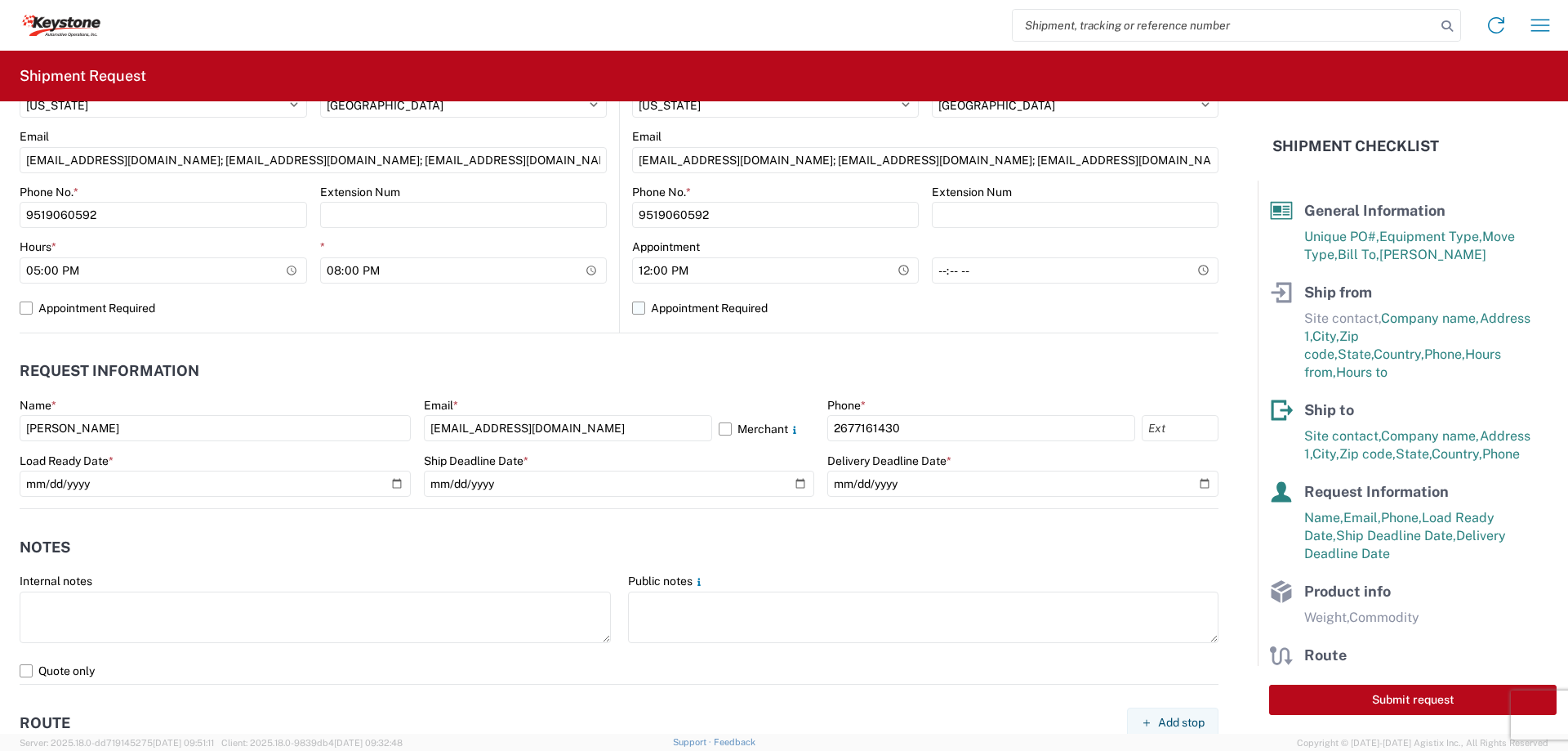
click at [1028, 307] on label "Appointment Required" at bounding box center [925, 308] width 587 height 26
click at [0, 0] on input "Appointment Required" at bounding box center [0, 0] width 0 height 0
select select "US"
click at [1028, 307] on label "Appointment Required" at bounding box center [925, 308] width 587 height 26
click at [0, 0] on input "Appointment Required" at bounding box center [0, 0] width 0 height 0
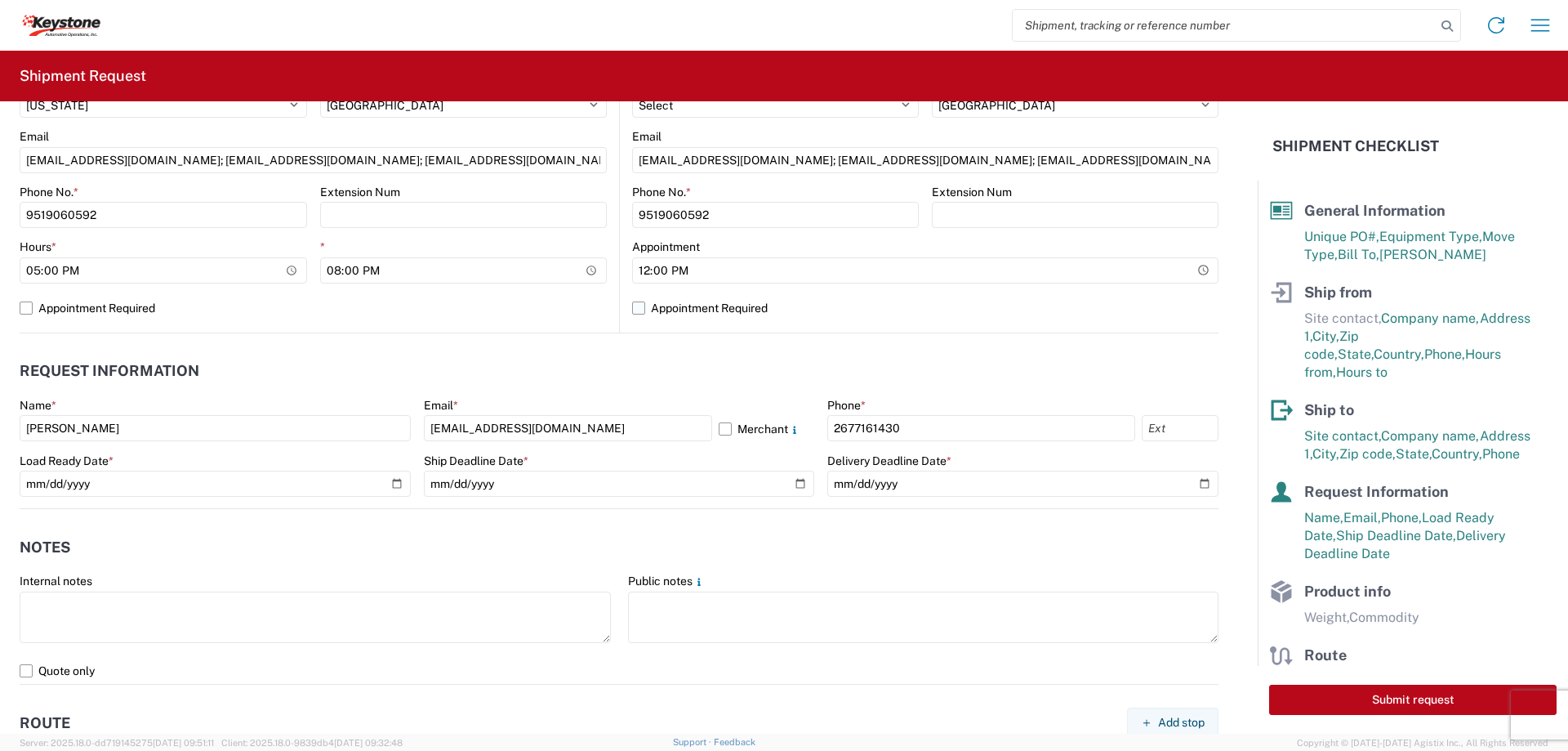
select select "CA"
select select "US"
click at [1028, 307] on label "Appointment Required" at bounding box center [925, 308] width 587 height 26
click at [0, 0] on input "Appointment Required" at bounding box center [0, 0] width 0 height 0
select select "US"
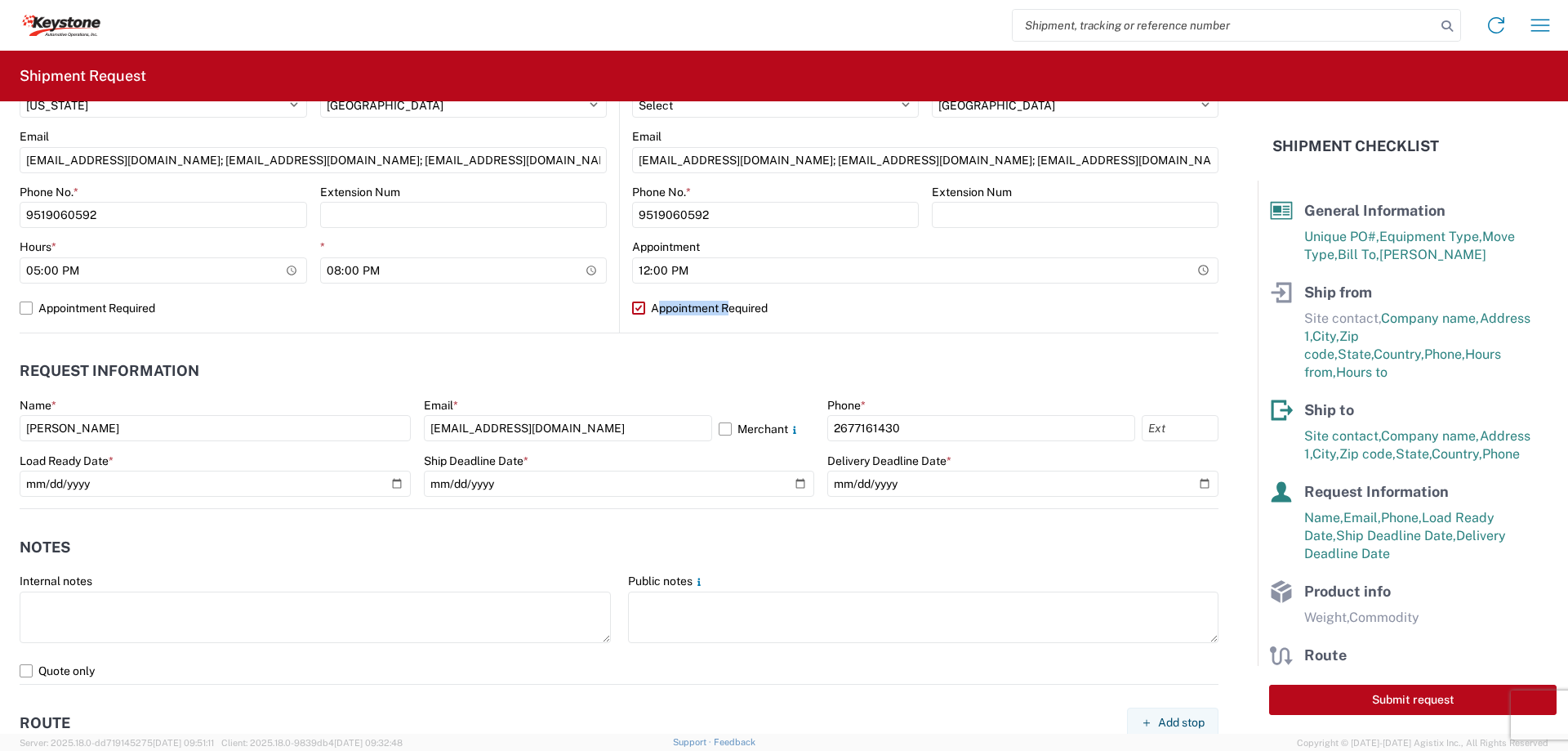
scroll to position [899, 0]
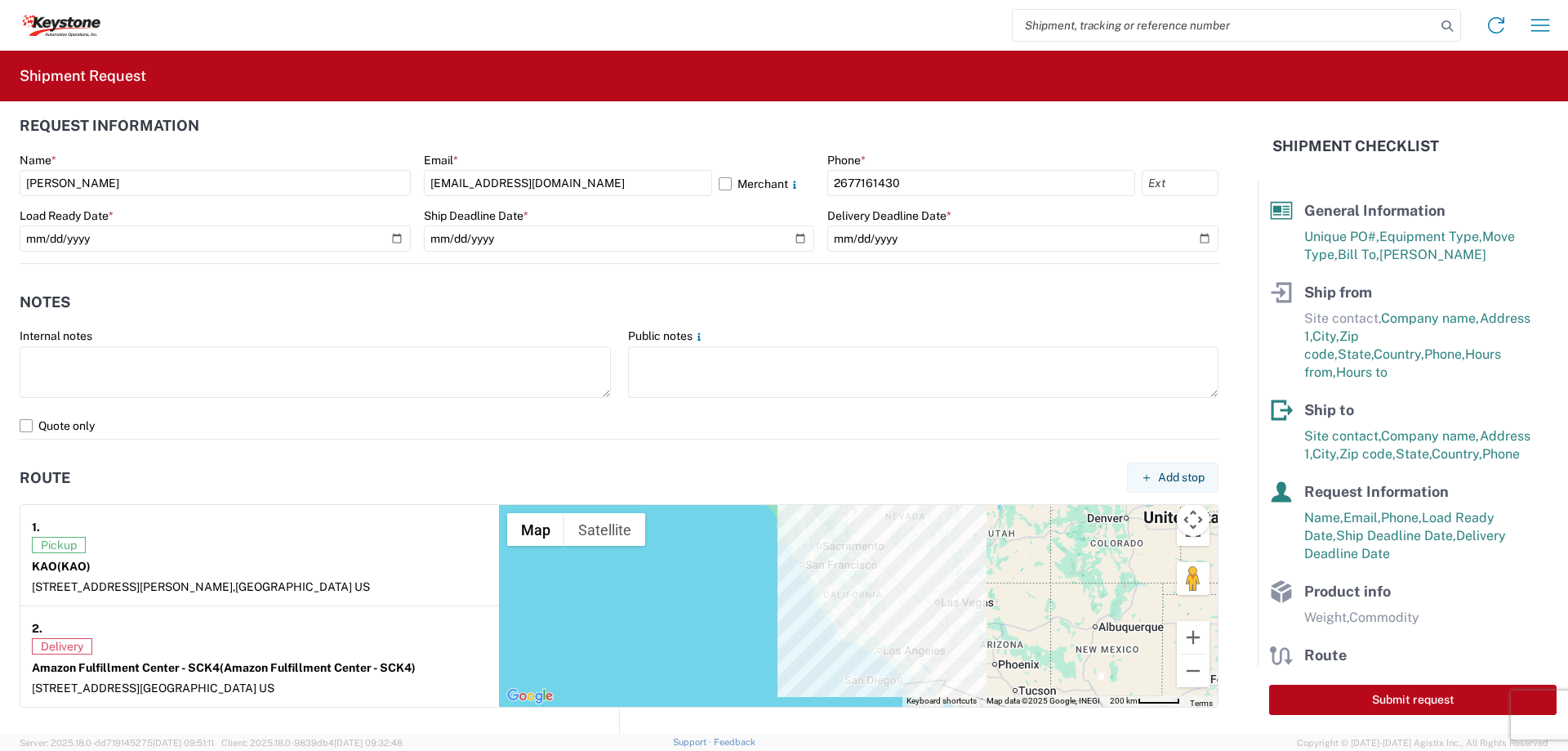
click at [306, 314] on header "Notes" at bounding box center [619, 302] width 1199 height 37
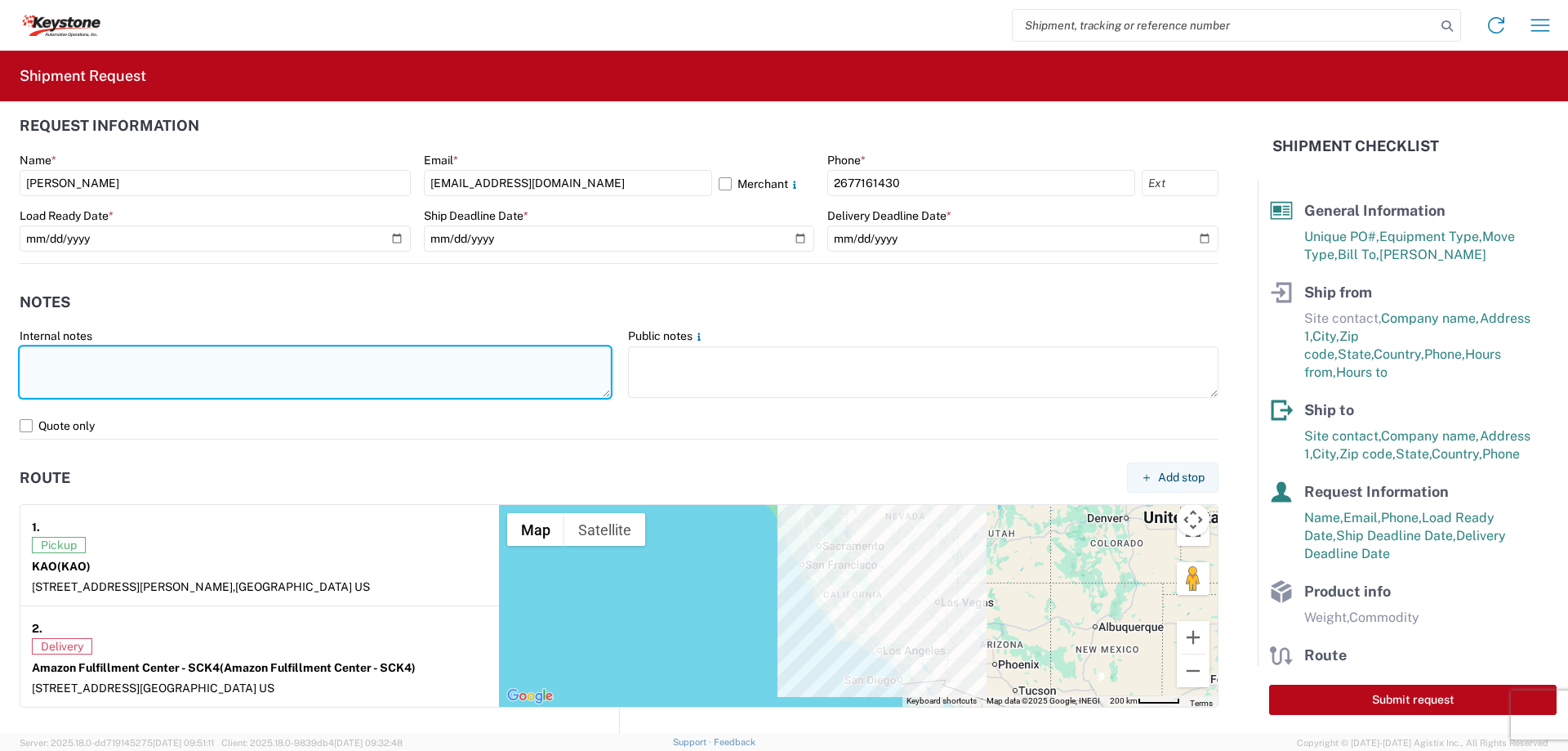
click at [550, 367] on textarea at bounding box center [315, 372] width 591 height 52
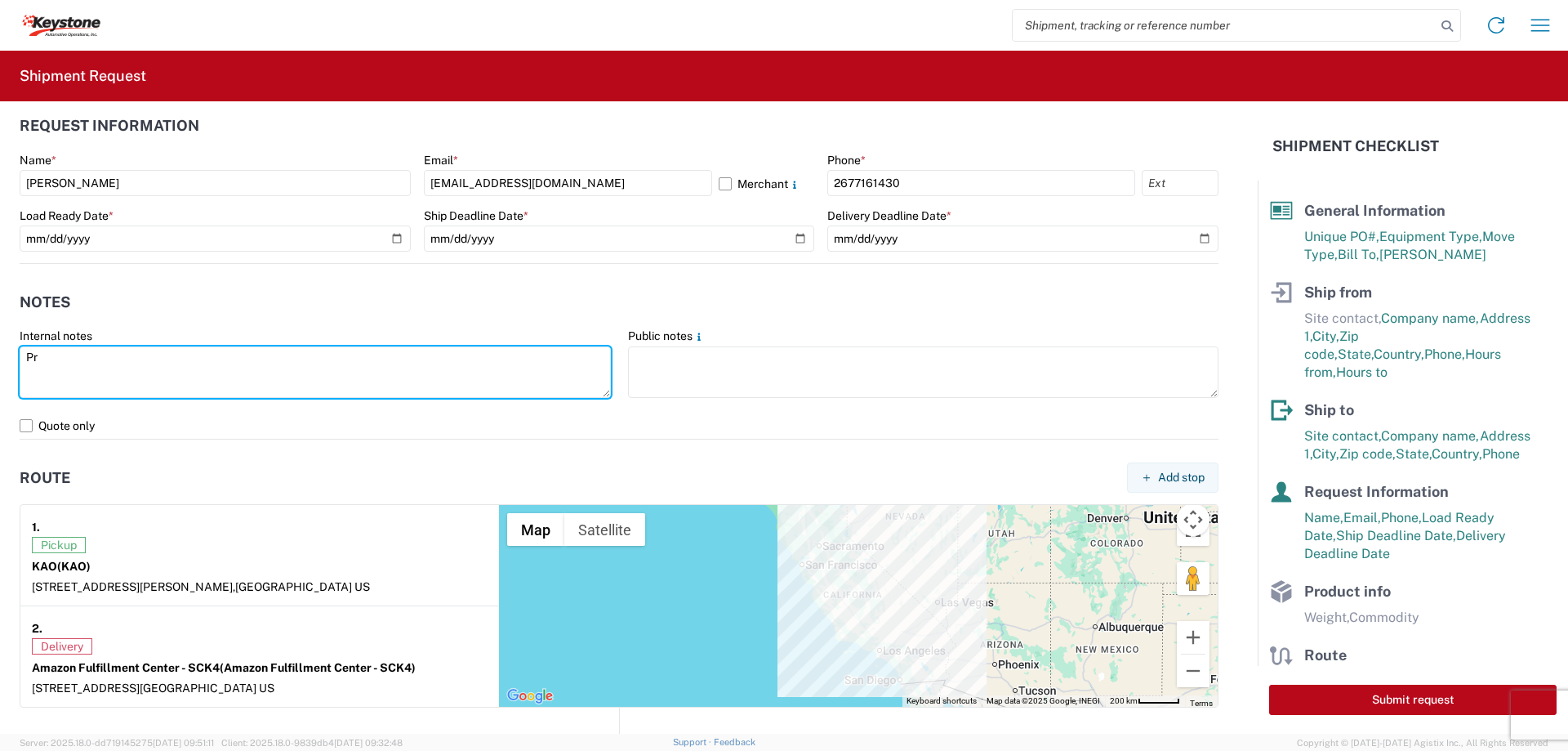
type textarea "P"
type textarea "Please preload R&L"
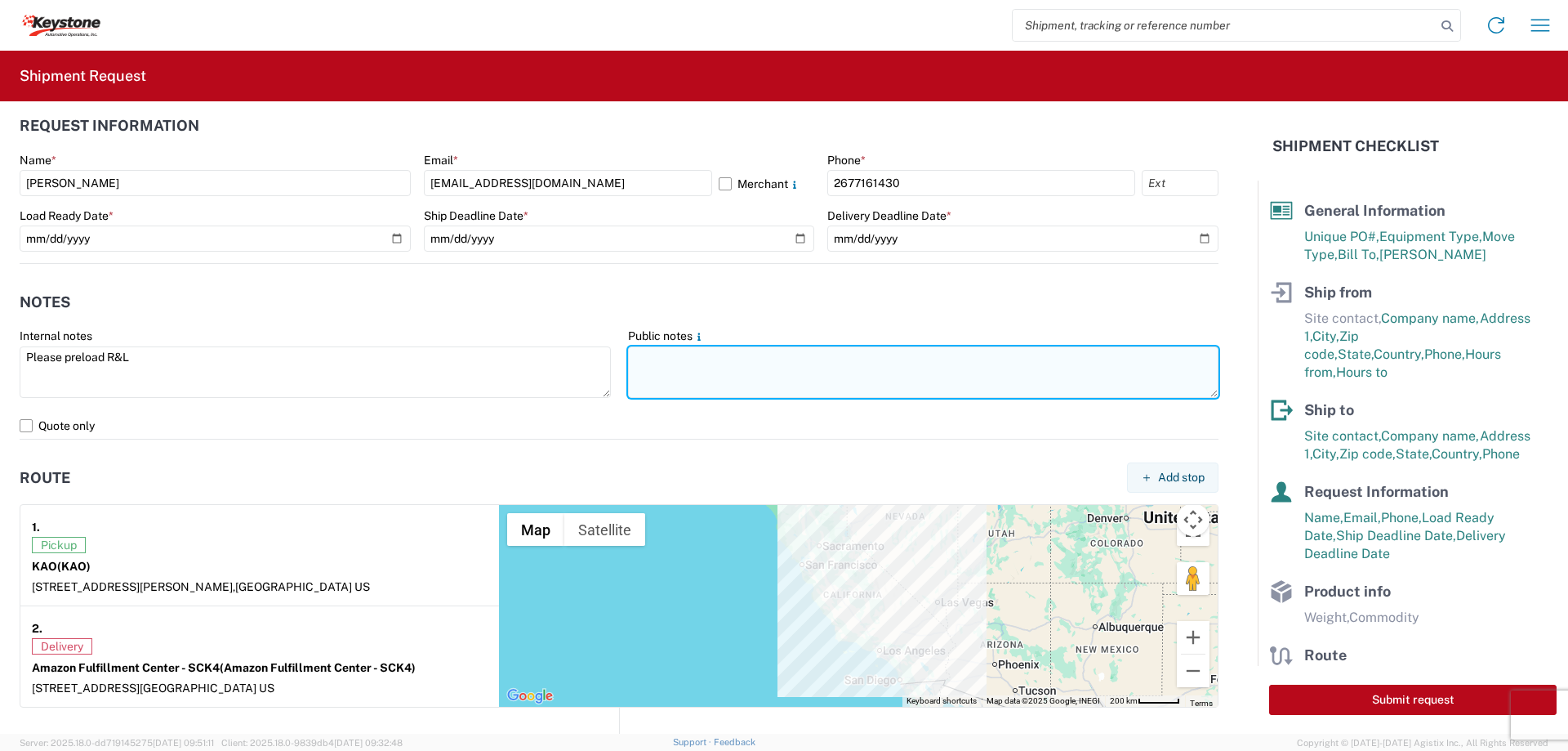
click at [799, 359] on textarea at bounding box center [924, 372] width 591 height 52
paste textarea "this is an amazon delivery, the arrival date and time are not flexible and if t…"
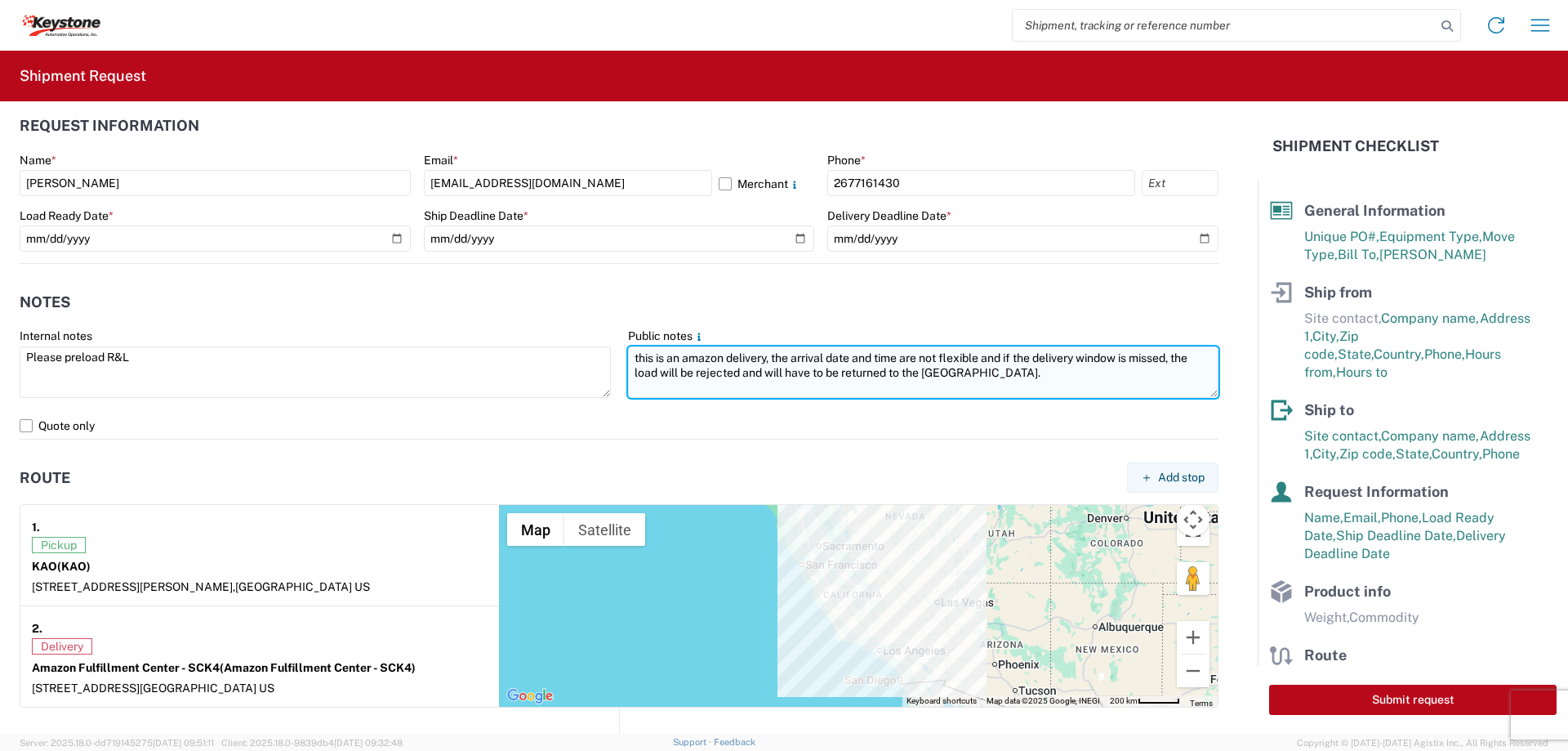
click at [634, 359] on textarea "this is an amazon delivery, the arrival date and time are not flexible and if t…" at bounding box center [924, 372] width 591 height 52
click at [629, 356] on textarea "This is an amazon delivery, the arrival date and time are not flexible and if t…" at bounding box center [924, 372] width 591 height 52
click at [740, 358] on textarea "This appt date and tiem have been set. This is an amazon delivery, the arrival …" at bounding box center [924, 372] width 591 height 52
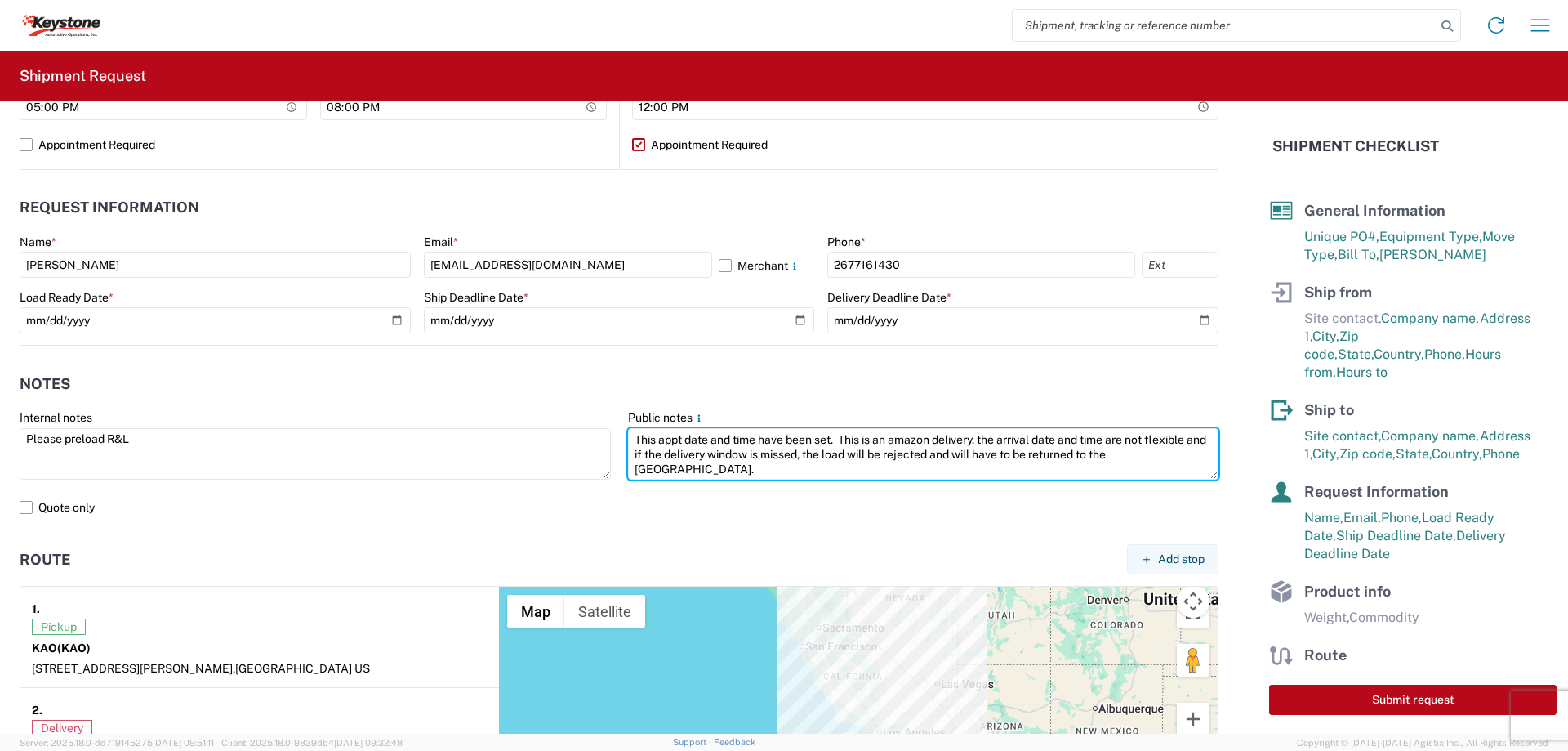
scroll to position [654, 0]
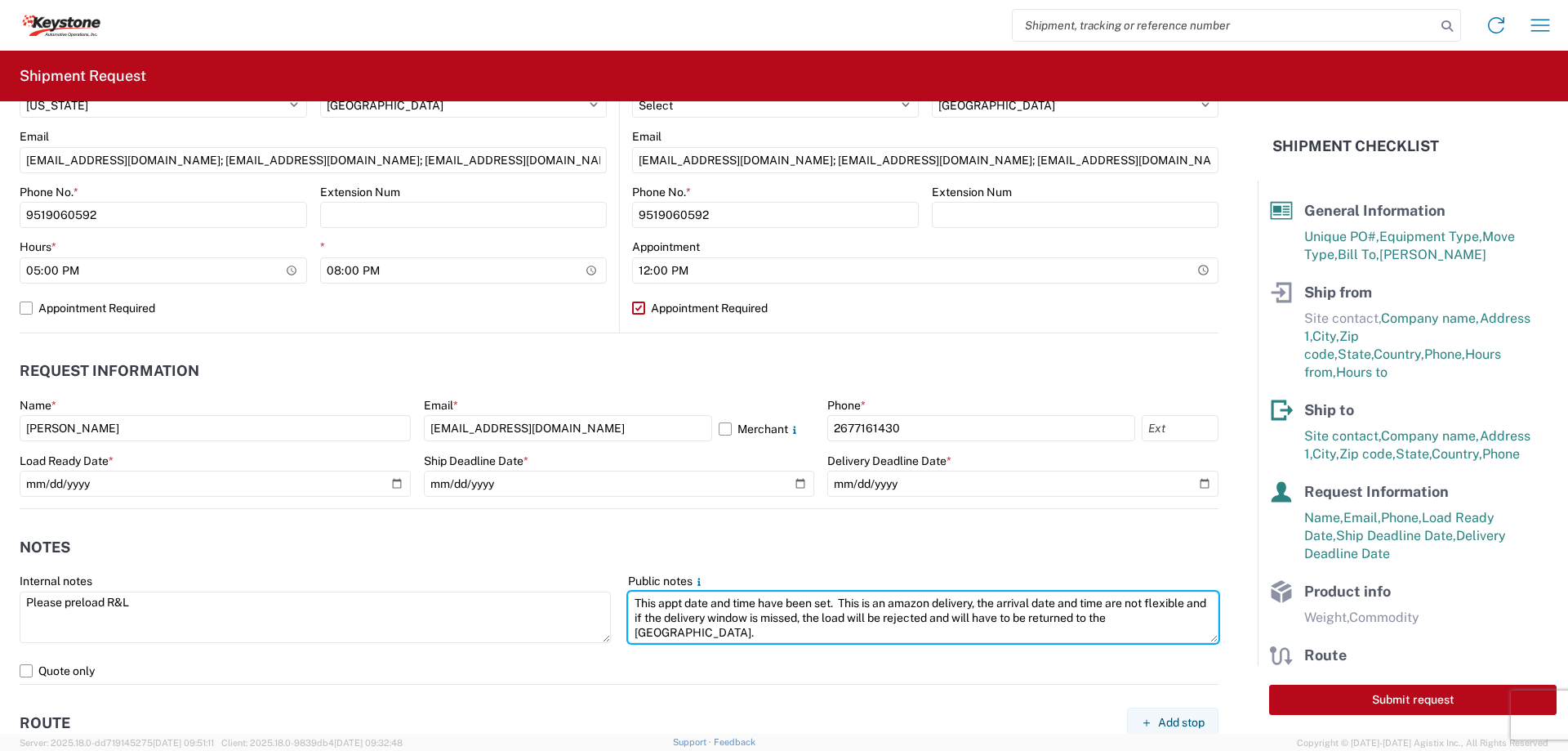
type textarea "This appt date and time have been set. This is an amazon delivery, the arrival …"
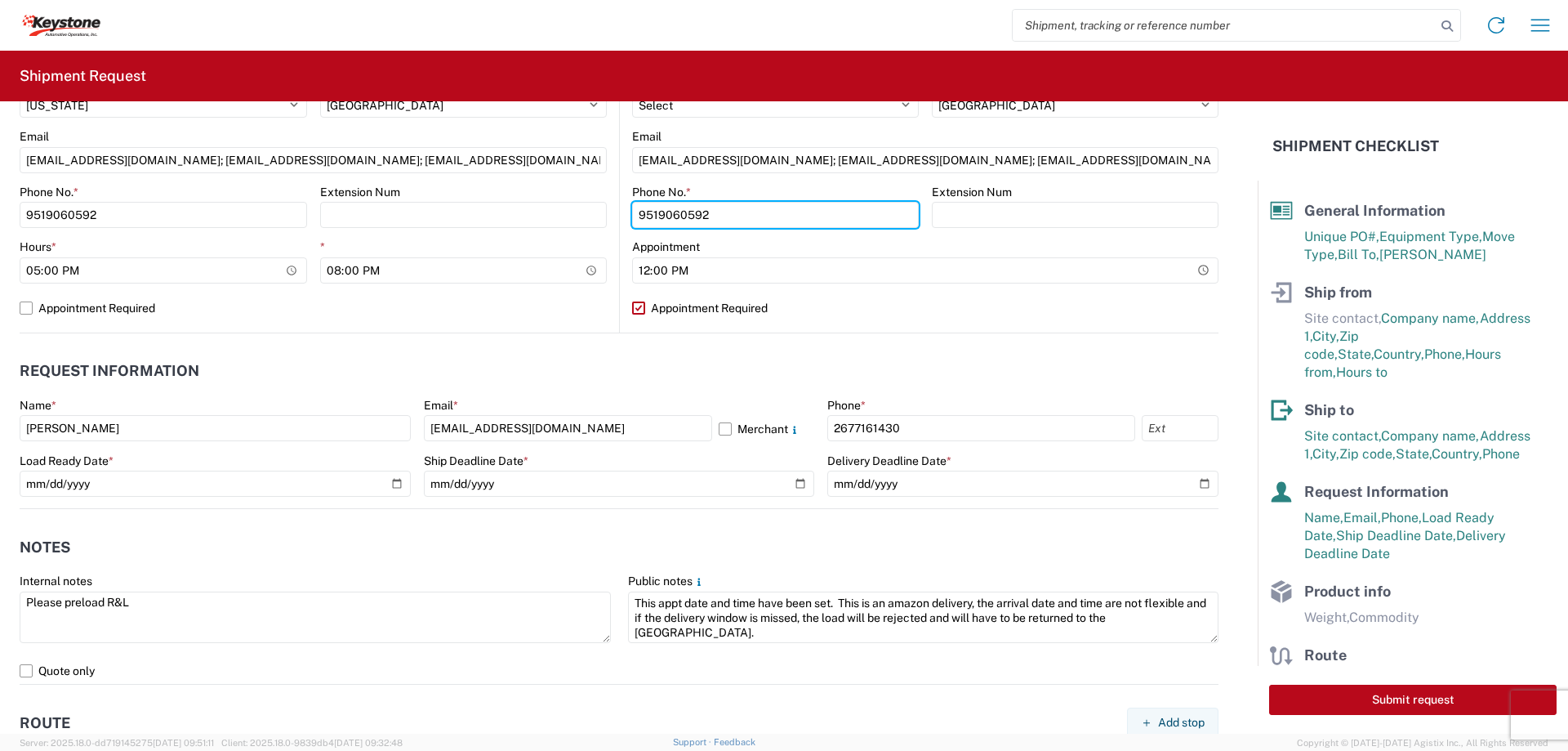
drag, startPoint x: 750, startPoint y: 215, endPoint x: 620, endPoint y: 211, distance: 130.1
click at [620, 211] on main "Location Site contact * Manager on Duty Company * Amazon Fulfillment Center - S…" at bounding box center [919, 10] width 599 height 645
paste input "1-866-203-8372"
type input "1-866-203-8372"
click at [825, 363] on header "Request Information" at bounding box center [619, 371] width 1199 height 37
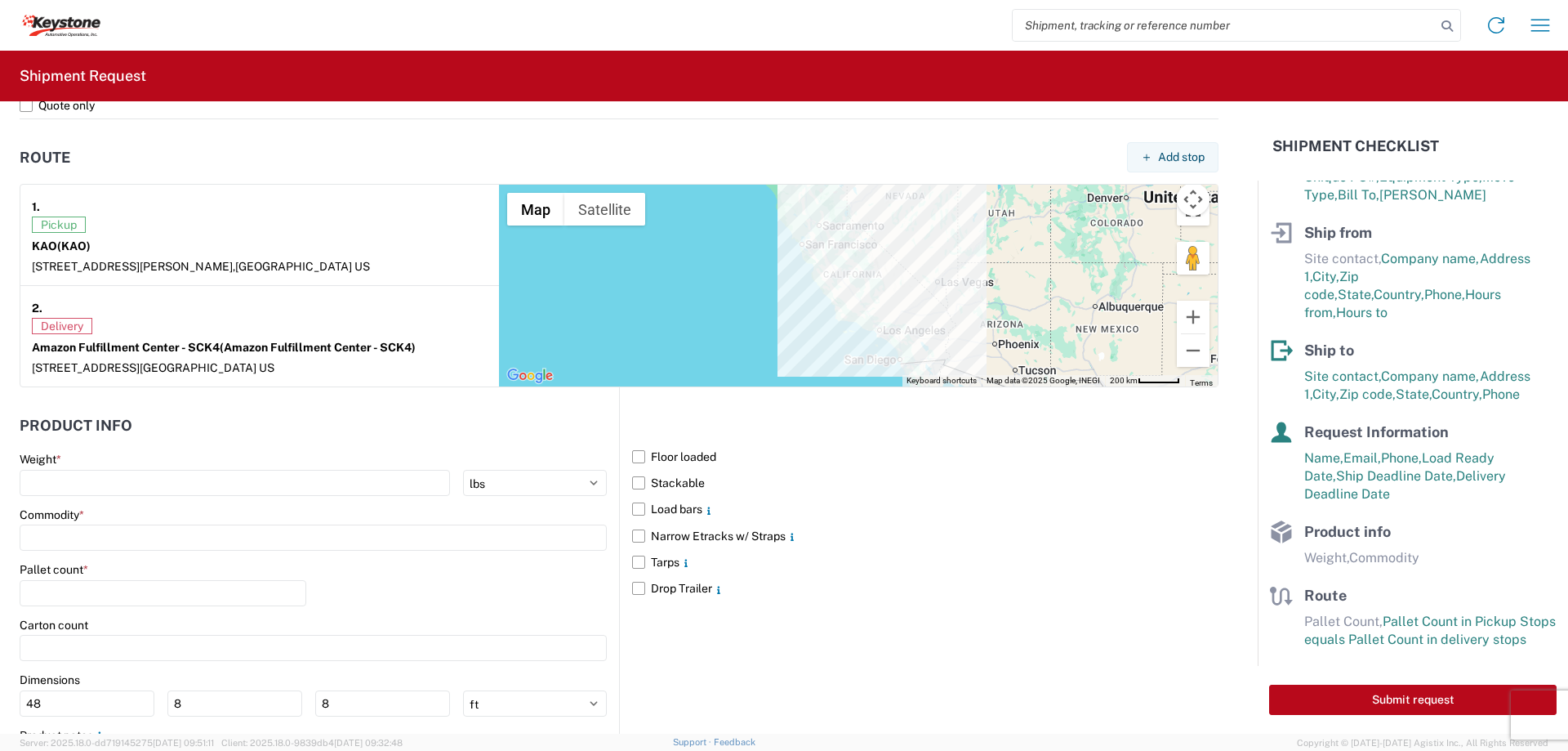
scroll to position [1226, 0]
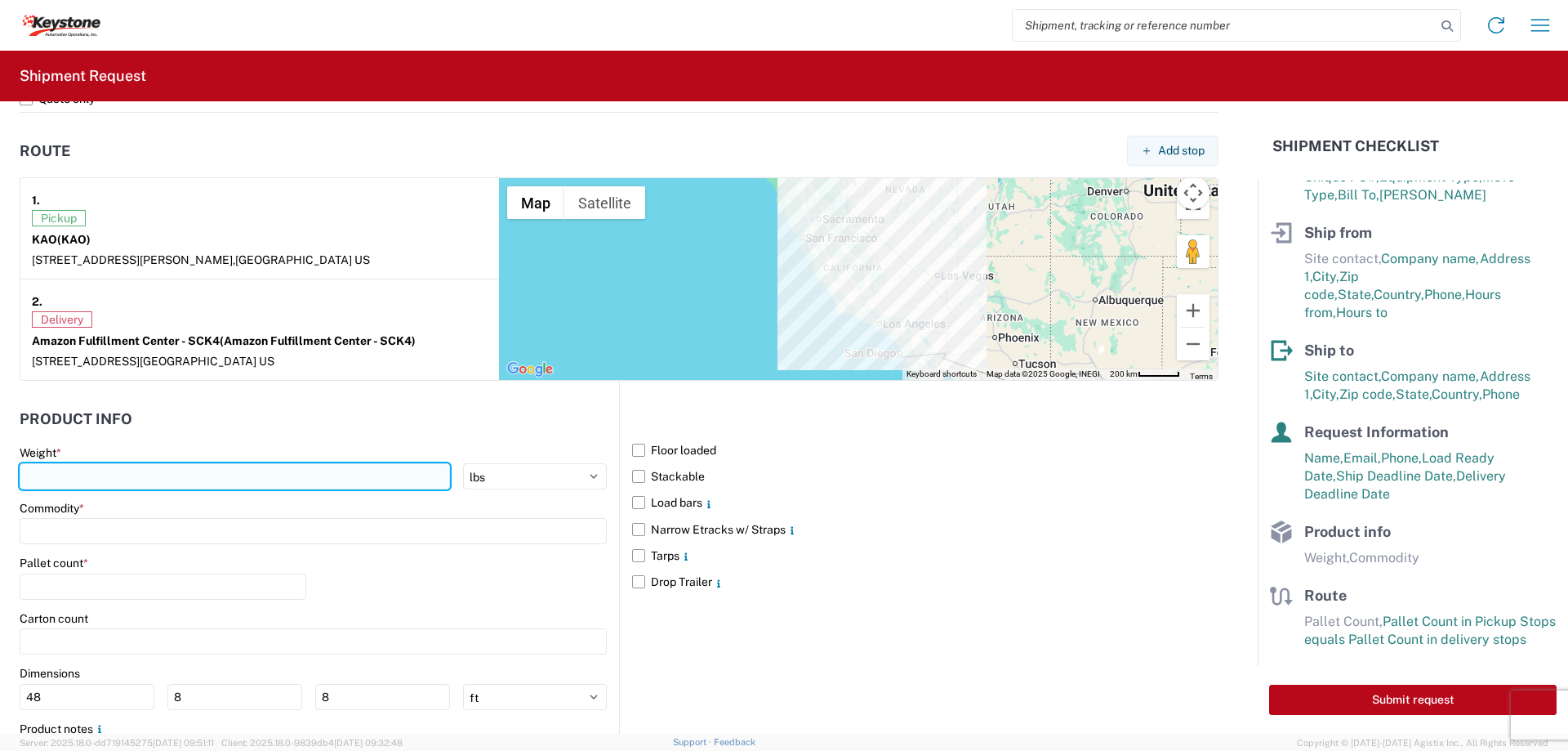
click at [125, 476] on input "number" at bounding box center [234, 477] width 430 height 26
type input "18000"
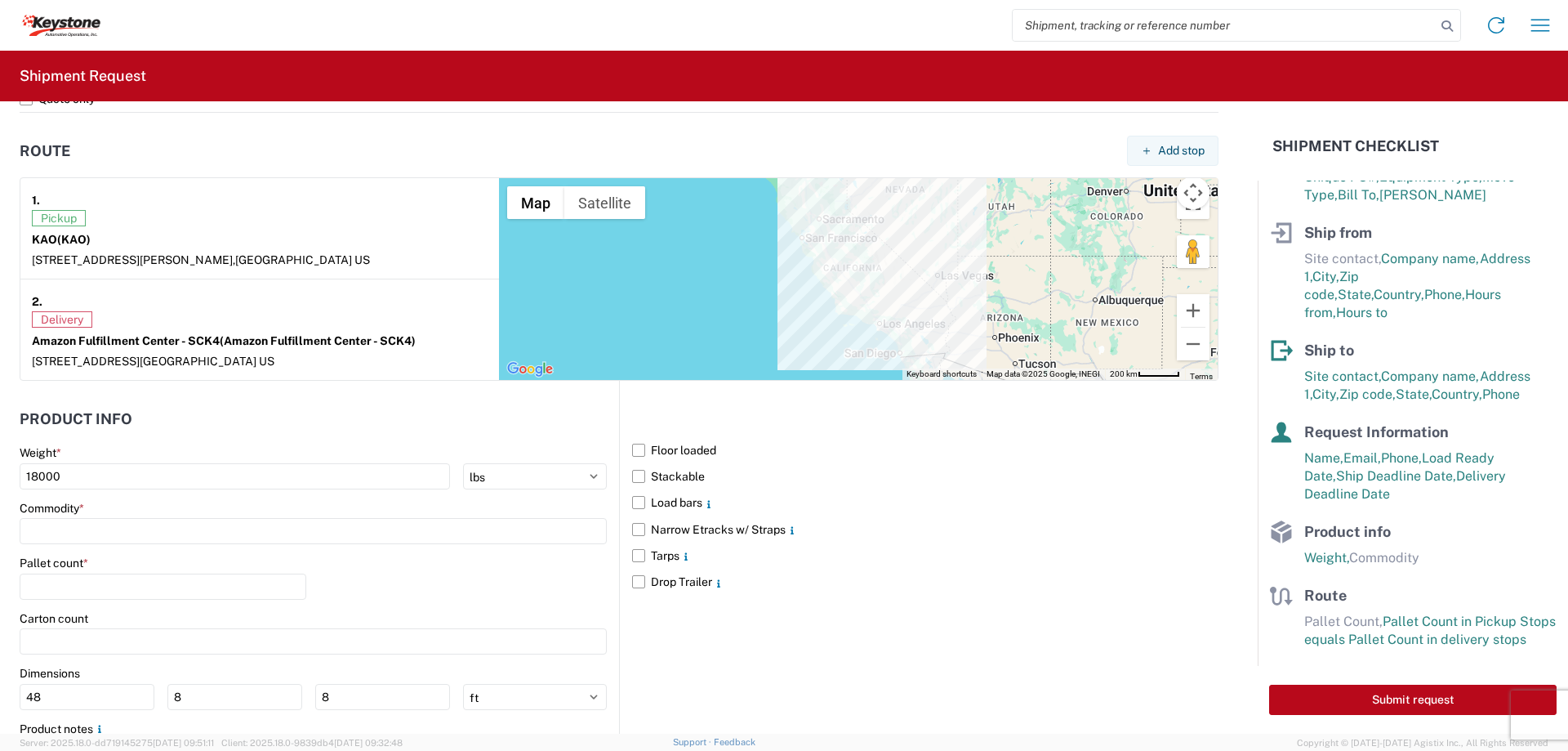
click at [120, 517] on div "Commodity *" at bounding box center [313, 522] width 587 height 44
click at [132, 529] on input at bounding box center [313, 531] width 587 height 26
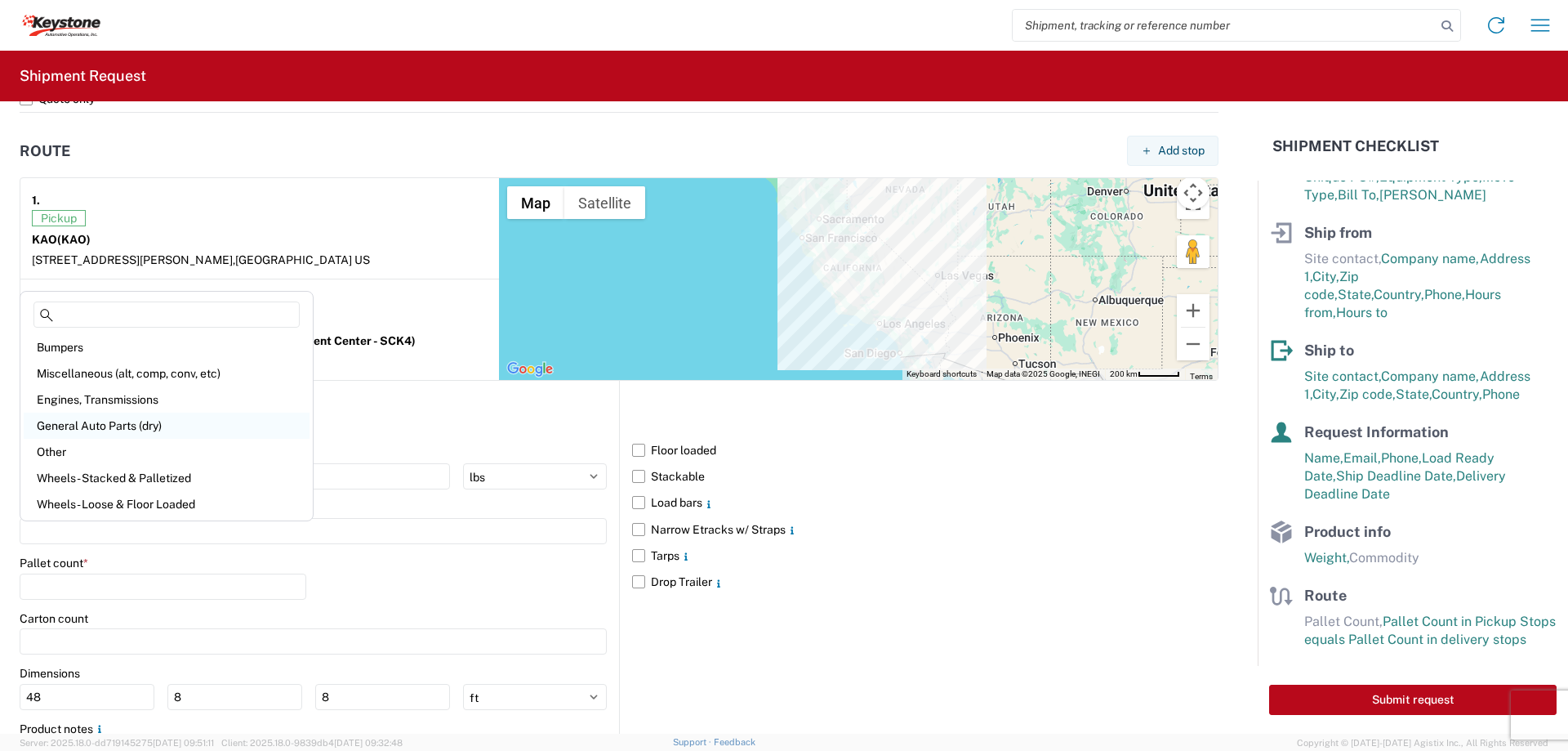
click at [150, 427] on div "General Auto Parts (dry)" at bounding box center [166, 426] width 285 height 26
type input "General Auto Parts (dry)"
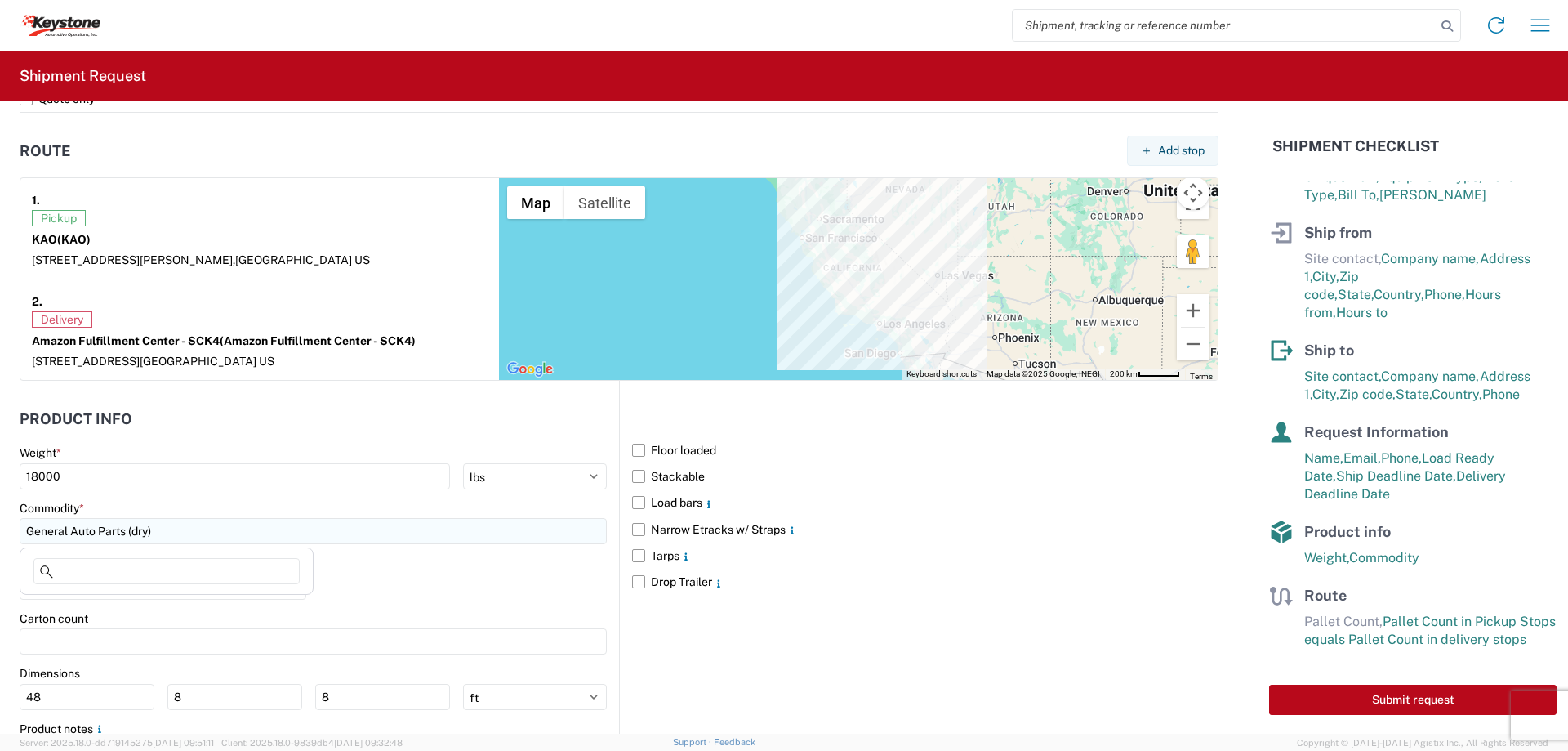
click at [193, 532] on input "General Auto Parts (dry)" at bounding box center [313, 531] width 587 height 26
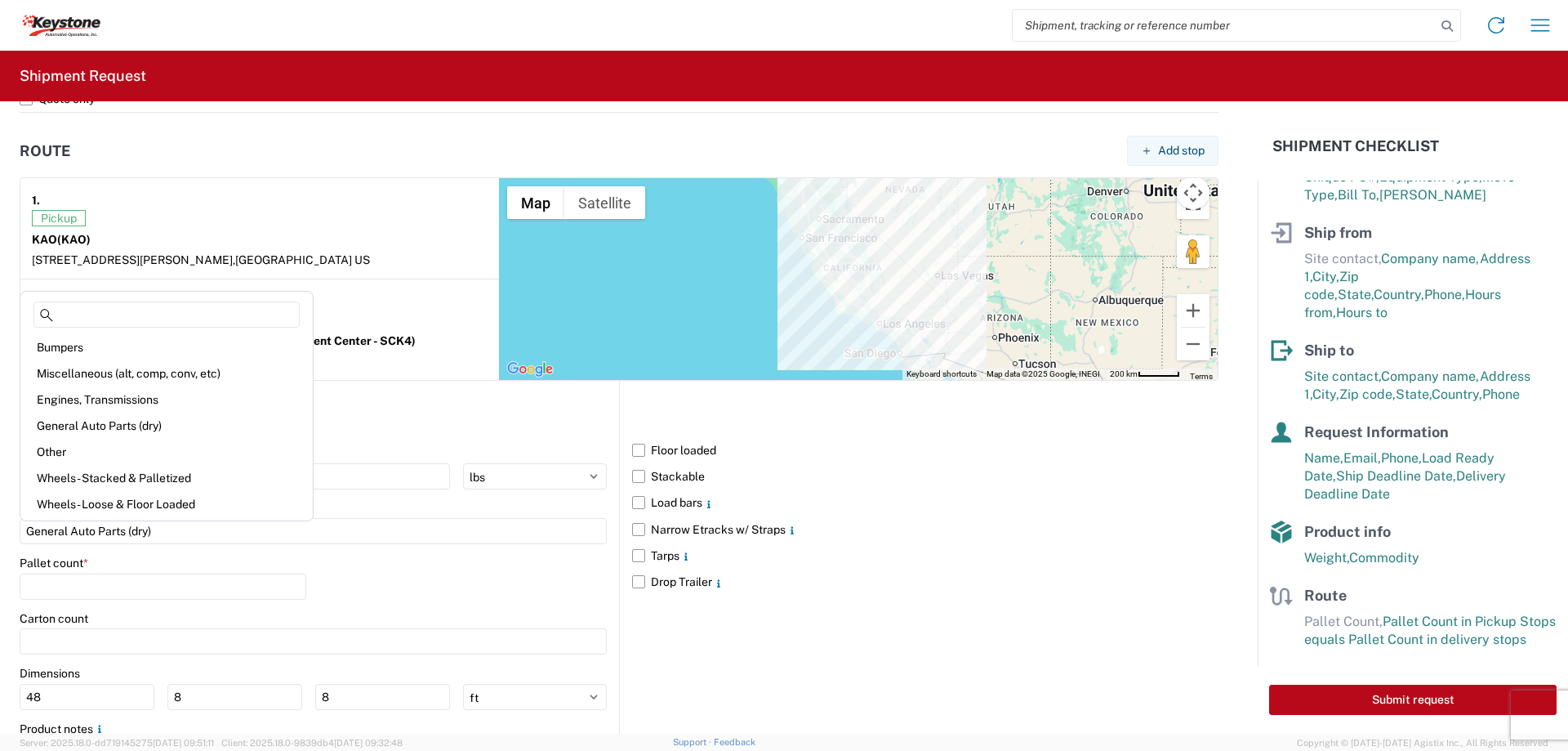
click at [417, 205] on div "1." at bounding box center [260, 200] width 456 height 21
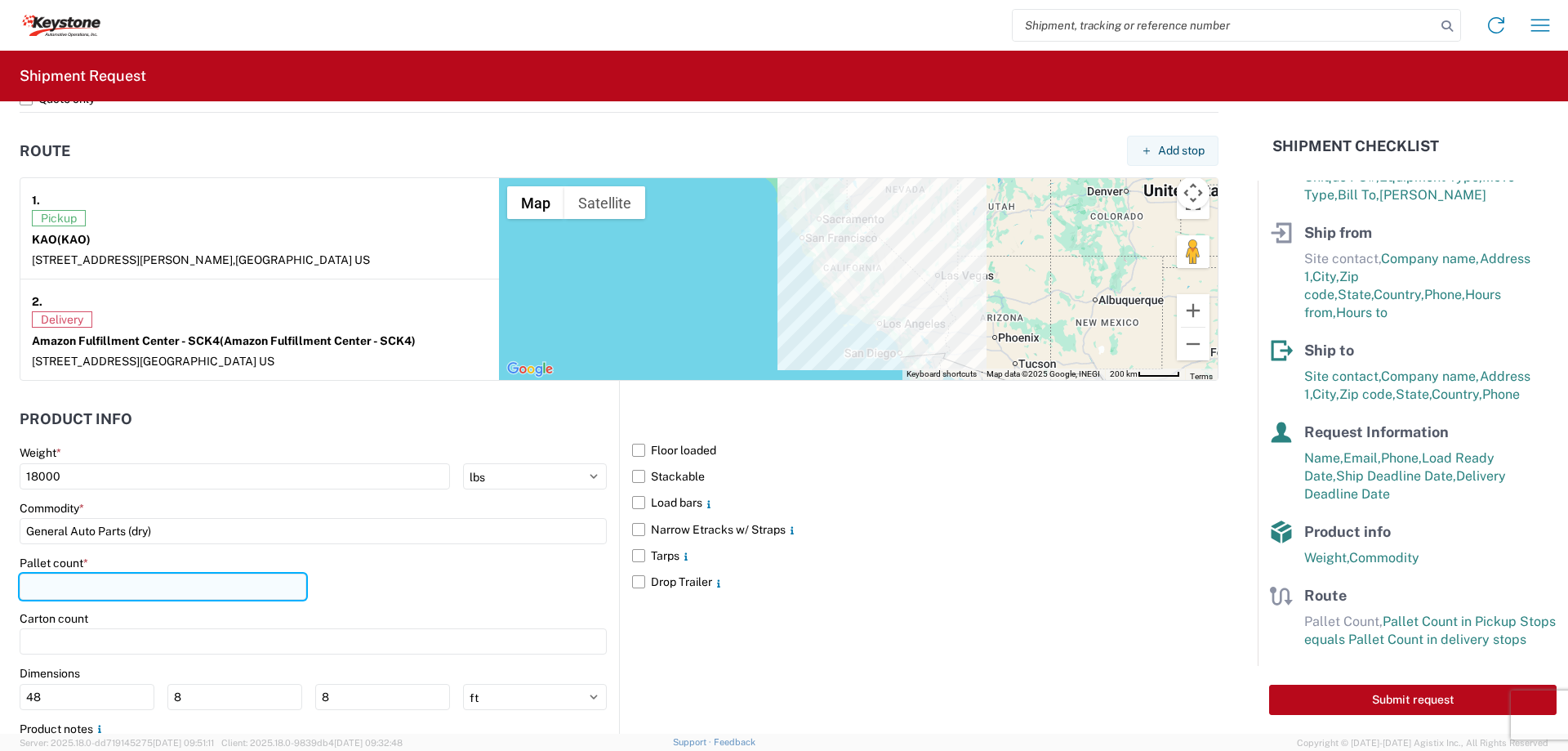
click at [154, 580] on input "number" at bounding box center [163, 587] width 286 height 26
type input "14"
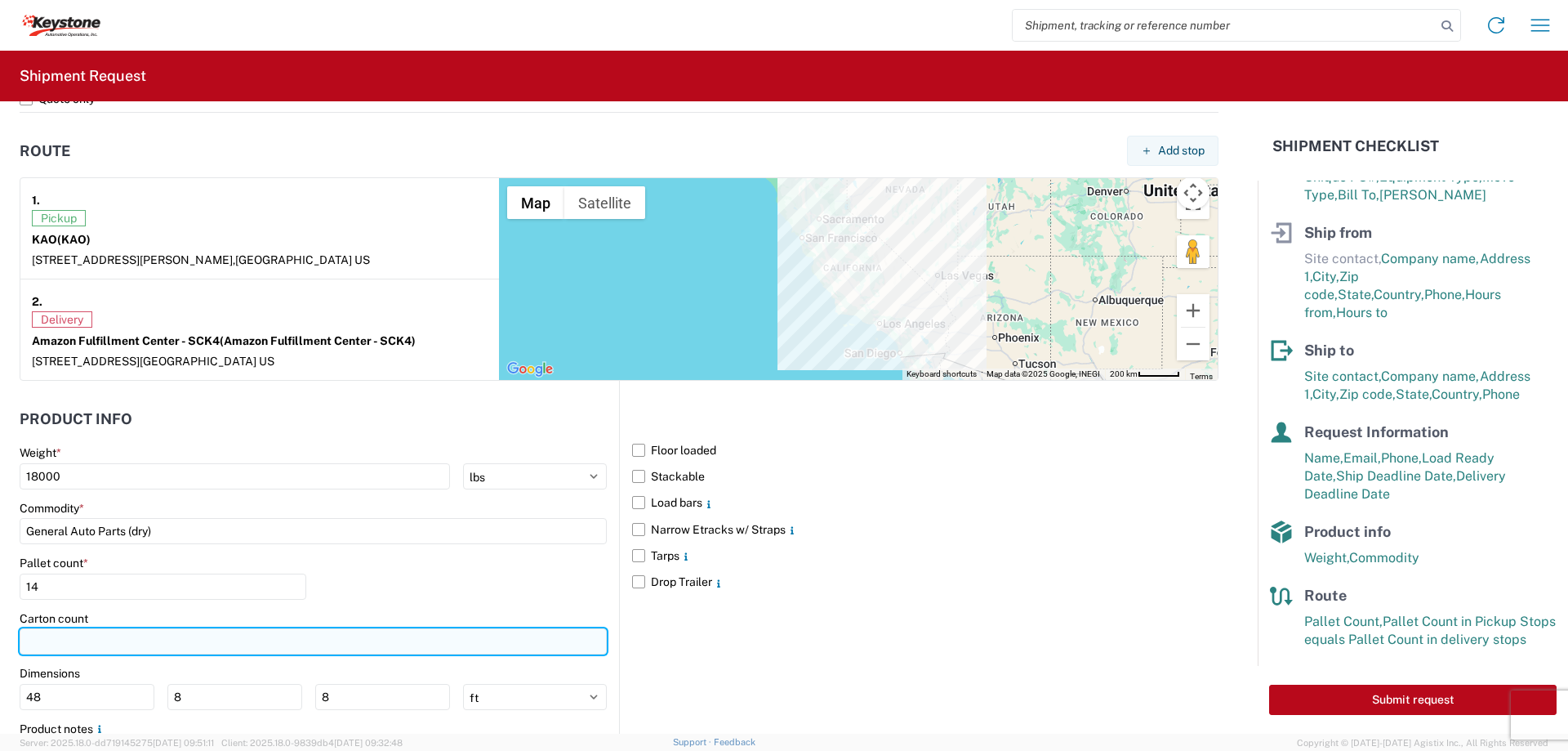
click at [163, 647] on input "number" at bounding box center [313, 642] width 587 height 26
click at [299, 636] on input "number" at bounding box center [313, 642] width 587 height 26
type input "760"
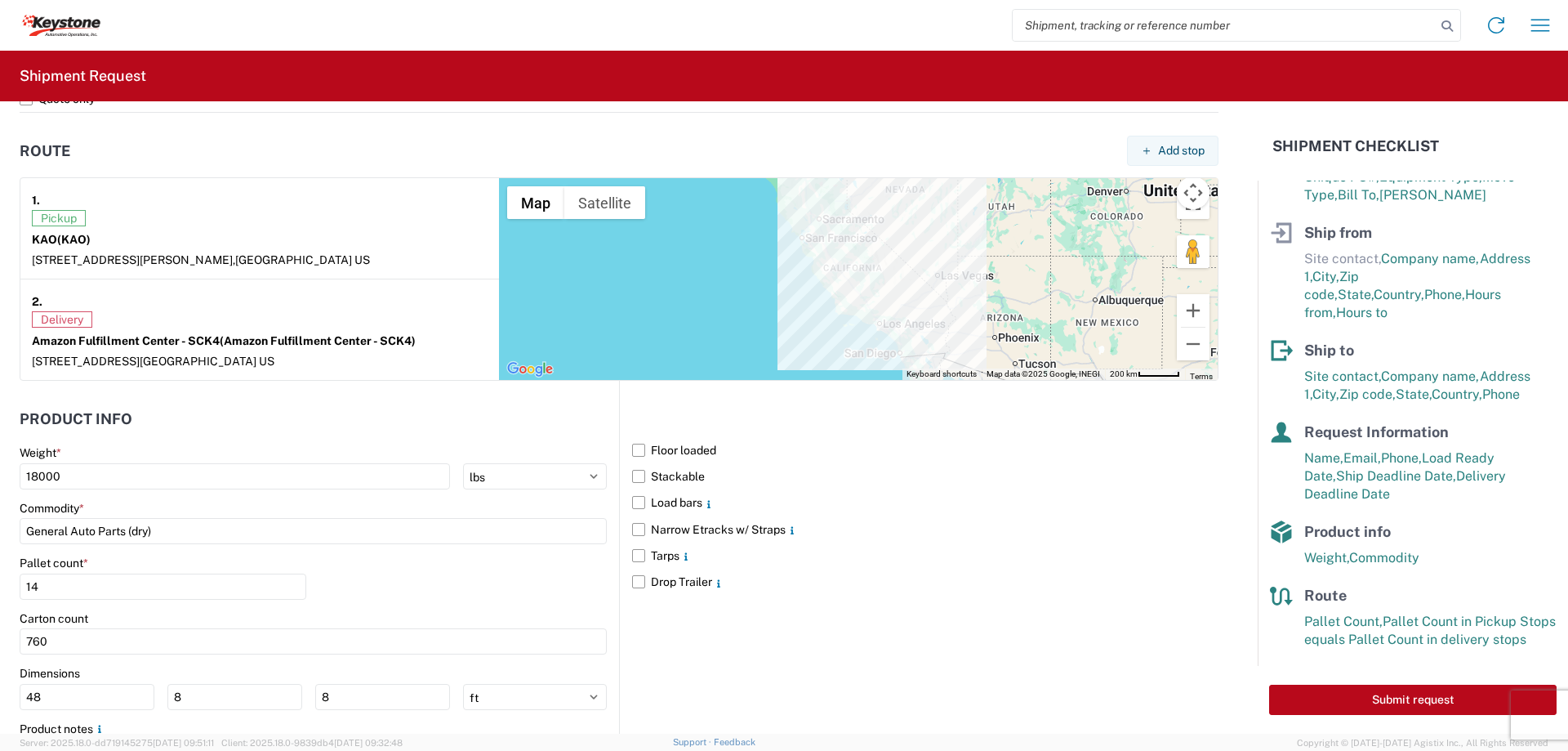
click at [705, 624] on div "Floor loaded Stackable Load bars Narrow Etracks w/ Straps Tarps Drop Trailer" at bounding box center [918, 593] width 599 height 424
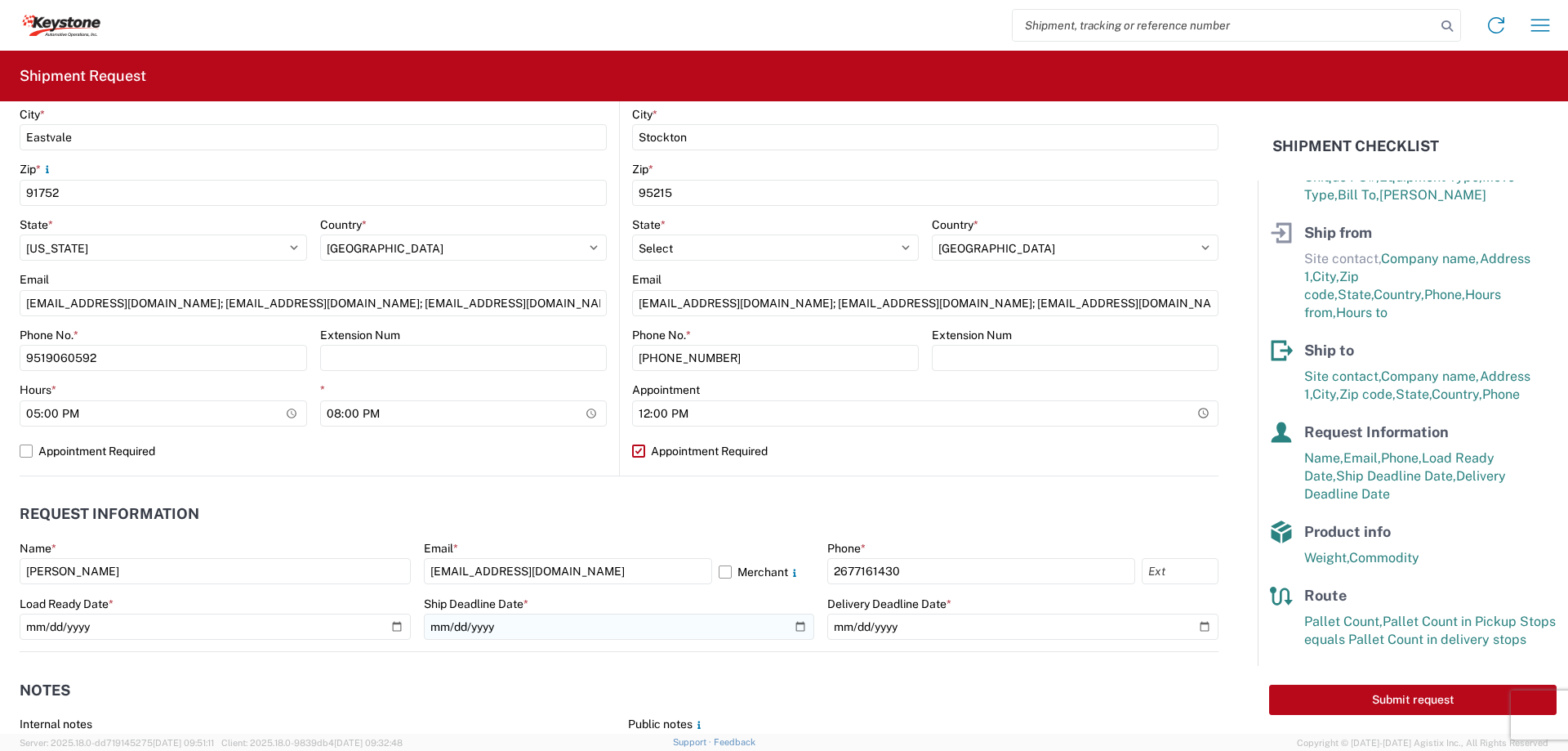
scroll to position [838, 0]
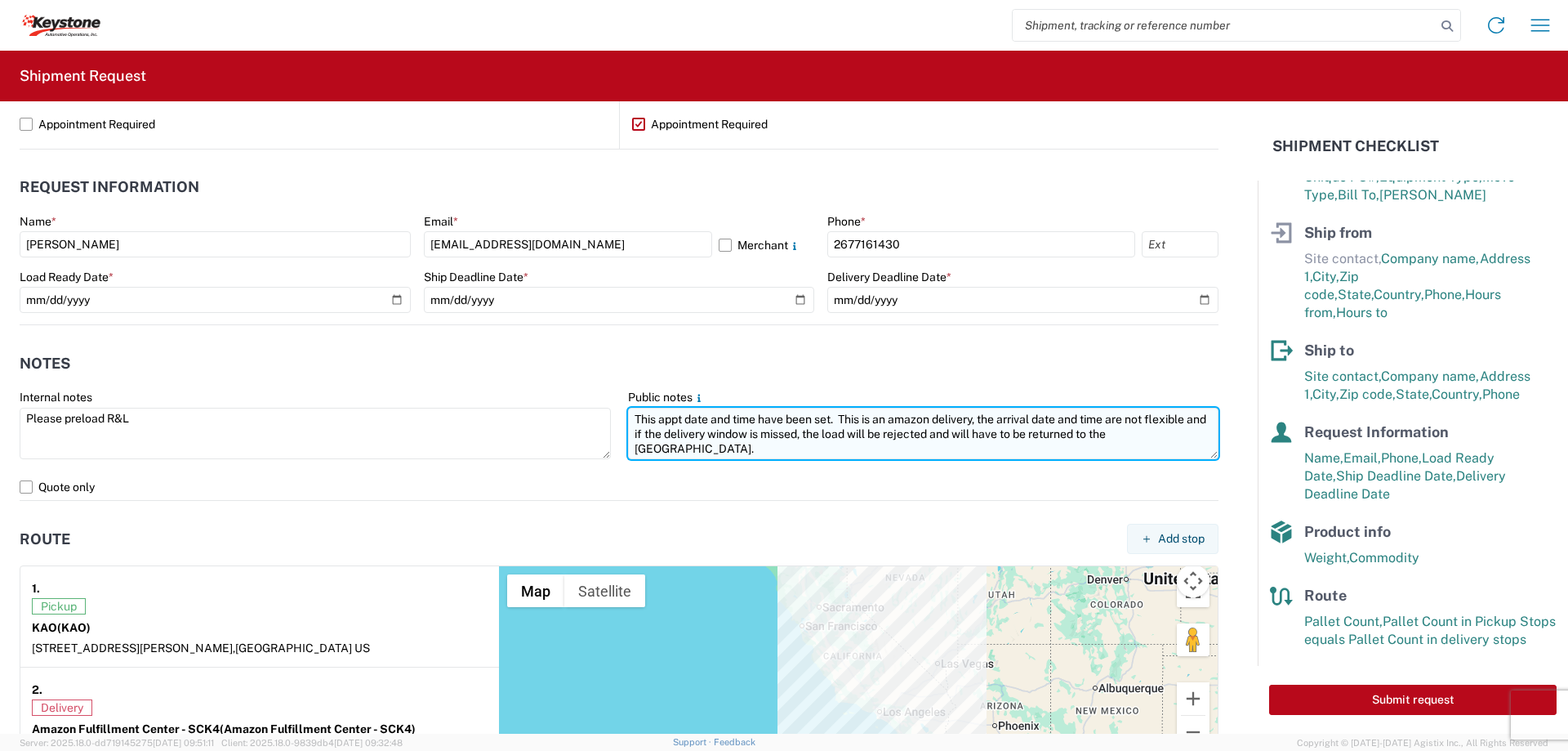
click at [1189, 430] on textarea "This appt date and time have been set. This is an amazon delivery, the arrival …" at bounding box center [924, 433] width 591 height 52
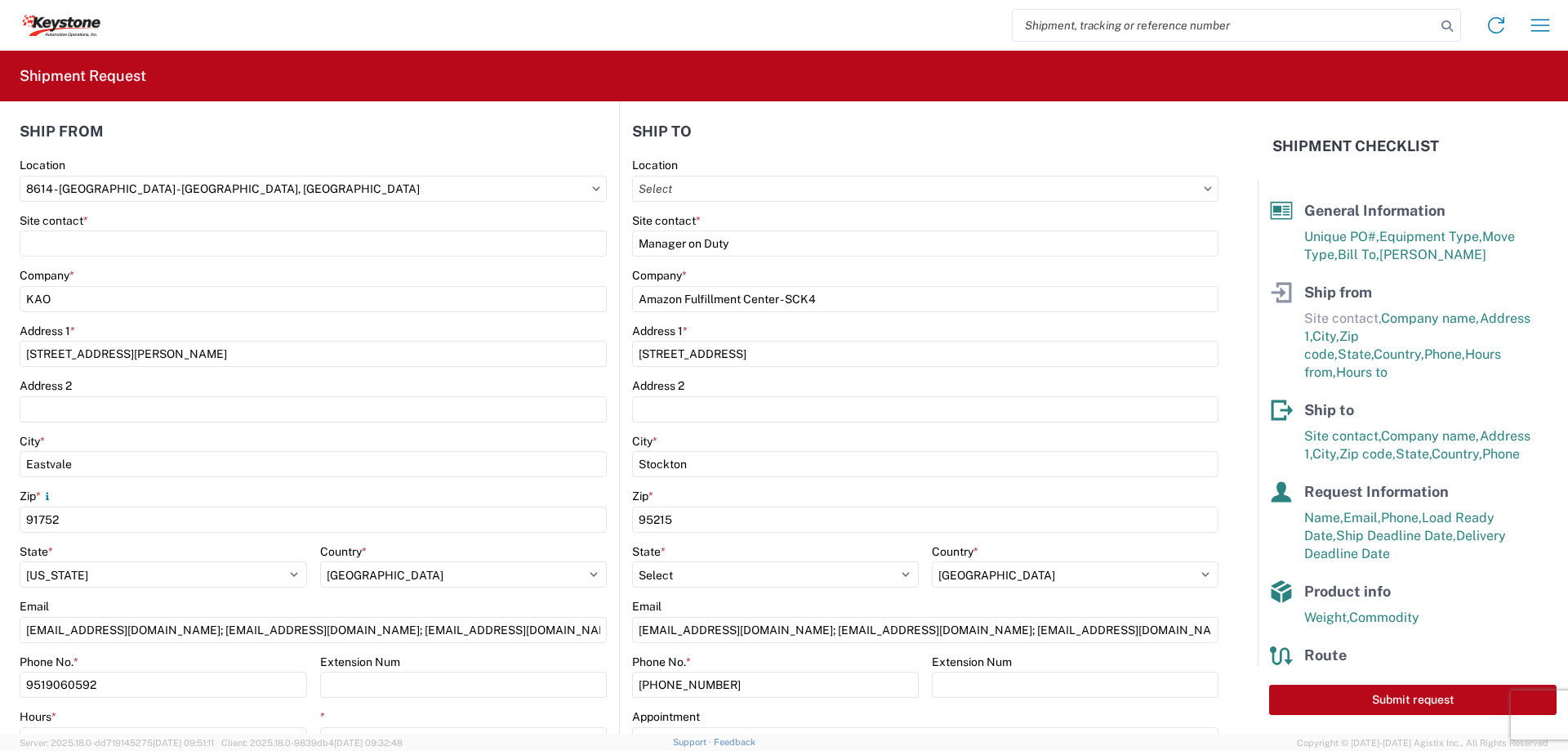
scroll to position [21, 0]
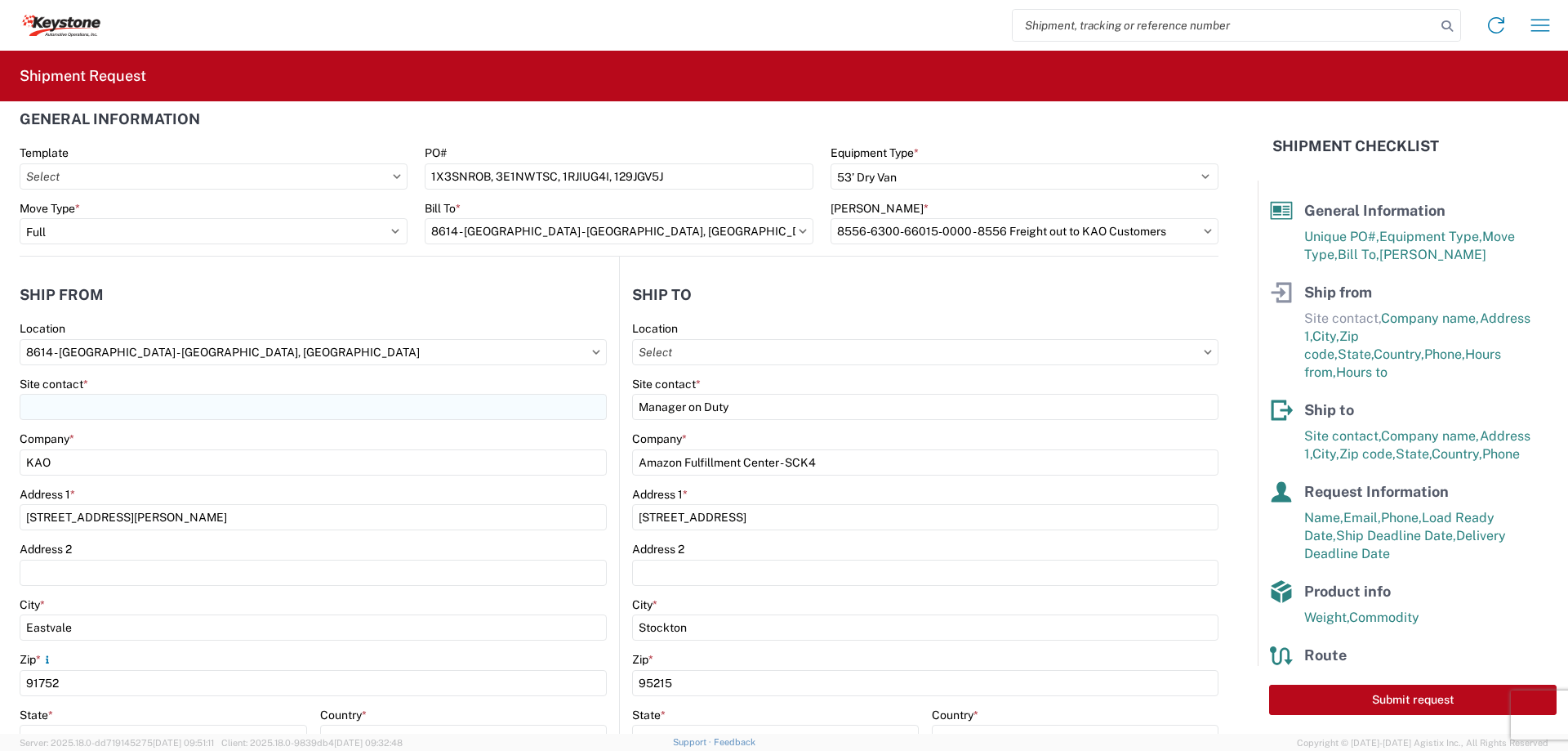
type textarea "This appt date and time have been set. This is an amazon delivery, the arrival …"
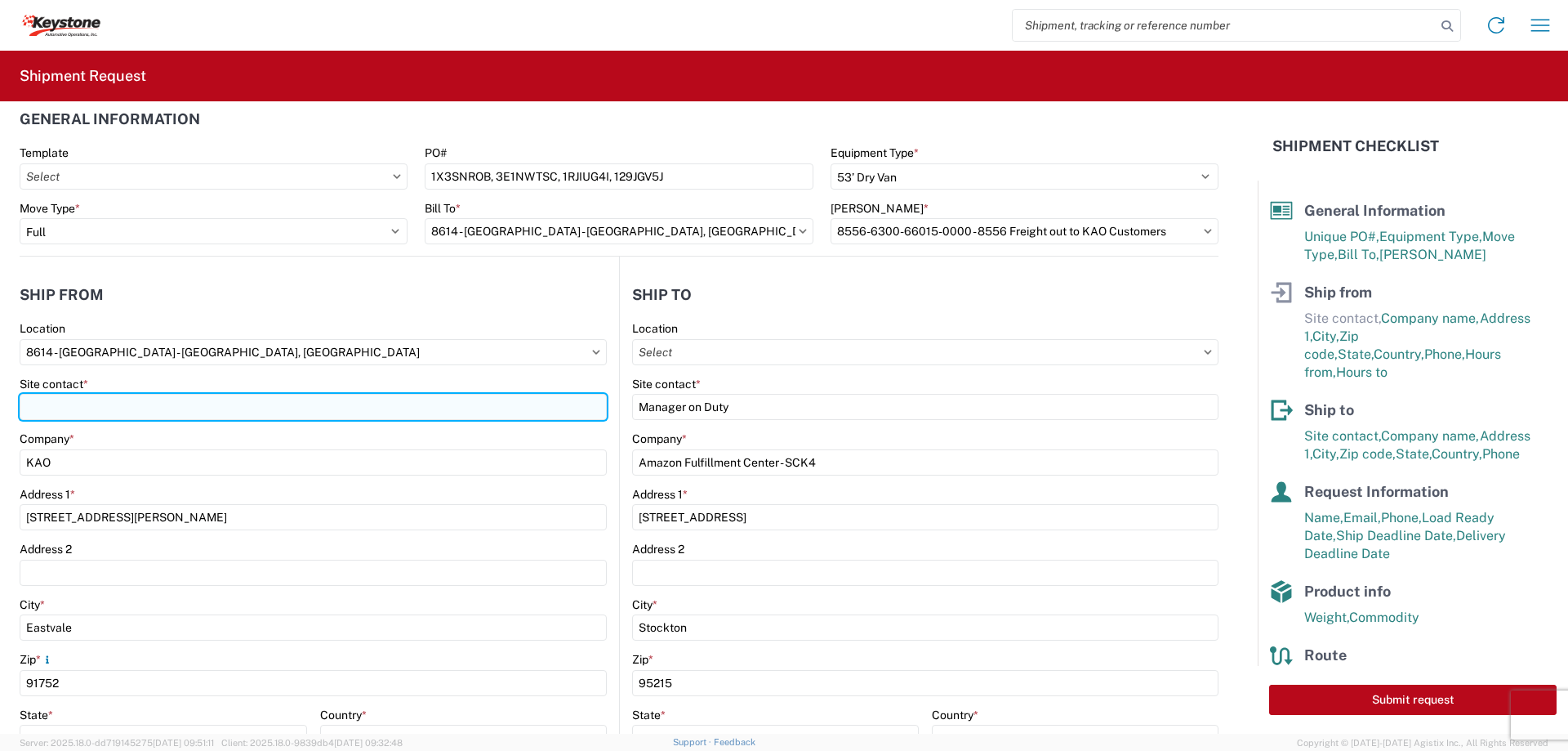
click at [101, 405] on input "Site contact *" at bounding box center [313, 407] width 587 height 26
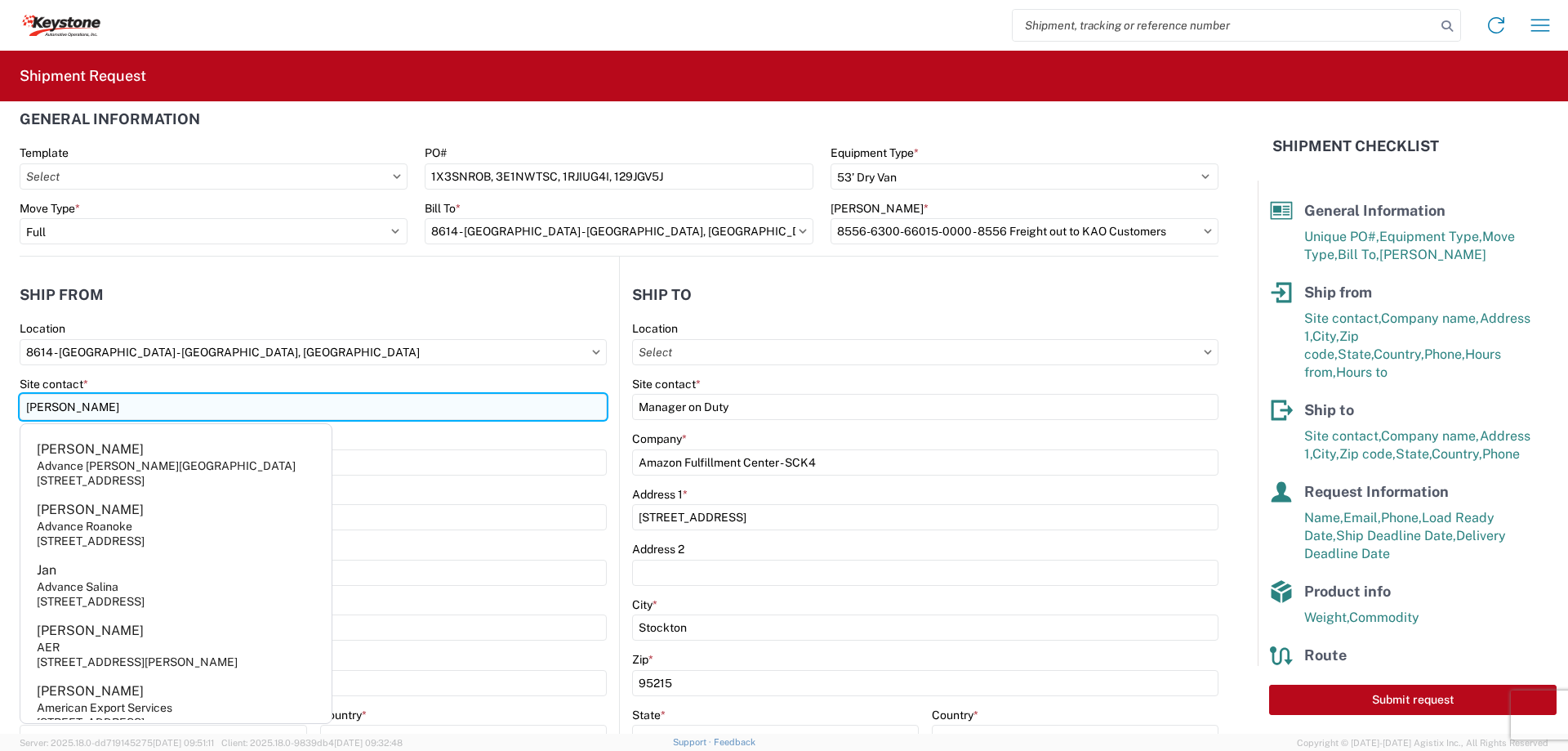
type input "Anzelmo Lozano"
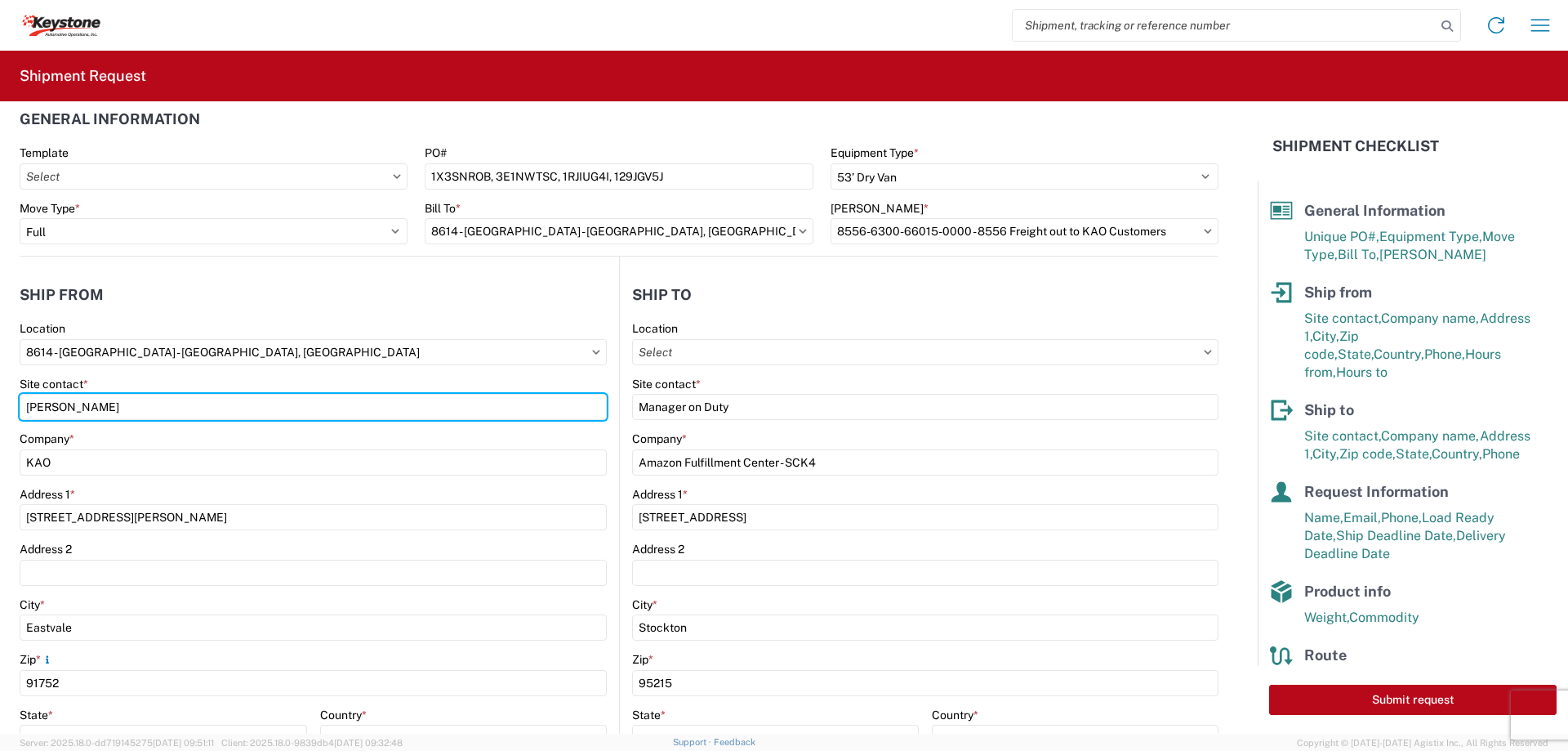
drag, startPoint x: 175, startPoint y: 404, endPoint x: 0, endPoint y: 399, distance: 175.1
click at [0, 399] on form "General Information Template PO# 1X3SNROB, 3E1NWTSC, 1RJIUG4I, 129JGV5J Equipme…" at bounding box center [628, 417] width 1257 height 632
paste input "Anzelmo Lozano"
type input "Anzelmo Lozano"
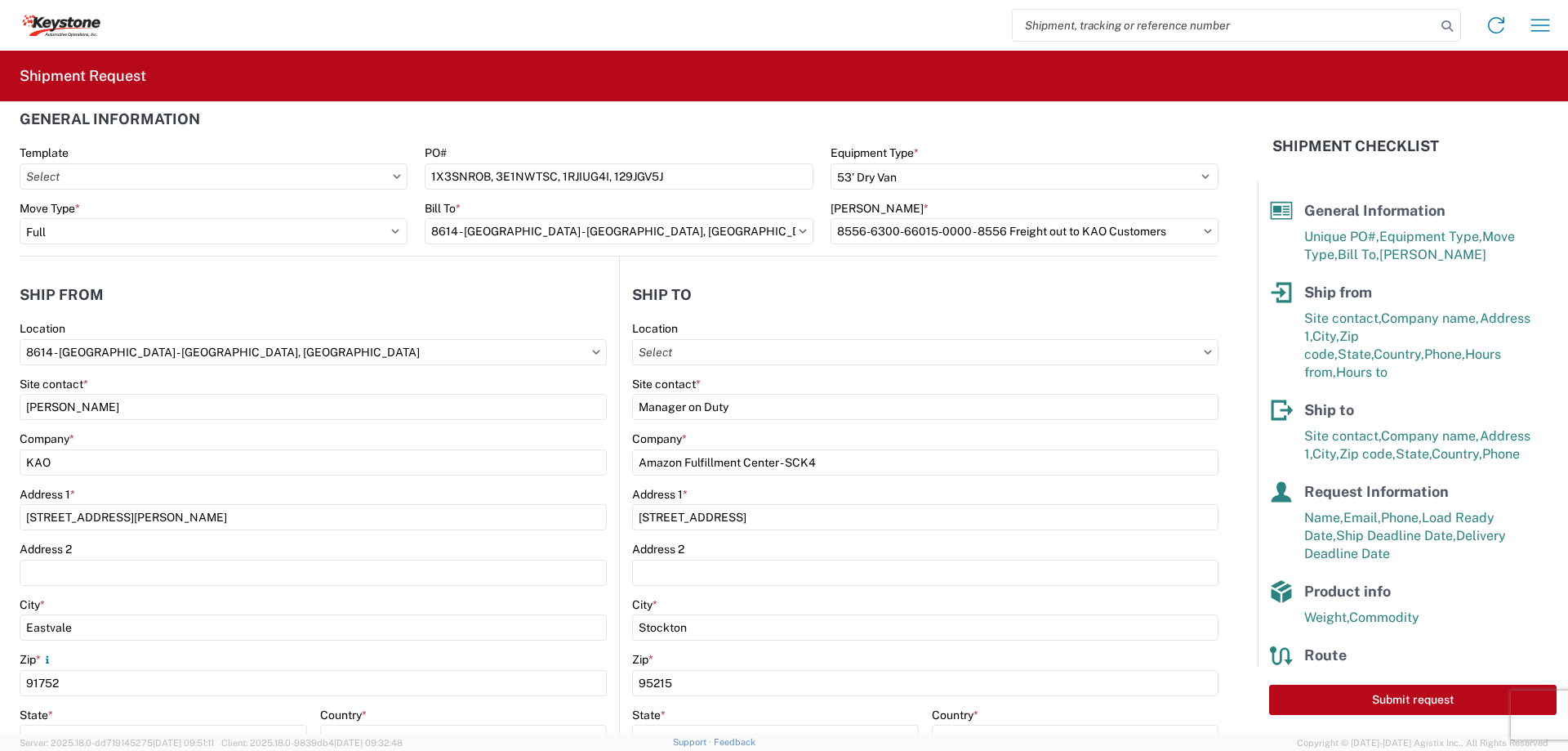
click at [435, 314] on agx-form-section "Ship from 8614 Location 8614 - KAO Warehouse - Eastvale, CA Site contact * Anze…" at bounding box center [319, 621] width 599 height 690
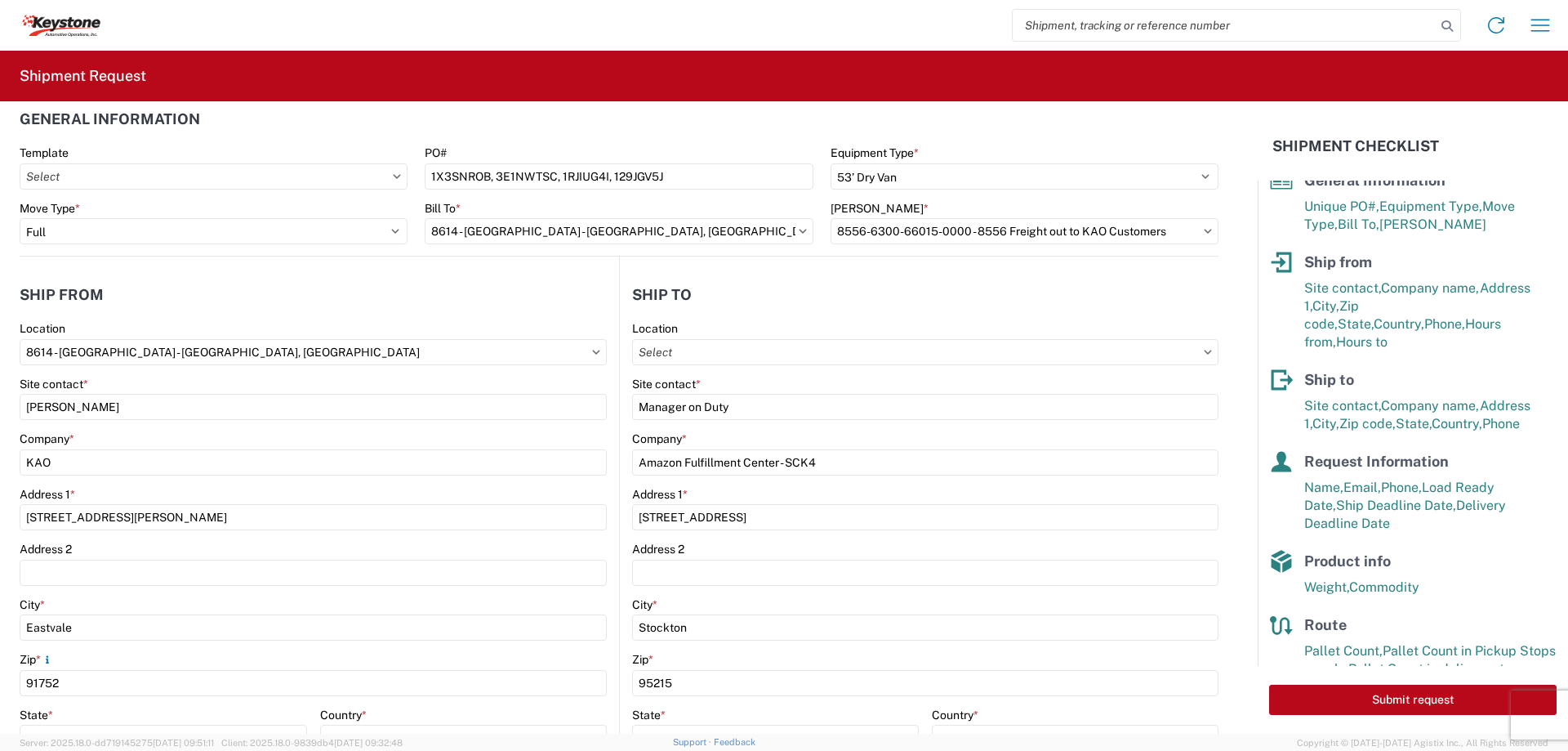
scroll to position [59, 0]
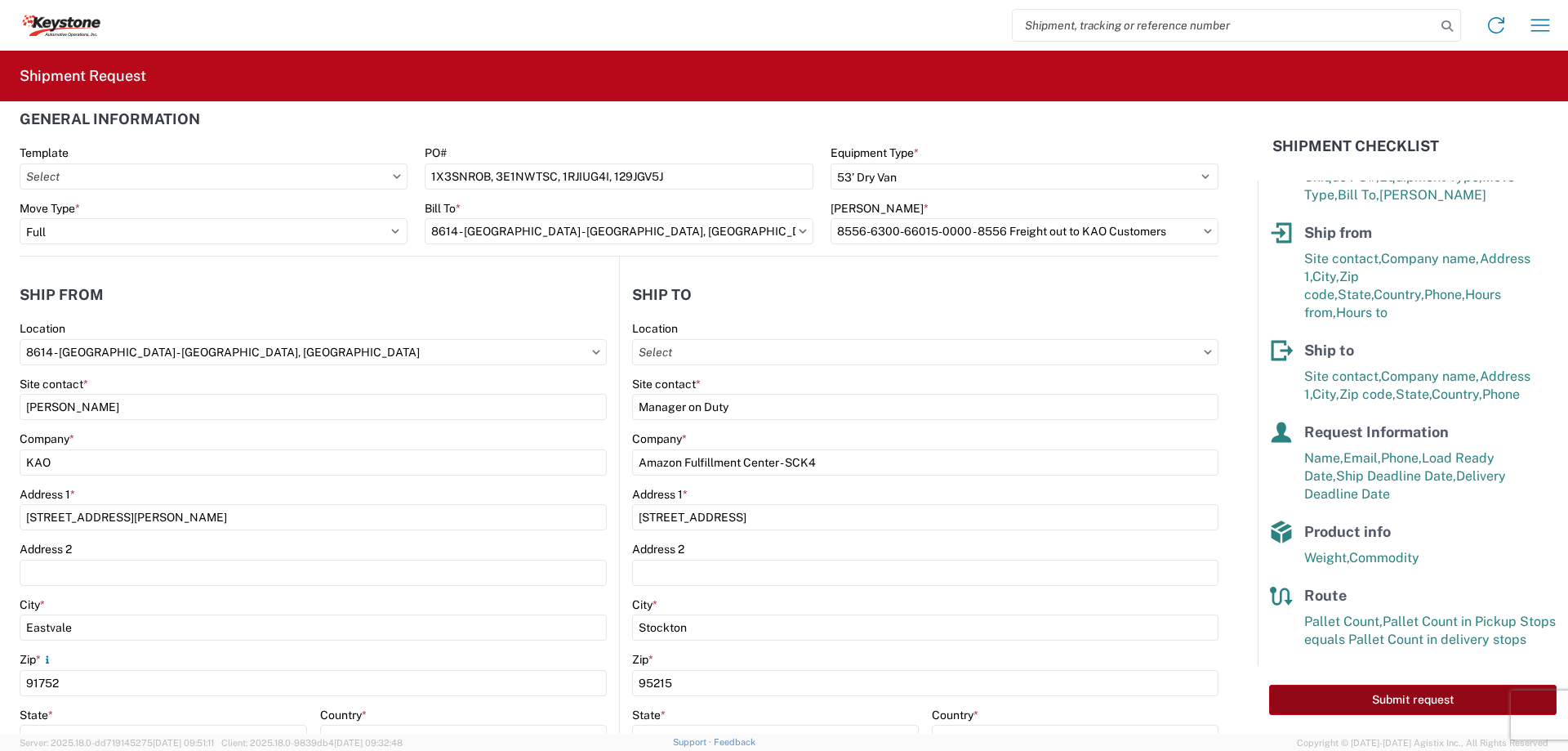
click at [1405, 697] on button "Submit request" at bounding box center [1412, 700] width 287 height 30
select select "US"
